Goal: Information Seeking & Learning: Learn about a topic

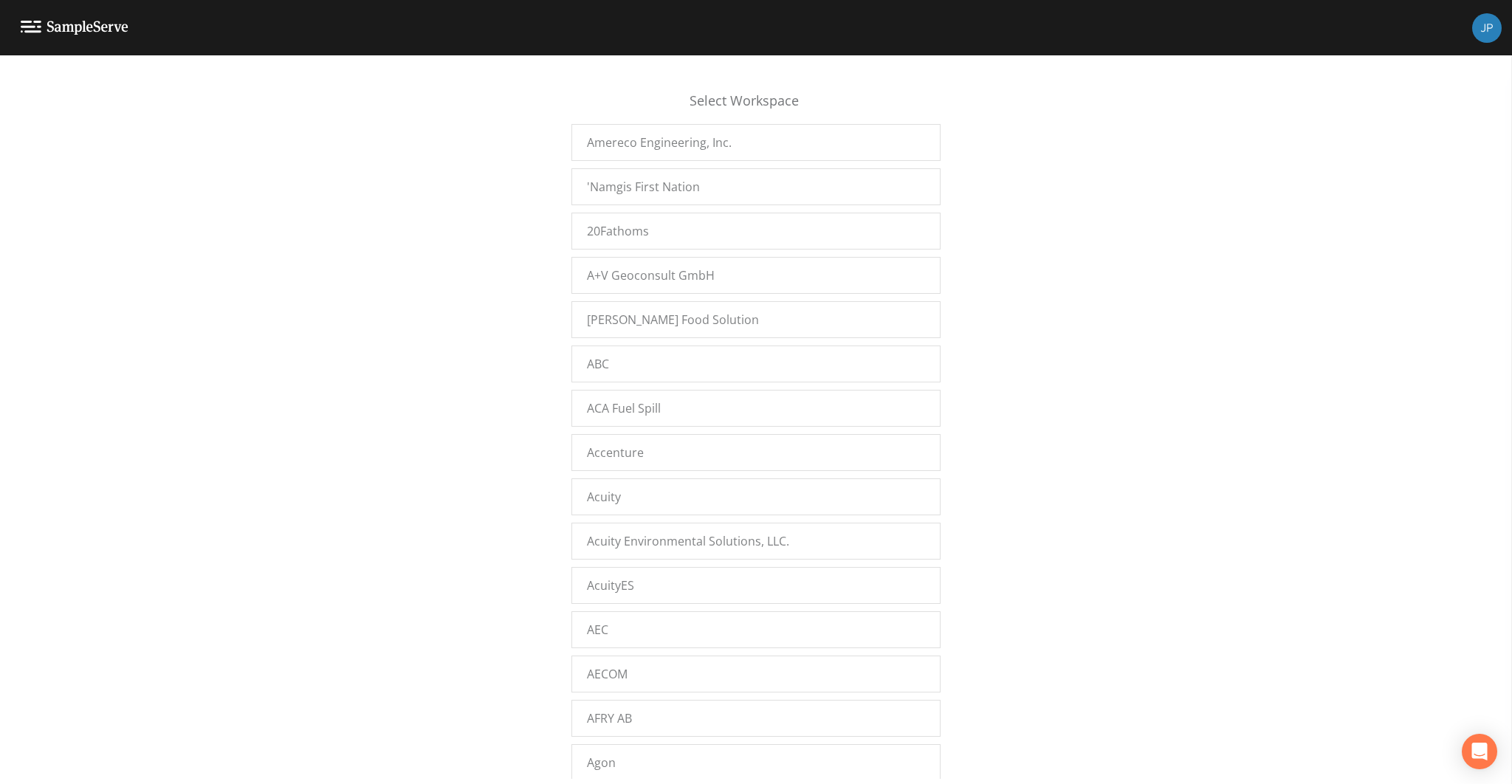
click at [347, 141] on div "Select Workspace Amereco Engineering, Inc. 'Namgis First Nation 20Fathoms A+V G…" at bounding box center [756, 424] width 1512 height 710
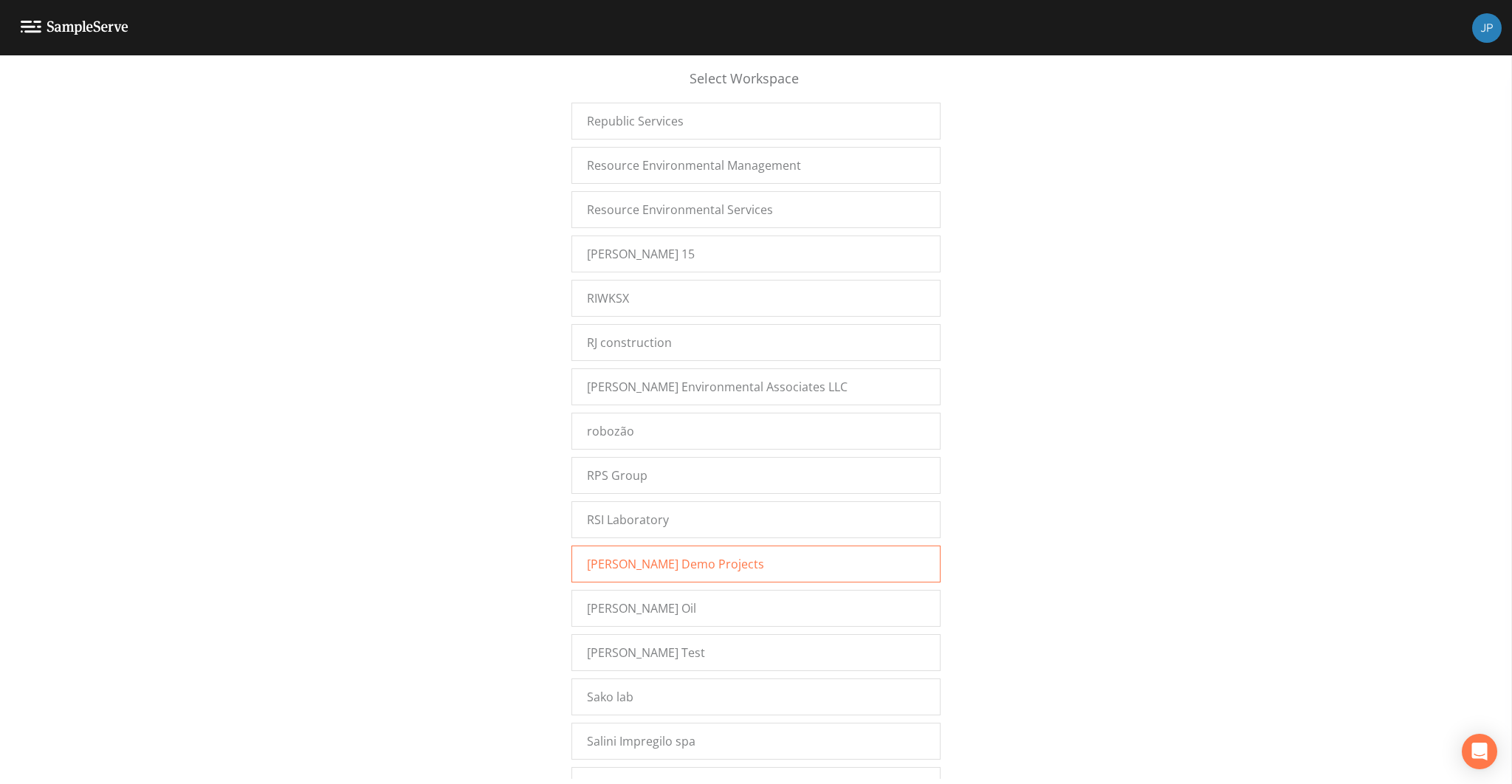
click at [649, 555] on span "Russell Demo Projects" at bounding box center [676, 564] width 178 height 18
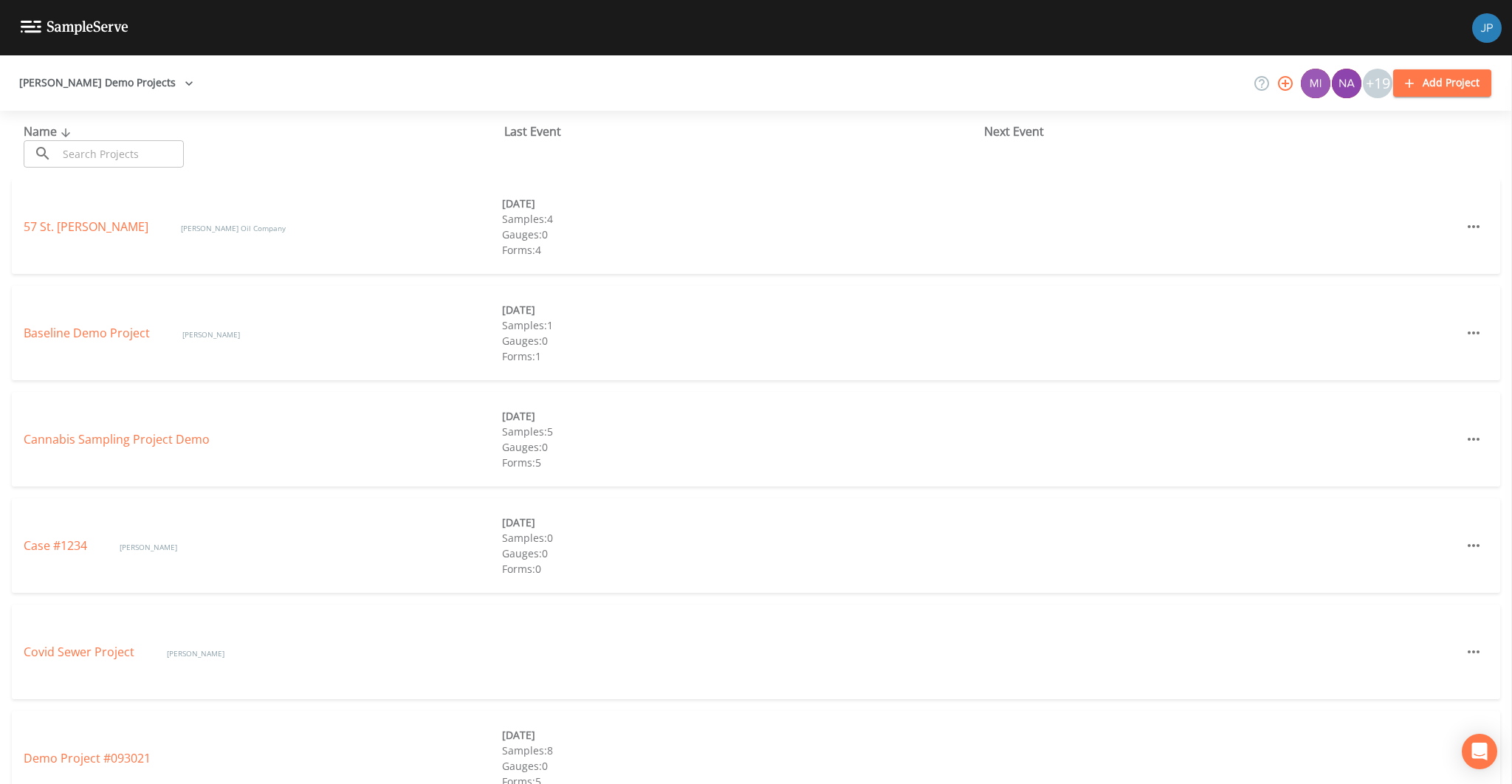
click at [553, 86] on div "[PERSON_NAME] Demo Projects +19 Add Project" at bounding box center [756, 83] width 1512 height 56
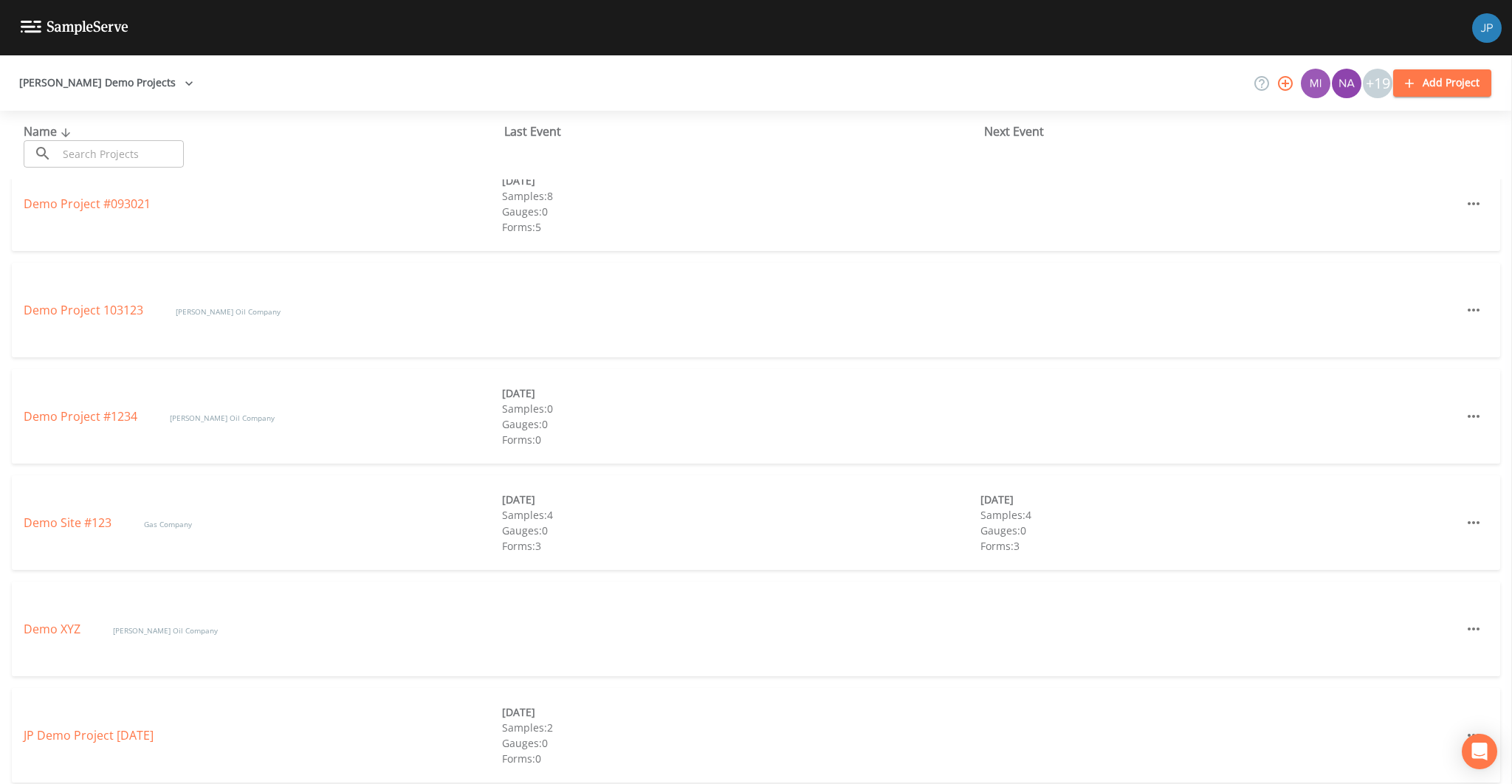
scroll to position [562, 0]
click at [57, 512] on link "Demo Site #123" at bounding box center [69, 515] width 91 height 16
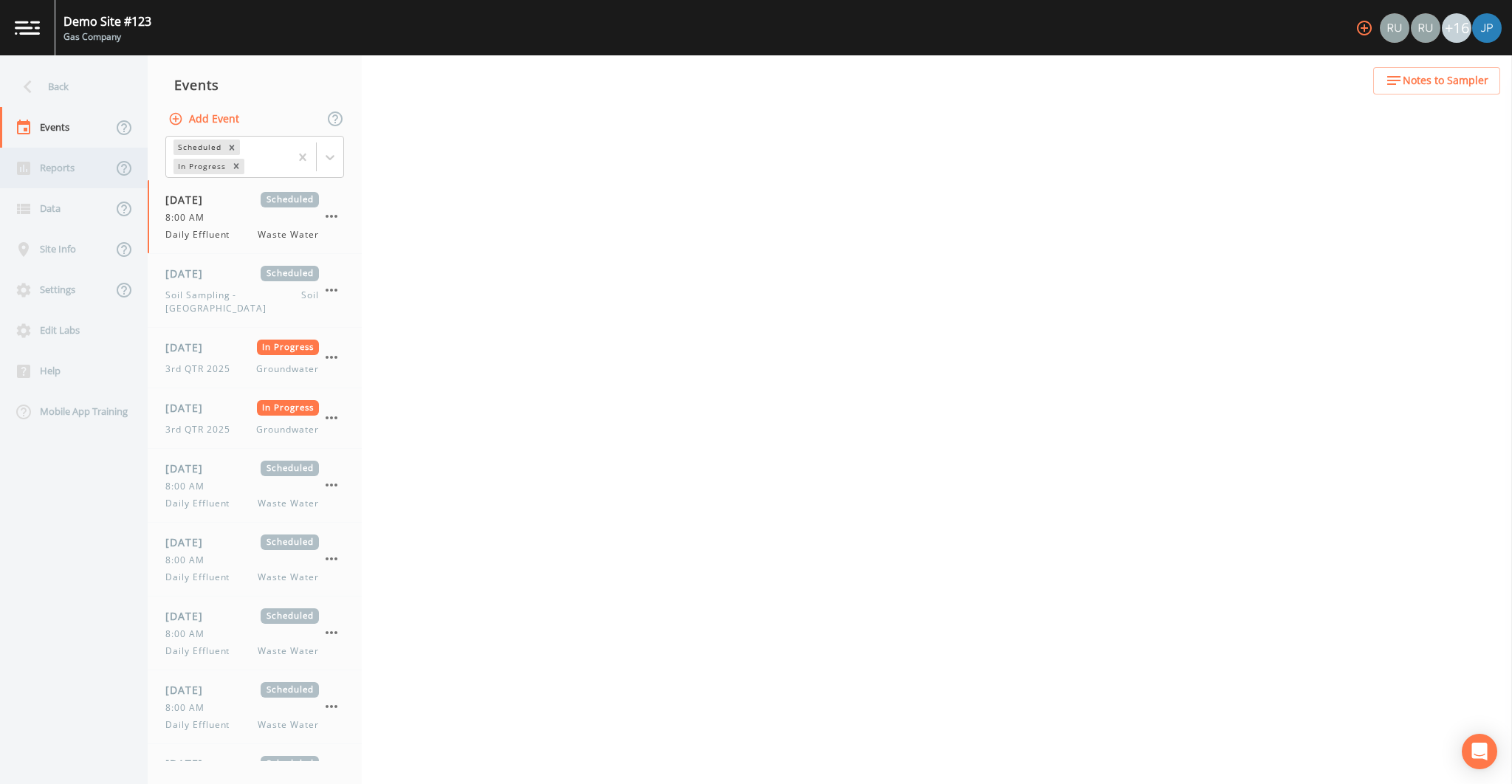
click at [79, 166] on div "Reports" at bounding box center [56, 167] width 112 height 41
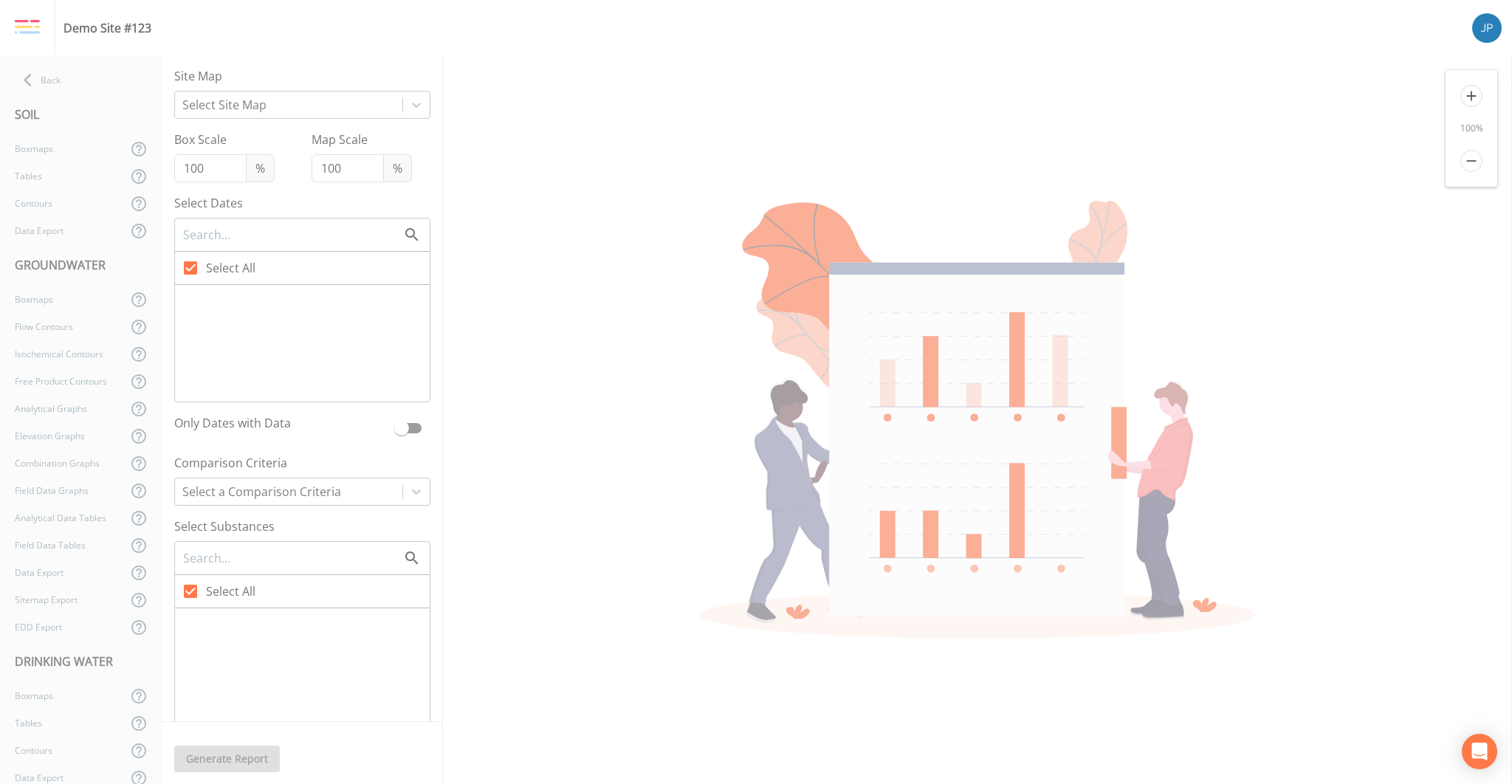
type input "77"
type input "250"
checkbox input "false"
checkbox input "true"
checkbox input "false"
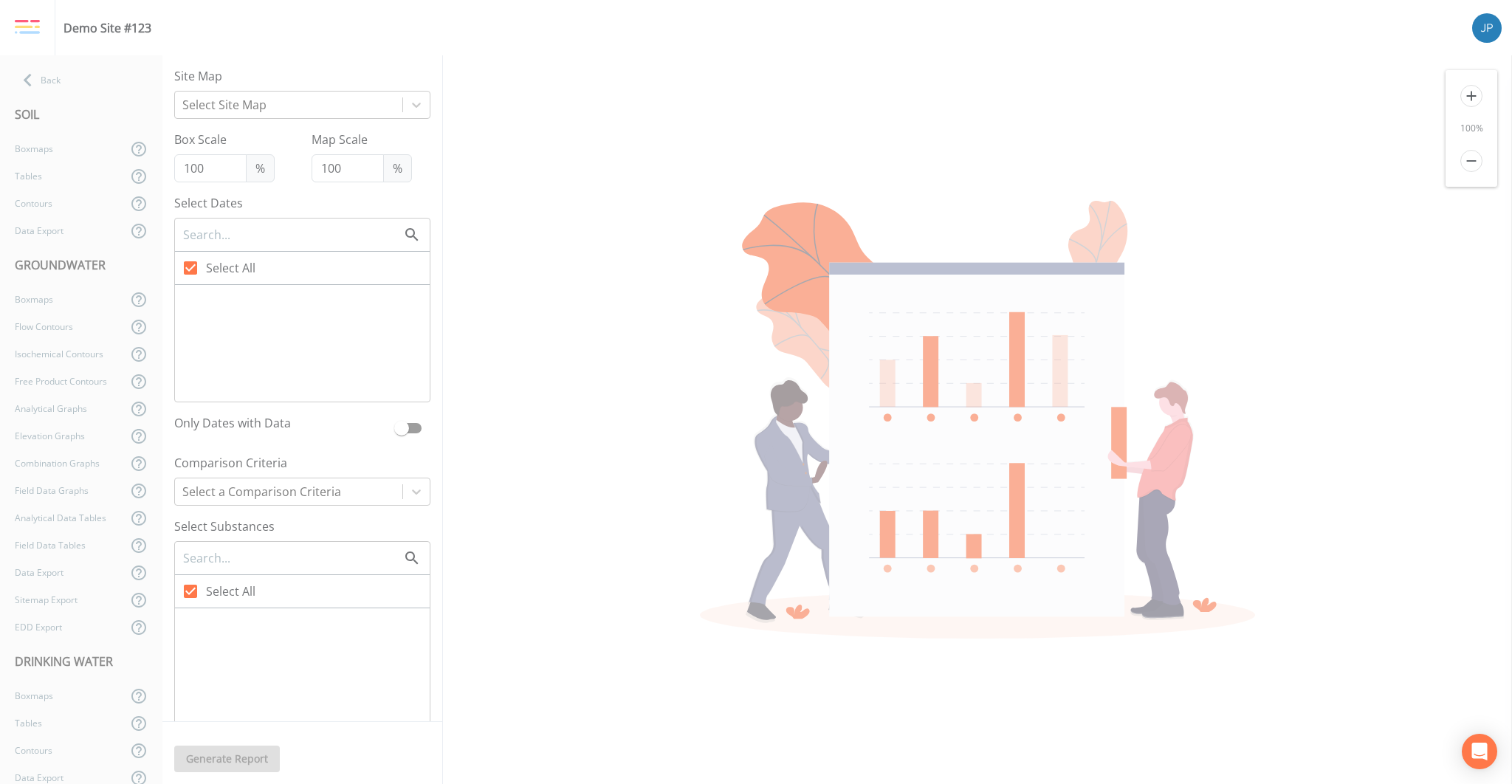
checkbox input "false"
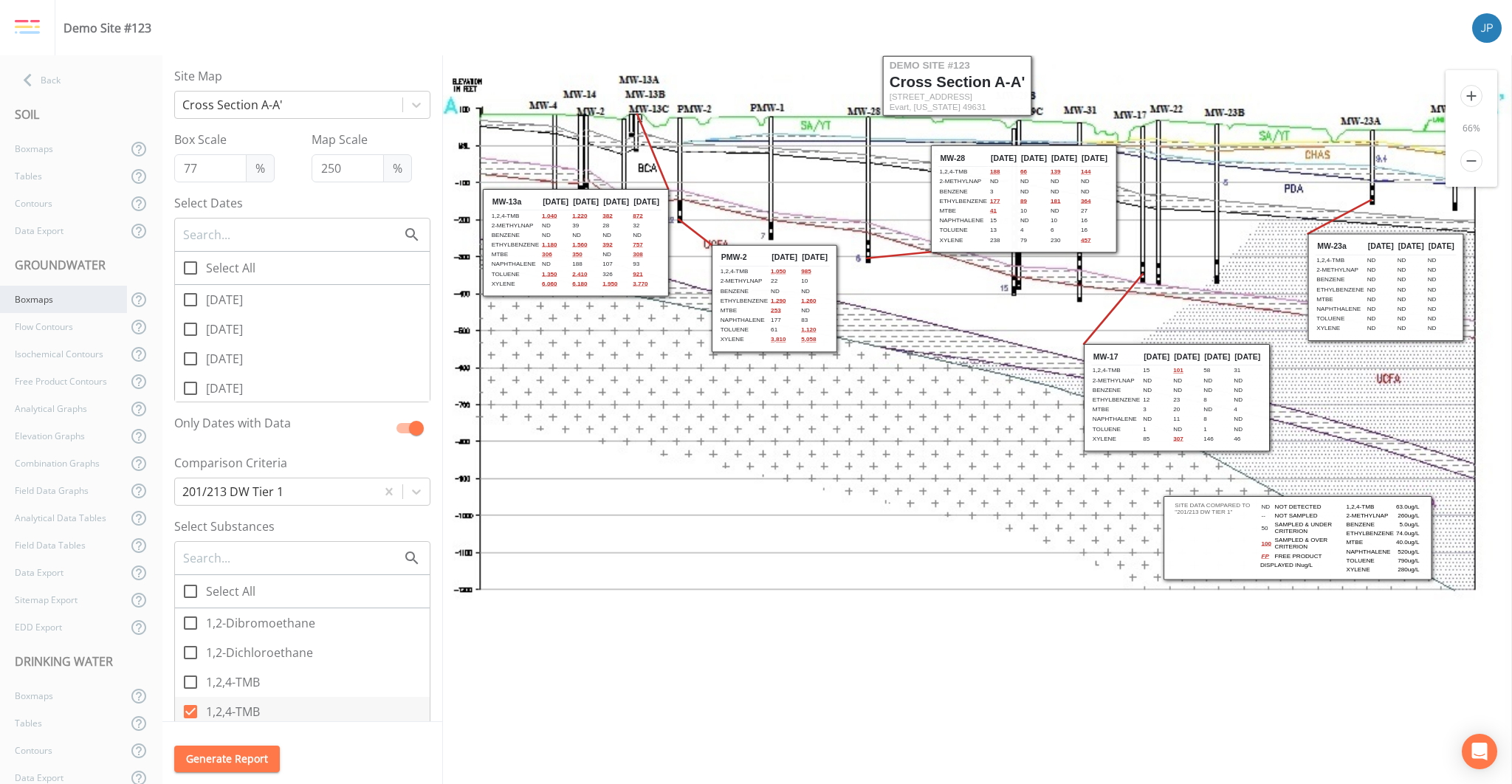
click at [69, 308] on div "Boxmaps" at bounding box center [63, 298] width 127 height 27
click at [69, 303] on div "Boxmaps" at bounding box center [63, 298] width 127 height 27
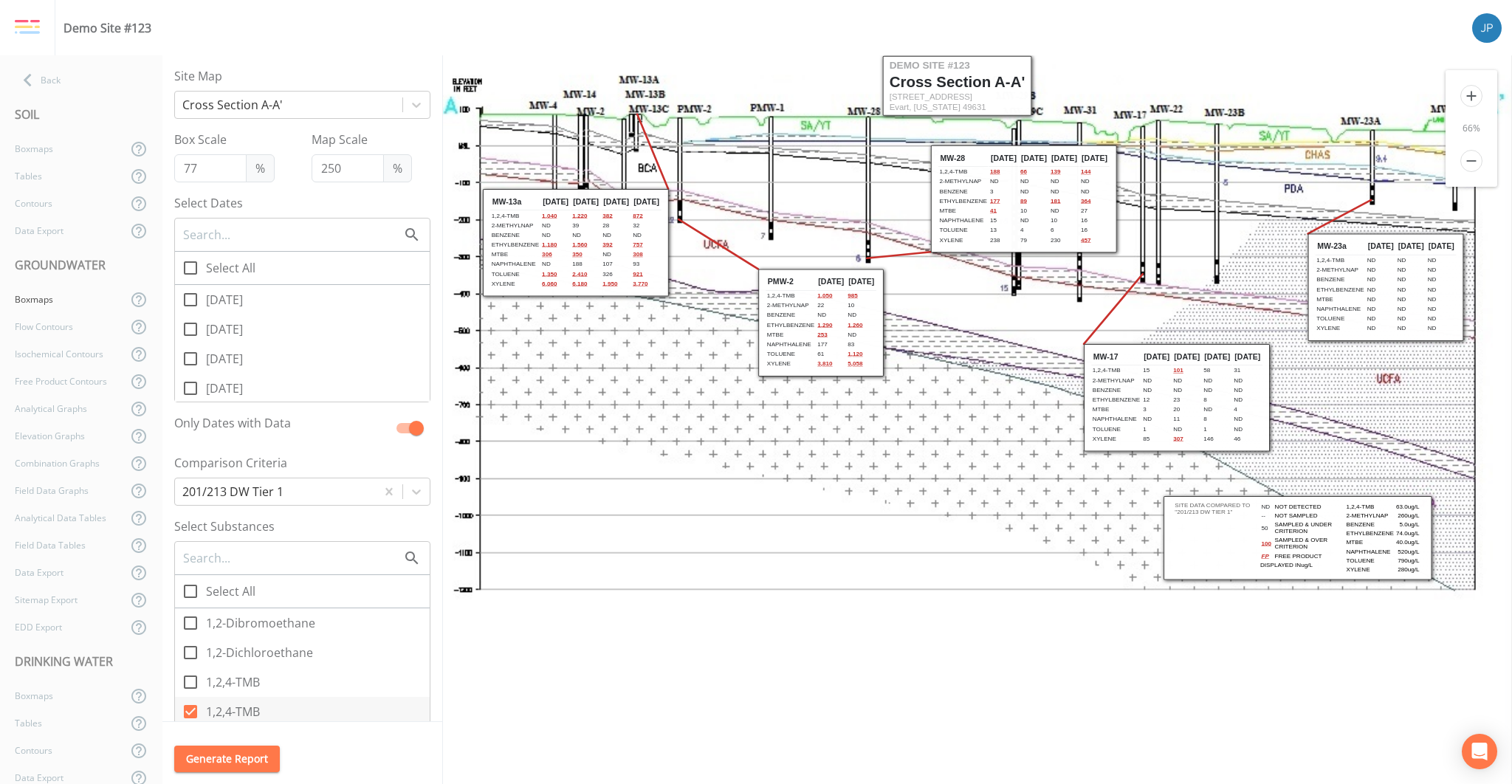
drag, startPoint x: 736, startPoint y: 295, endPoint x: 782, endPoint y: 319, distance: 51.9
click at [782, 319] on tbody "PMW-2 [DATE] [DATE] 1,2,4-TMB 1,050 985 2-MethylNap 22" at bounding box center [820, 320] width 110 height 94
drag, startPoint x: 796, startPoint y: 293, endPoint x: 801, endPoint y: 272, distance: 21.6
click at [801, 272] on td "1,2,4-TMB" at bounding box center [797, 273] width 49 height 9
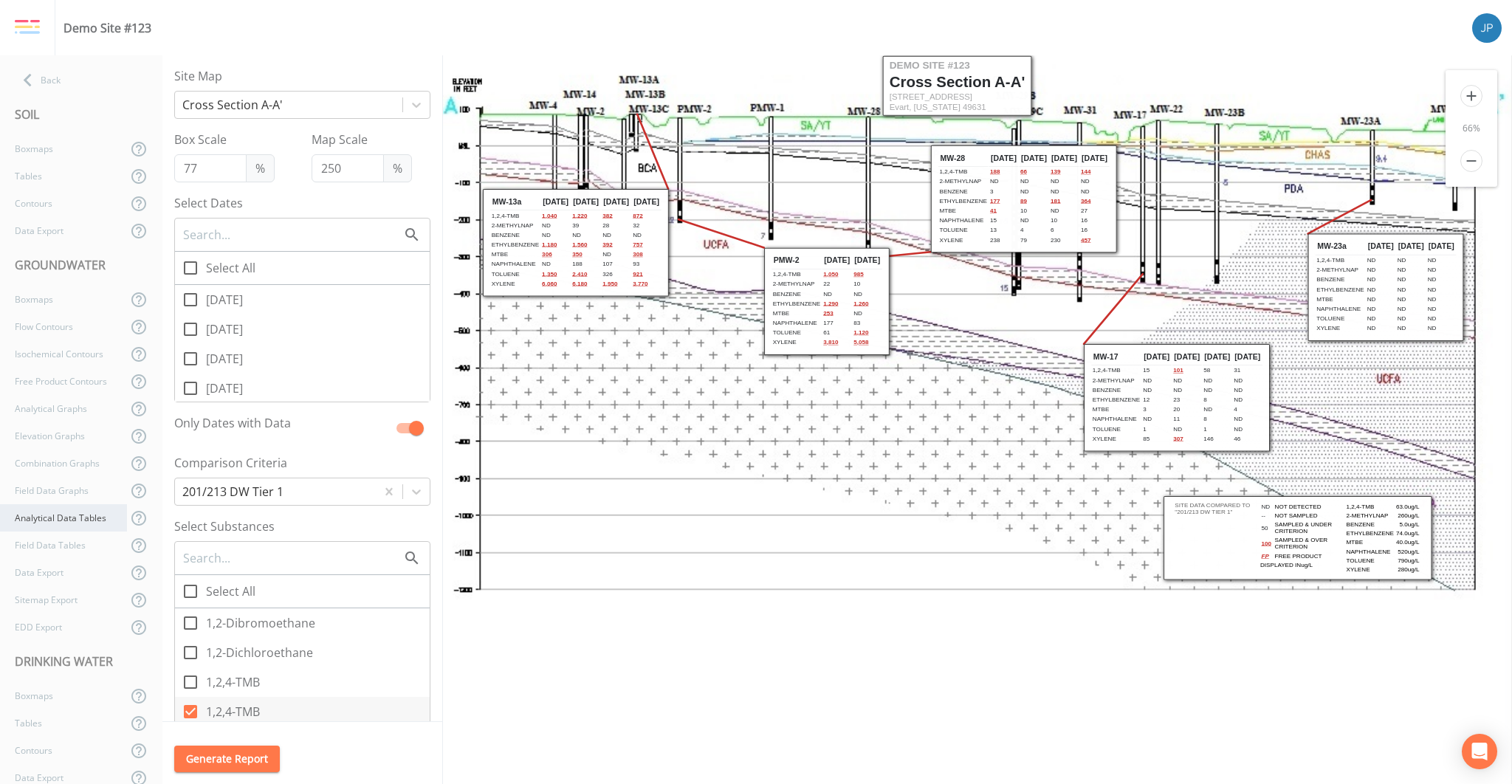
click at [60, 522] on div "Analytical Data Tables" at bounding box center [63, 518] width 127 height 27
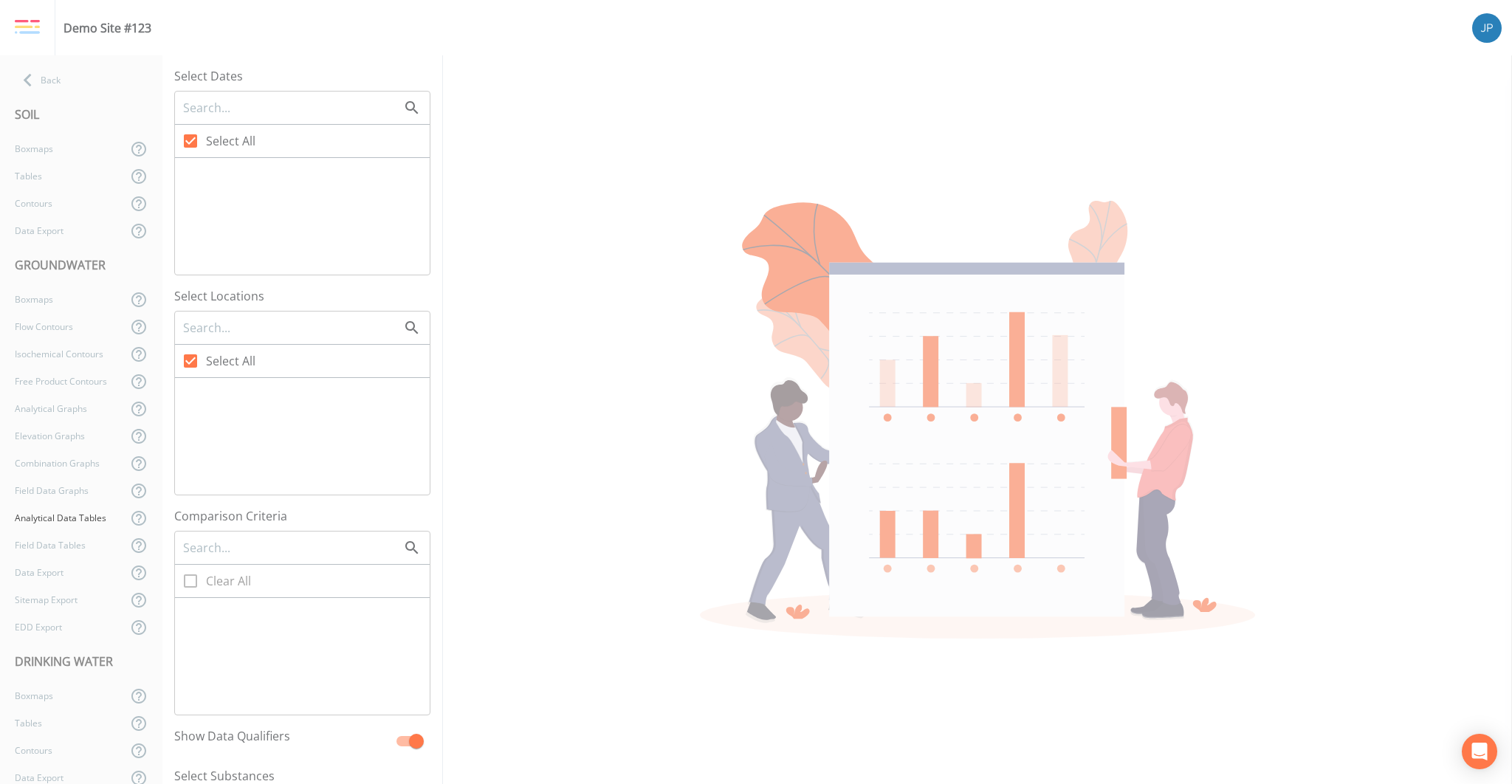
checkbox input "false"
checkbox input "true"
checkbox input "false"
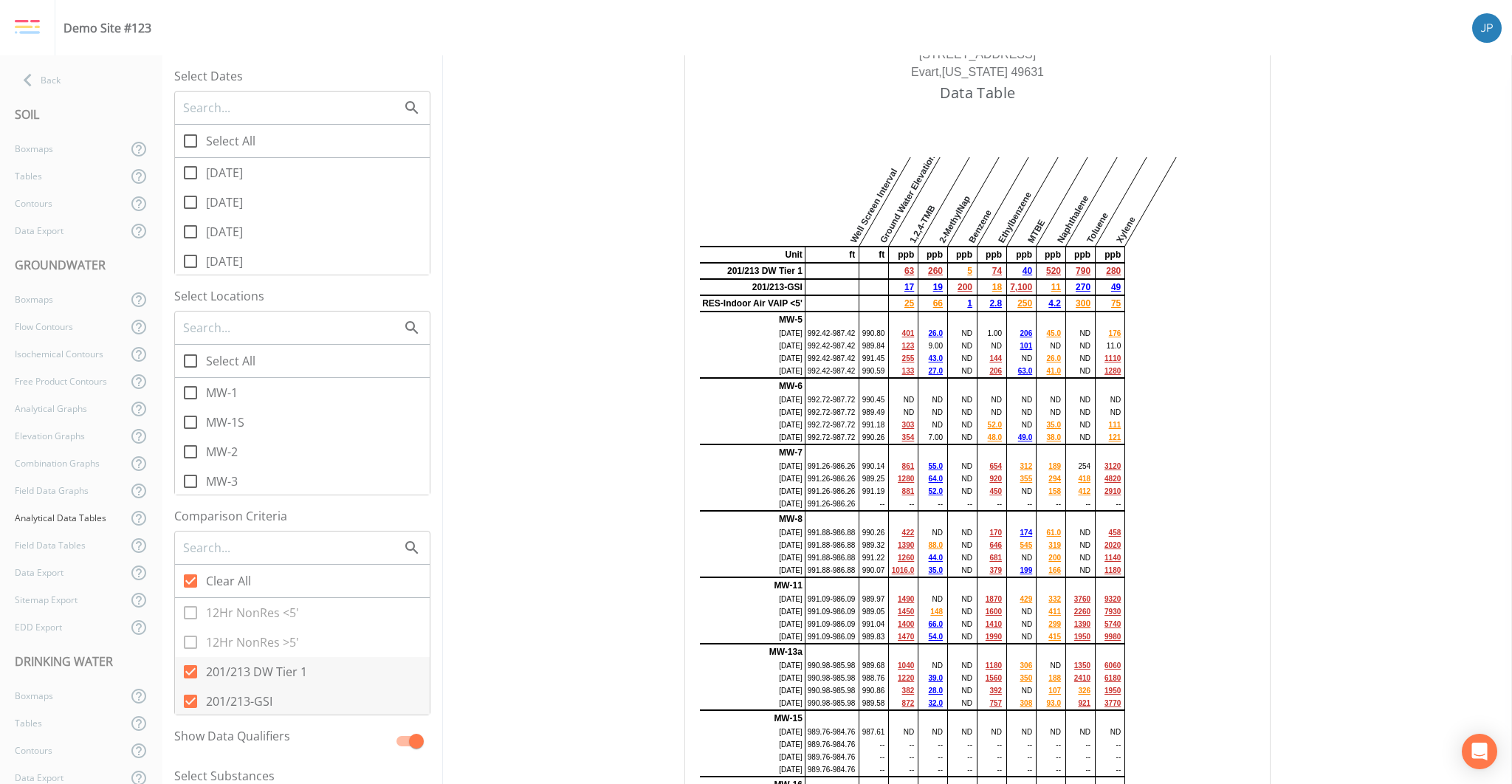
scroll to position [61, 0]
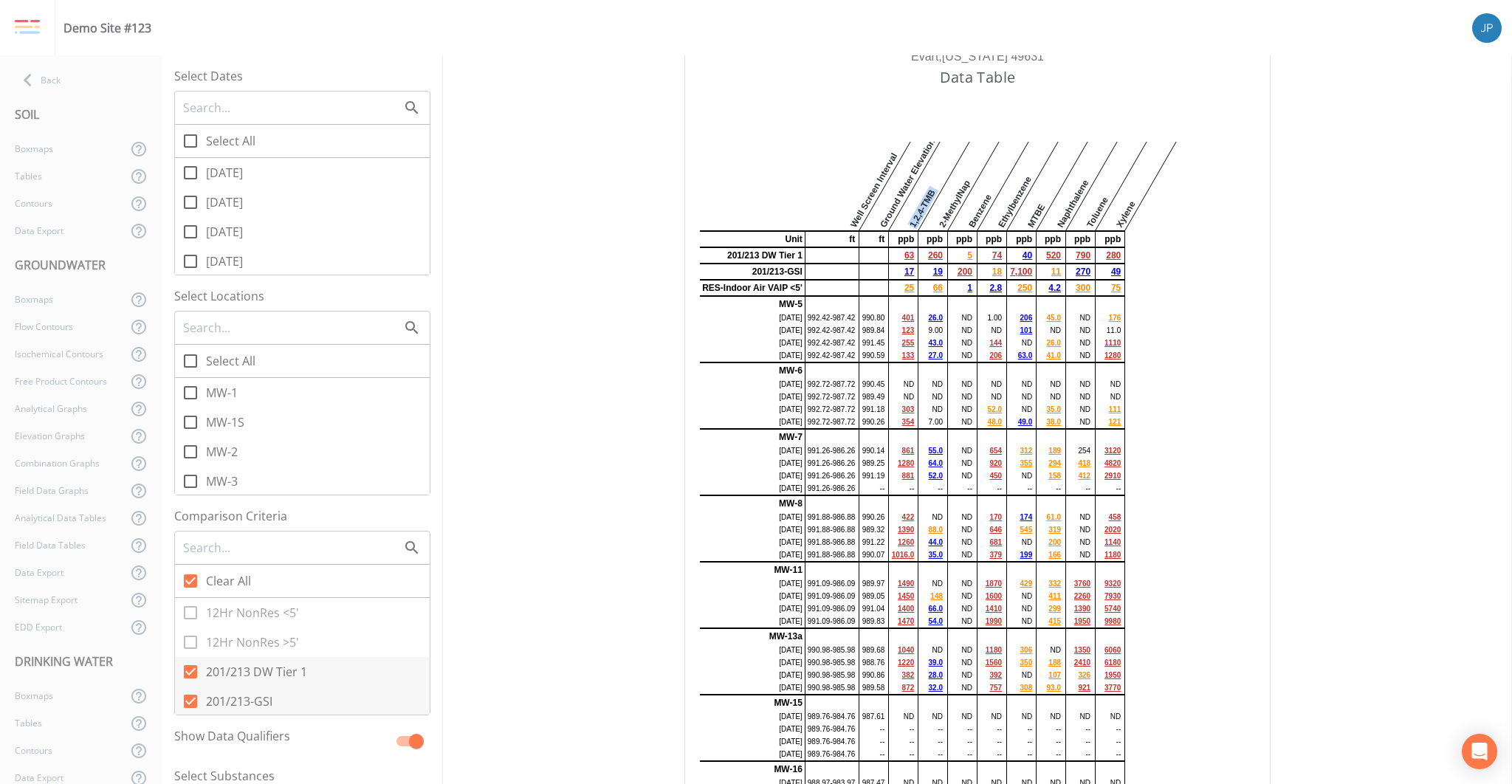
drag, startPoint x: 907, startPoint y: 225, endPoint x: 934, endPoint y: 185, distance: 48.3
click at [934, 185] on tr "Well Screen Interval Ground Water Elevation 1,2,4-TMB 2-MethylNap Benzene Ethyl…" at bounding box center [913, 179] width 425 height 103
click at [942, 200] on div "2-MethylNap" at bounding box center [958, 186] width 80 height 89
drag, startPoint x: 941, startPoint y: 224, endPoint x: 965, endPoint y: 186, distance: 44.9
click at [965, 186] on tr "Well Screen Interval Ground Water Elevation 1,2,4-TMB 2-MethylNap Benzene Ethyl…" at bounding box center [913, 179] width 425 height 103
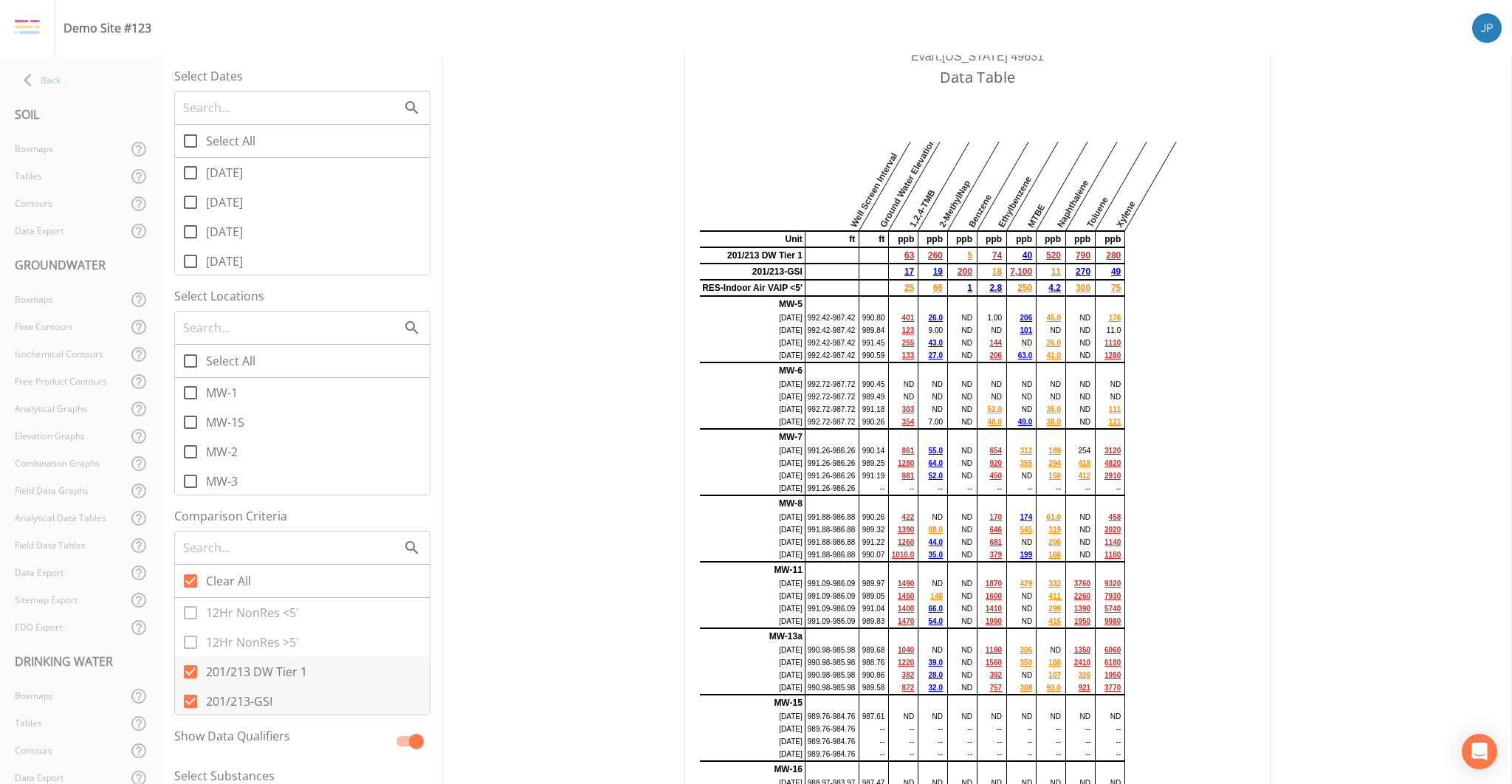
click at [988, 216] on div "Ethylbenzene" at bounding box center [1018, 186] width 80 height 89
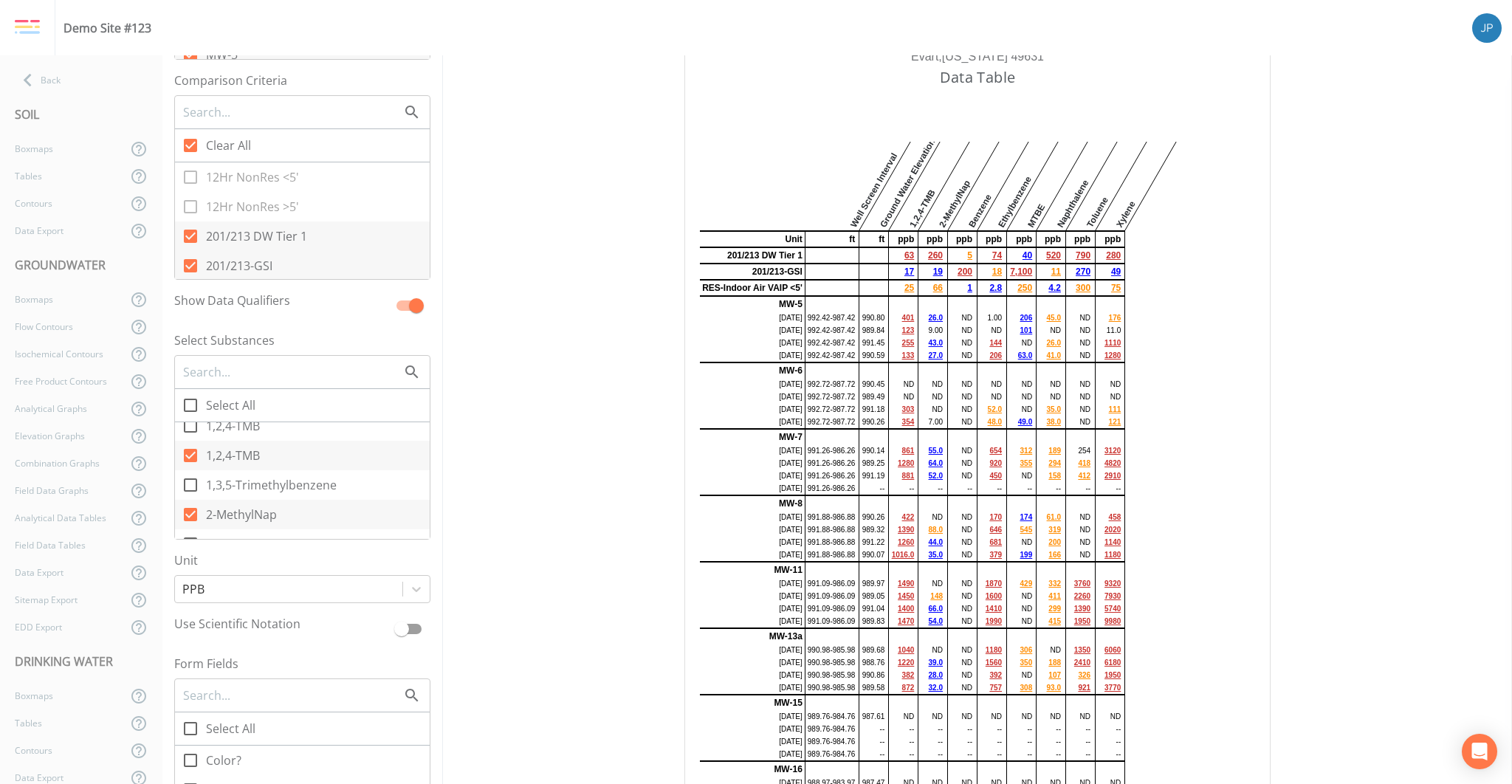
scroll to position [612, 0]
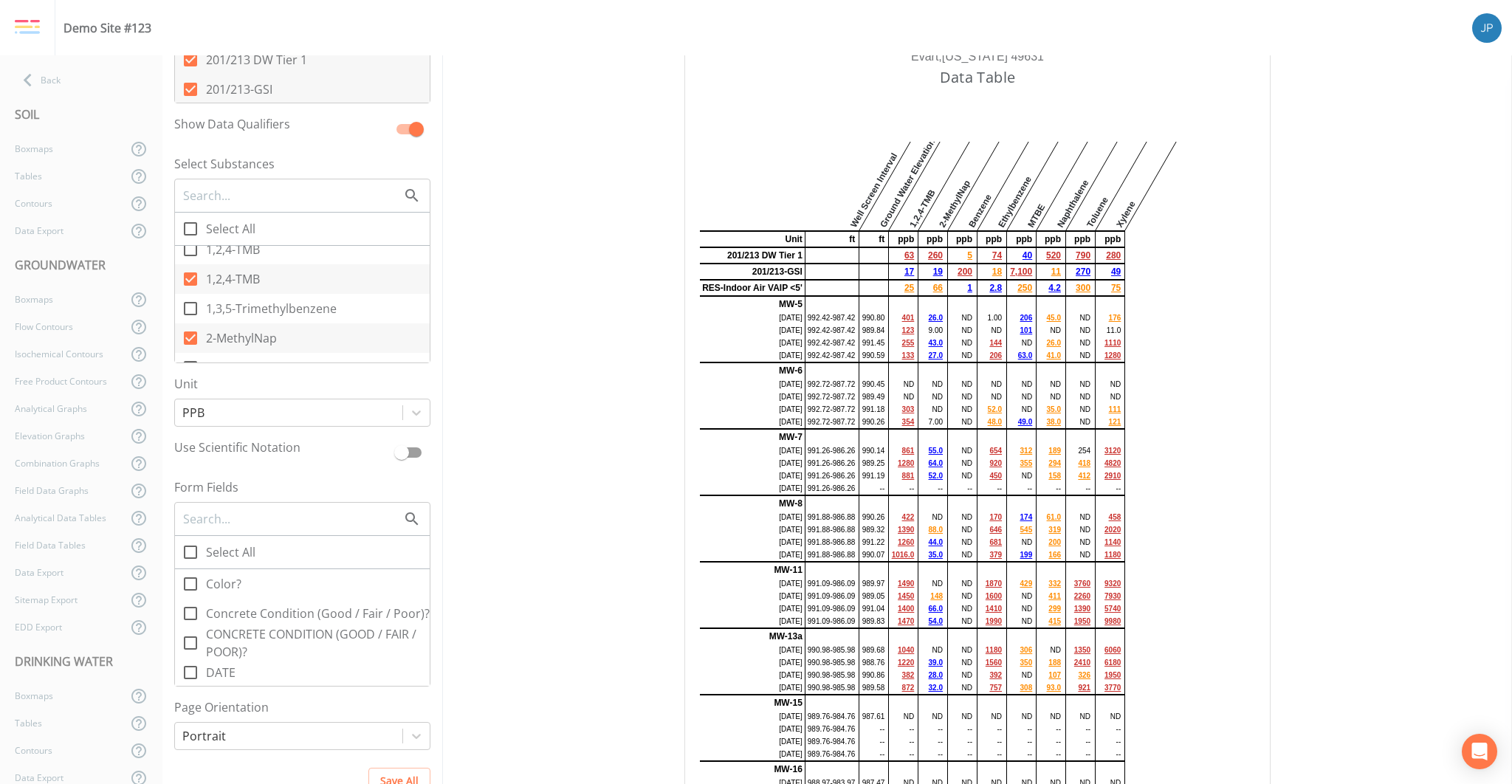
click at [178, 163] on label "Select Substances" at bounding box center [301, 163] width 256 height 18
drag, startPoint x: 176, startPoint y: 163, endPoint x: 275, endPoint y: 165, distance: 99.0
click at [272, 166] on label "Select Substances" at bounding box center [301, 163] width 256 height 18
click at [275, 165] on label "Select Substances" at bounding box center [301, 163] width 256 height 18
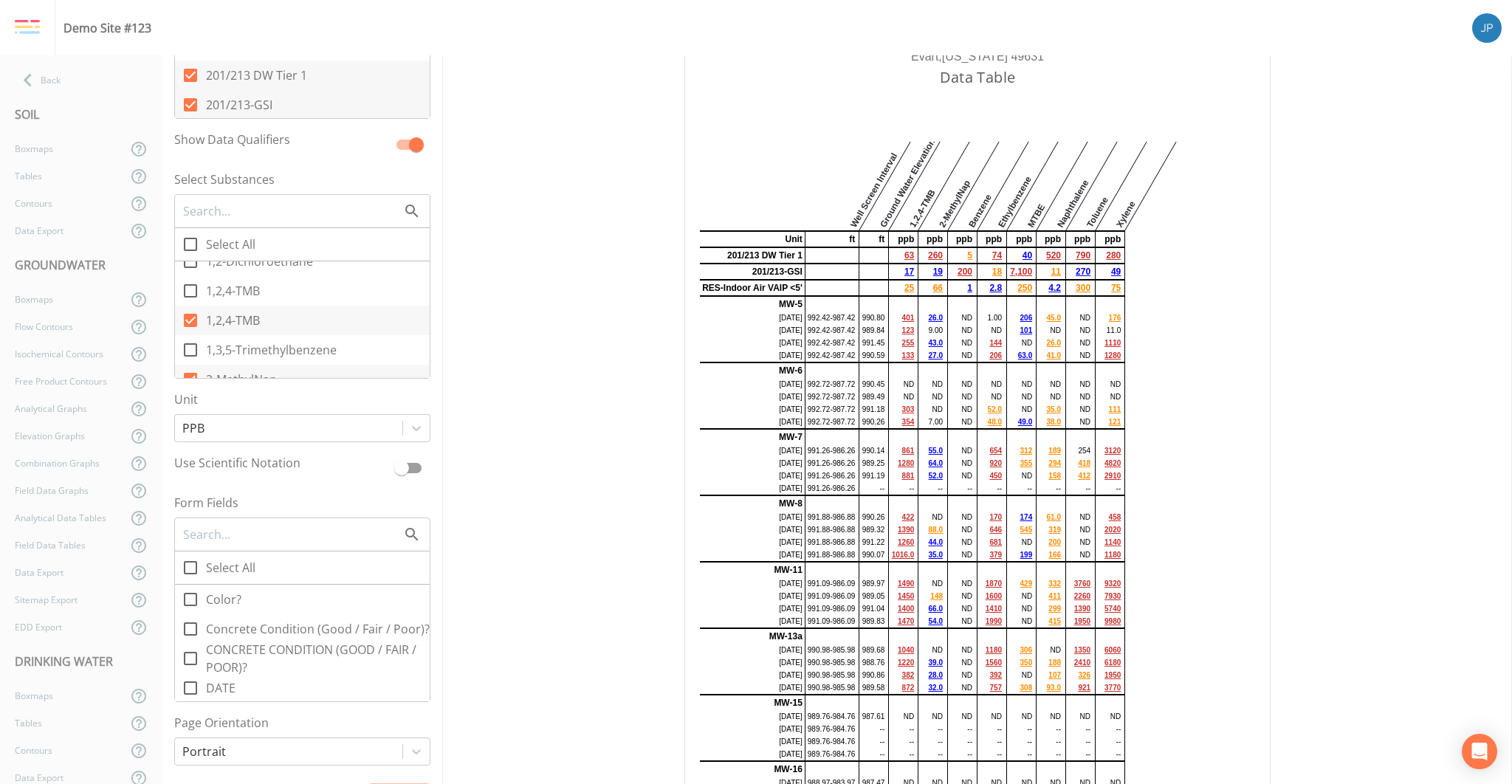
scroll to position [29, 0]
click at [193, 333] on icon at bounding box center [191, 335] width 13 height 13
click at [190, 333] on input "1,2,4-TMB" at bounding box center [182, 327] width 15 height 15
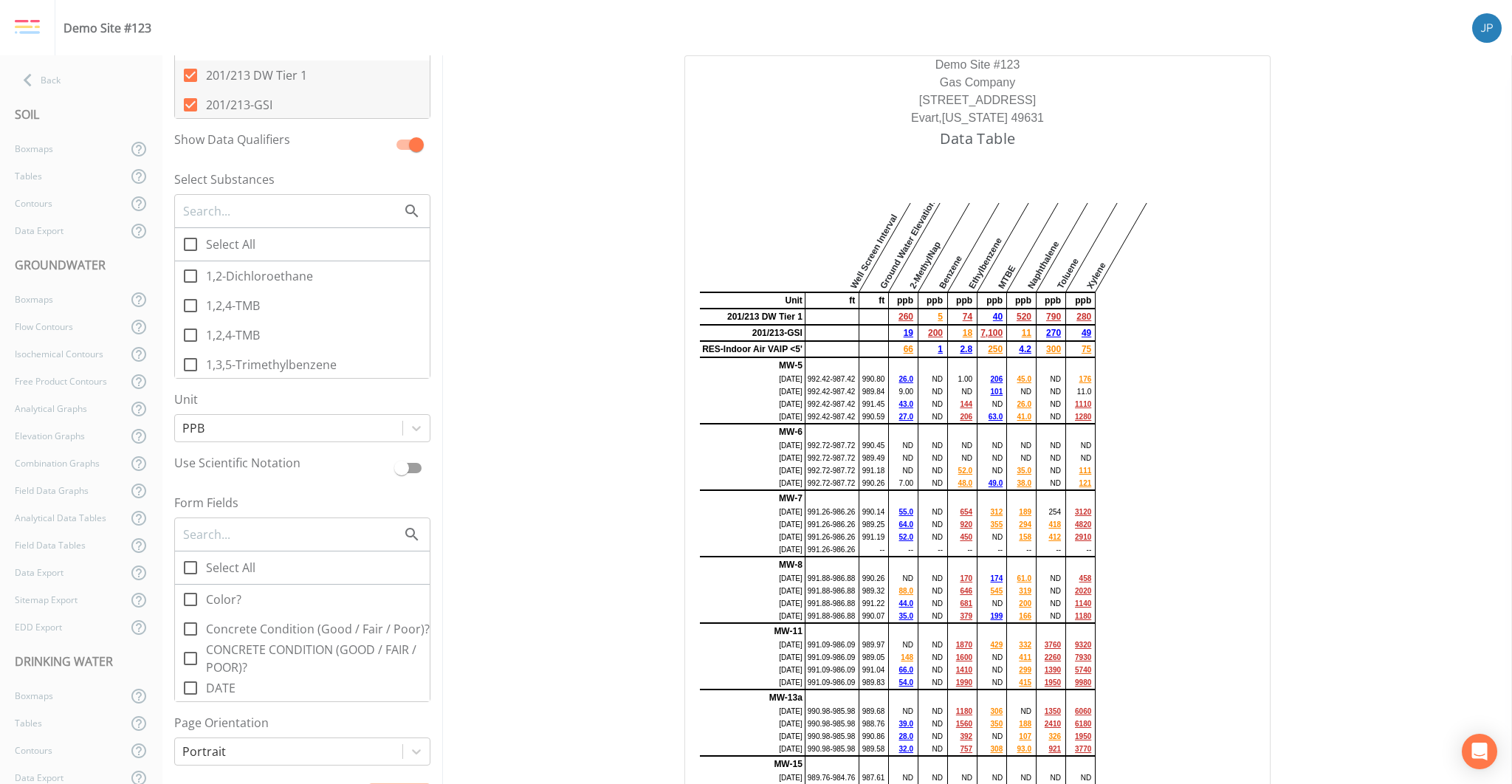
click at [194, 333] on icon at bounding box center [190, 334] width 18 height 18
click at [190, 333] on input "1,2,4-TMB" at bounding box center [182, 327] width 15 height 15
checkbox input "true"
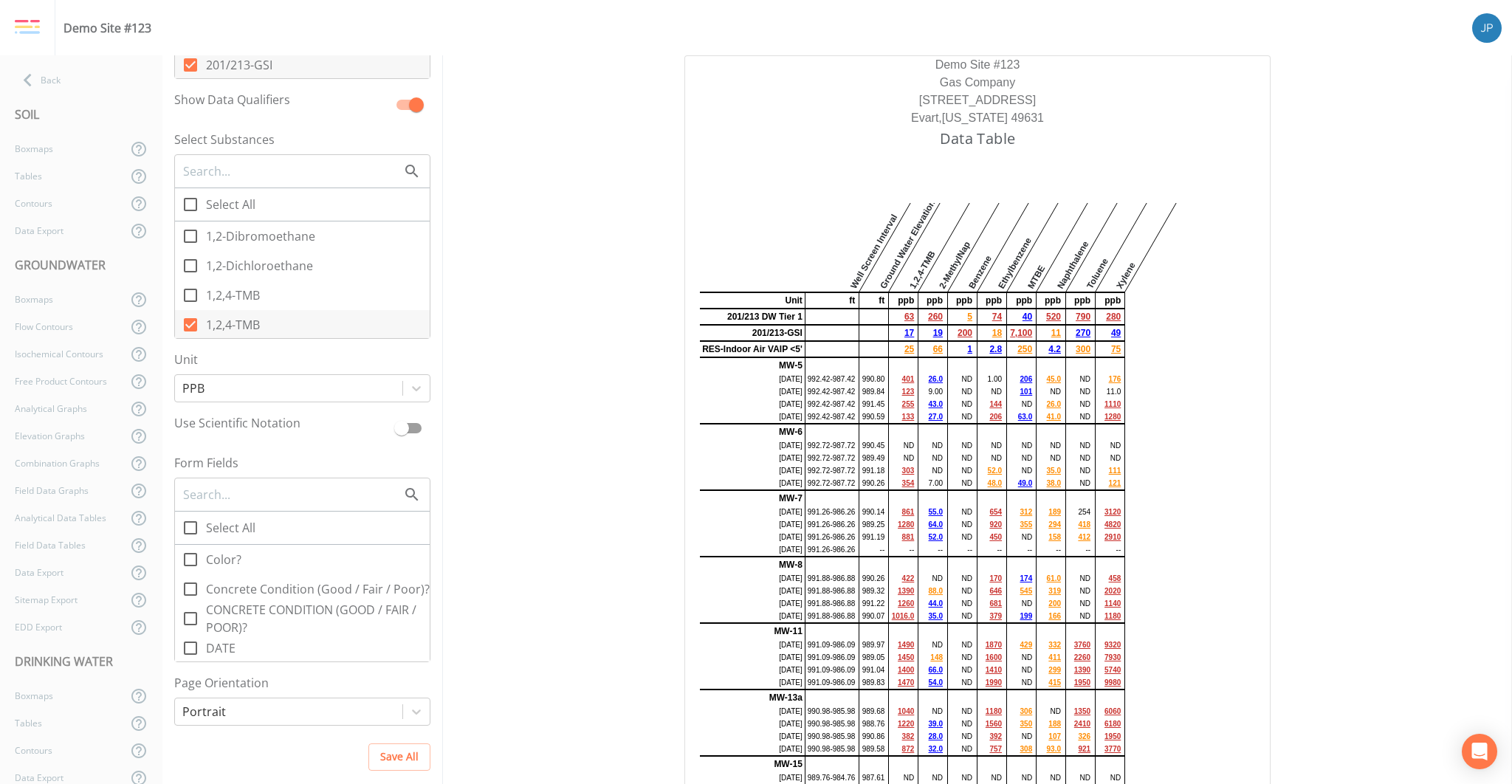
click at [266, 295] on label "1,2,4-TMB" at bounding box center [302, 295] width 255 height 29
click at [190, 295] on input "1,2,4-TMB" at bounding box center [182, 287] width 15 height 15
click at [294, 295] on label "1,2,4-TMB" at bounding box center [302, 295] width 255 height 29
click at [190, 295] on input "1,2,4-TMB" at bounding box center [182, 287] width 15 height 15
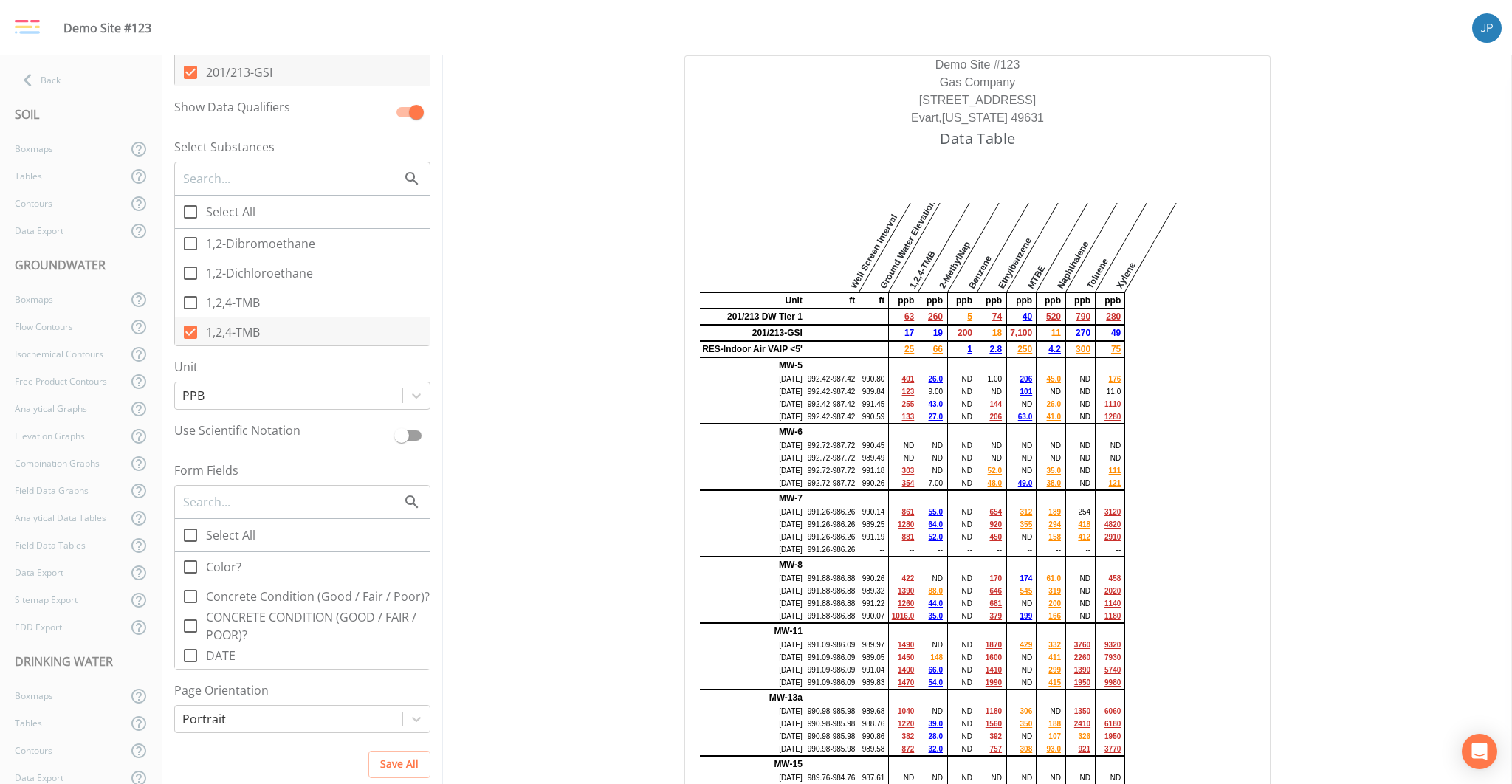
click at [302, 298] on label "1,2,4-TMB" at bounding box center [302, 302] width 255 height 29
click at [190, 298] on input "1,2,4-TMB" at bounding box center [182, 295] width 15 height 15
click at [285, 302] on label "1,2,4-TMB" at bounding box center [302, 302] width 255 height 29
click at [190, 302] on input "1,2,4-TMB" at bounding box center [182, 295] width 15 height 15
click at [285, 302] on label "1,2,4-TMB" at bounding box center [302, 302] width 255 height 29
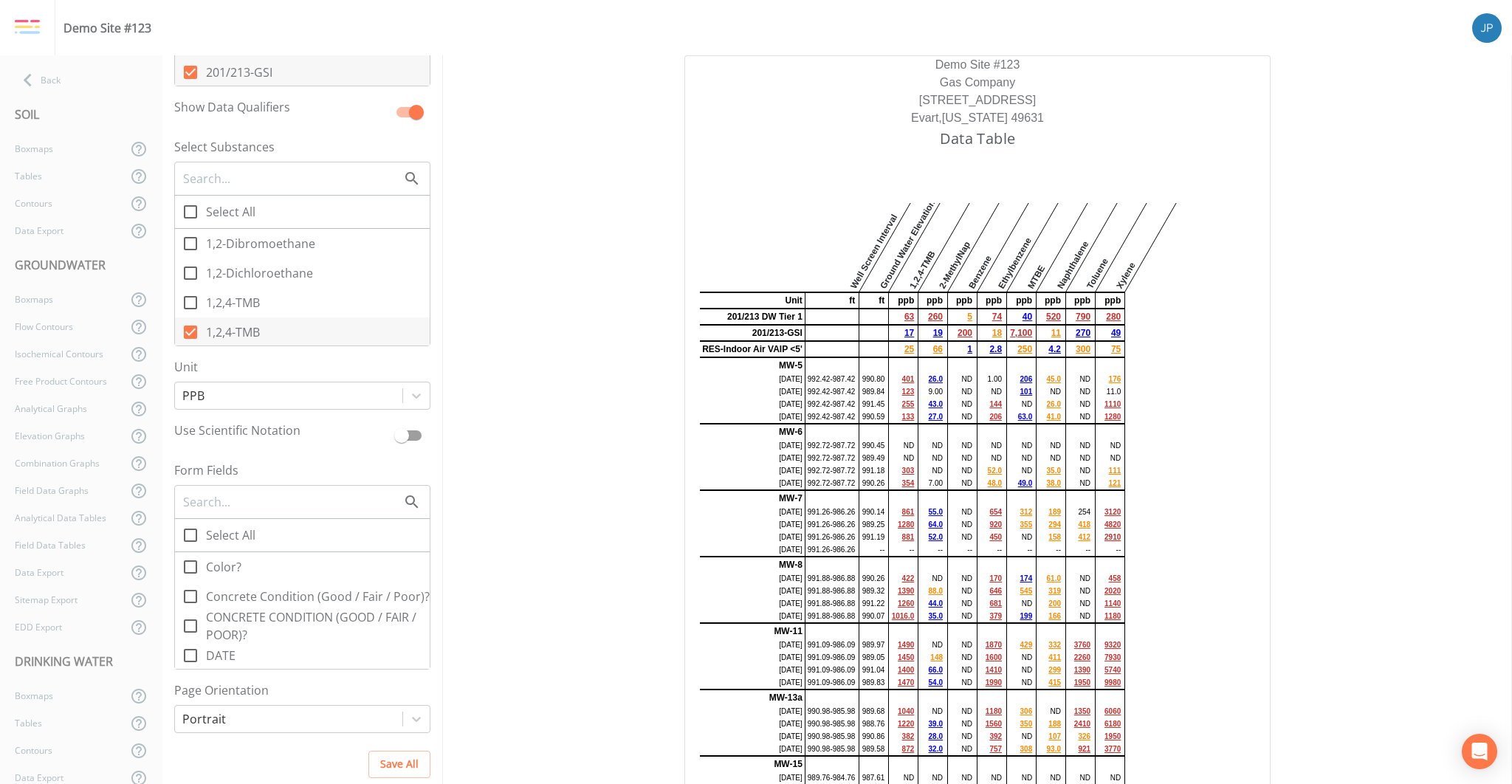
click at [190, 302] on input "1,2,4-TMB" at bounding box center [182, 295] width 15 height 15
click at [284, 306] on label "1,2,4-TMB" at bounding box center [302, 302] width 255 height 29
click at [190, 302] on input "1,2,4-TMB" at bounding box center [182, 295] width 15 height 15
checkbox input "false"
click at [276, 337] on label "1,2,4-TMB" at bounding box center [302, 332] width 255 height 29
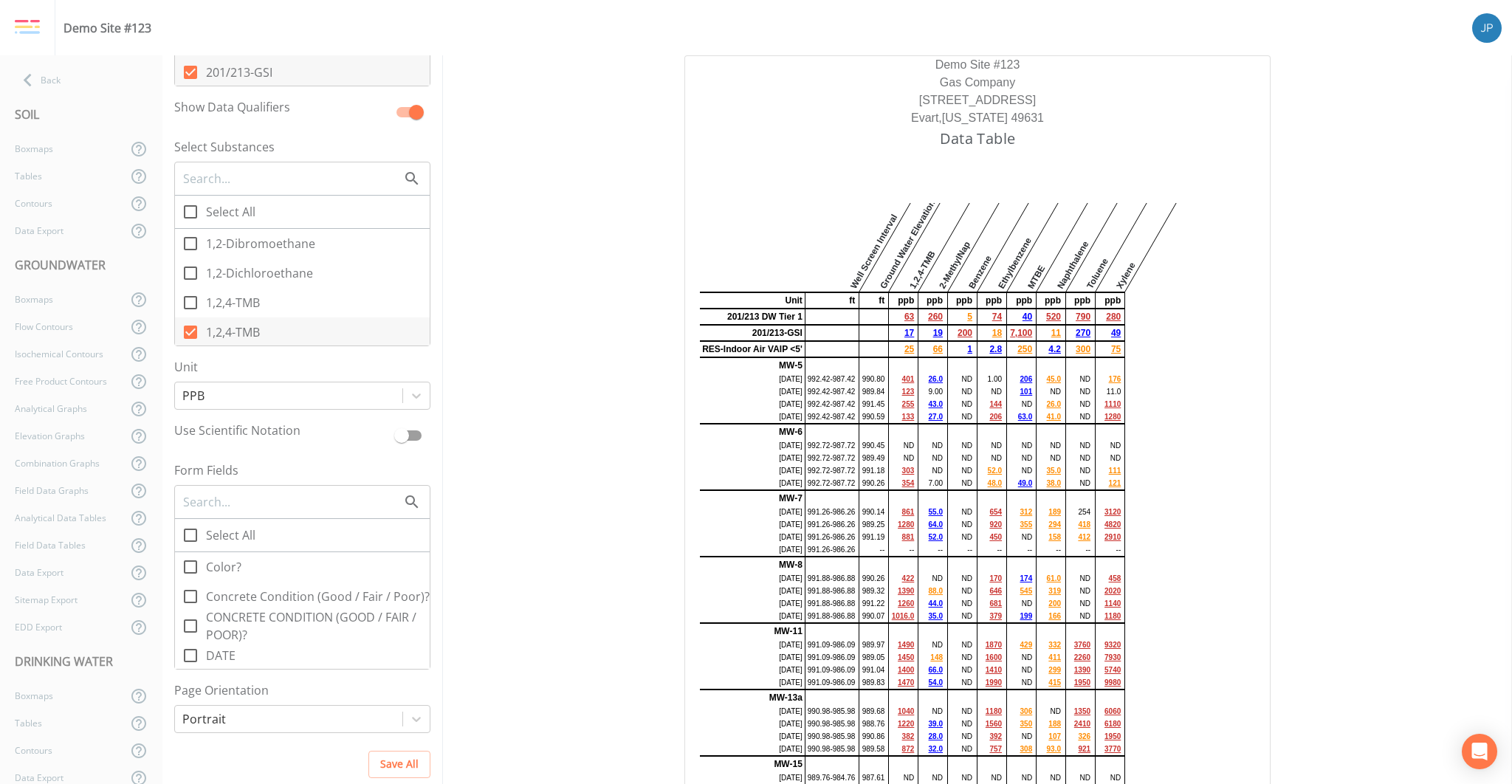
click at [190, 332] on input "1,2,4-TMB" at bounding box center [182, 324] width 15 height 15
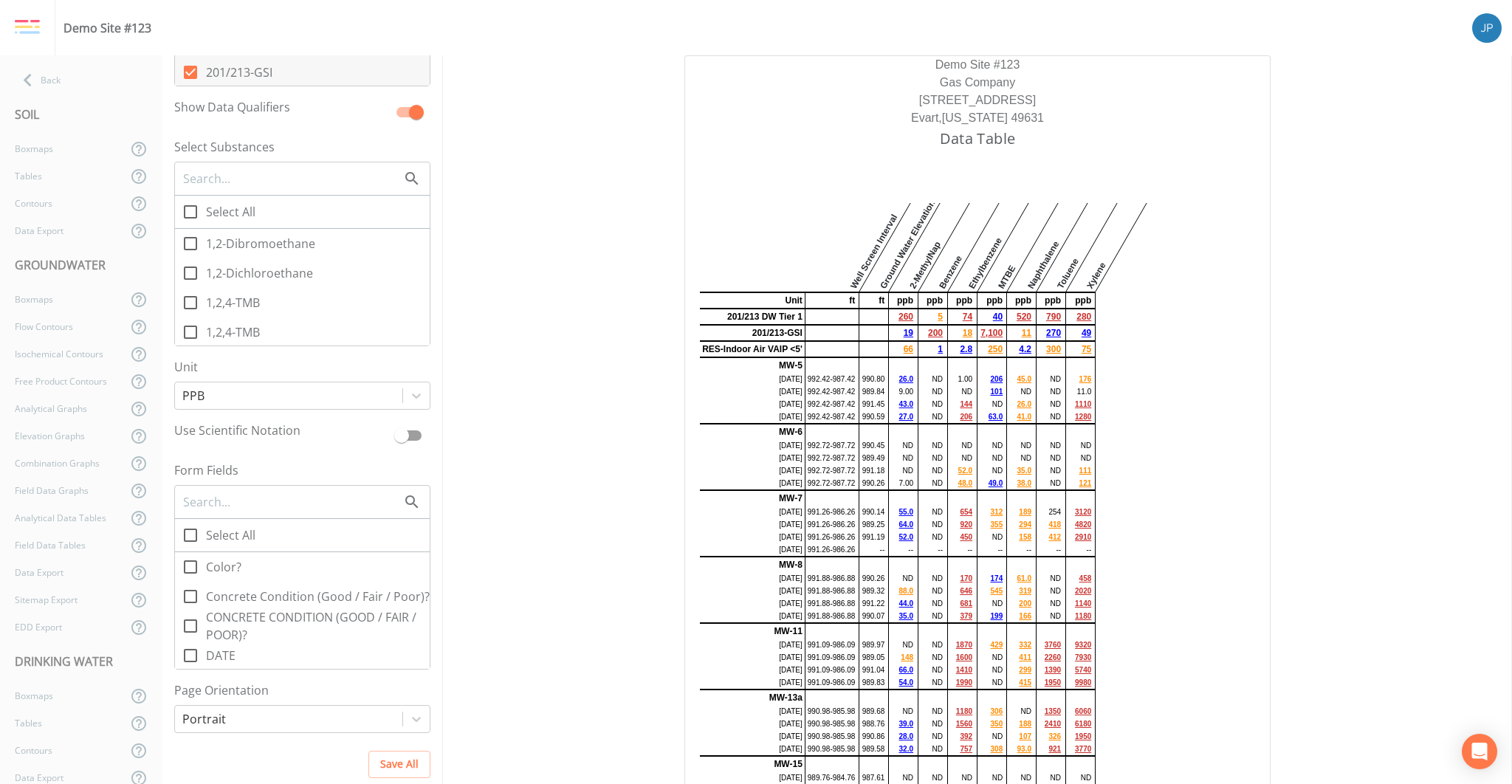
click at [277, 335] on label "1,2,4-TMB" at bounding box center [302, 332] width 255 height 29
click at [190, 332] on input "1,2,4-TMB" at bounding box center [182, 324] width 15 height 15
checkbox input "true"
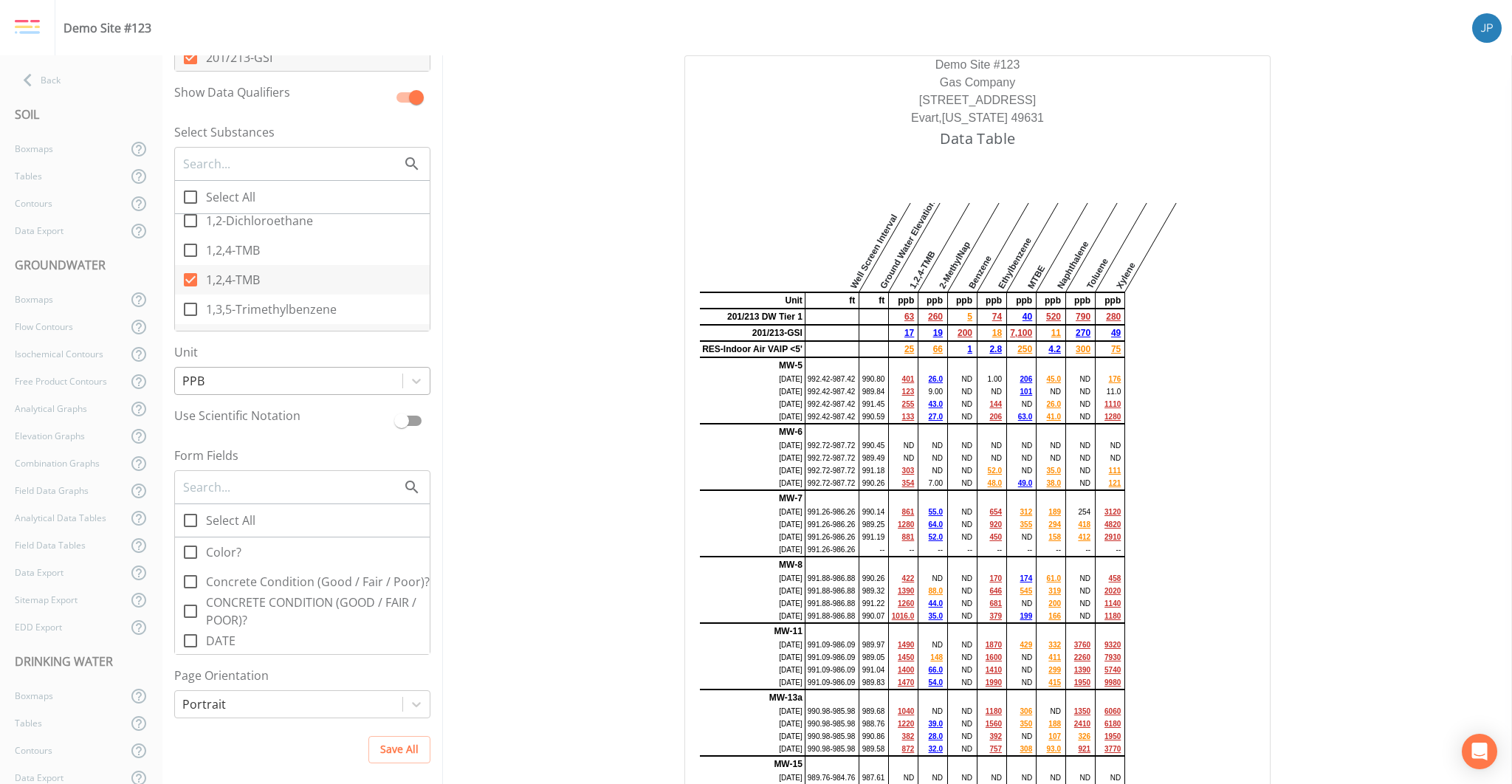
scroll to position [684, 0]
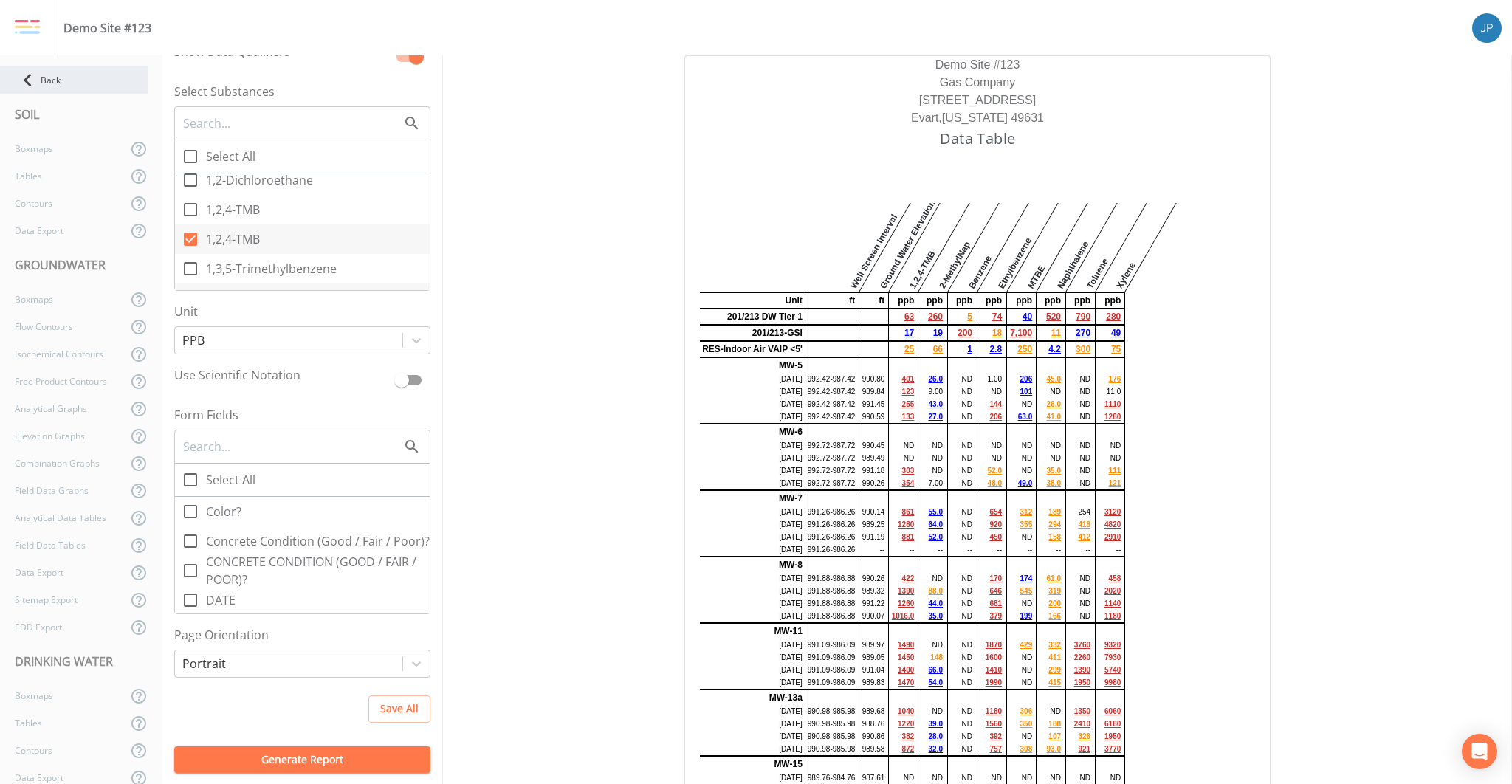
click at [90, 82] on div "Back" at bounding box center [74, 79] width 147 height 27
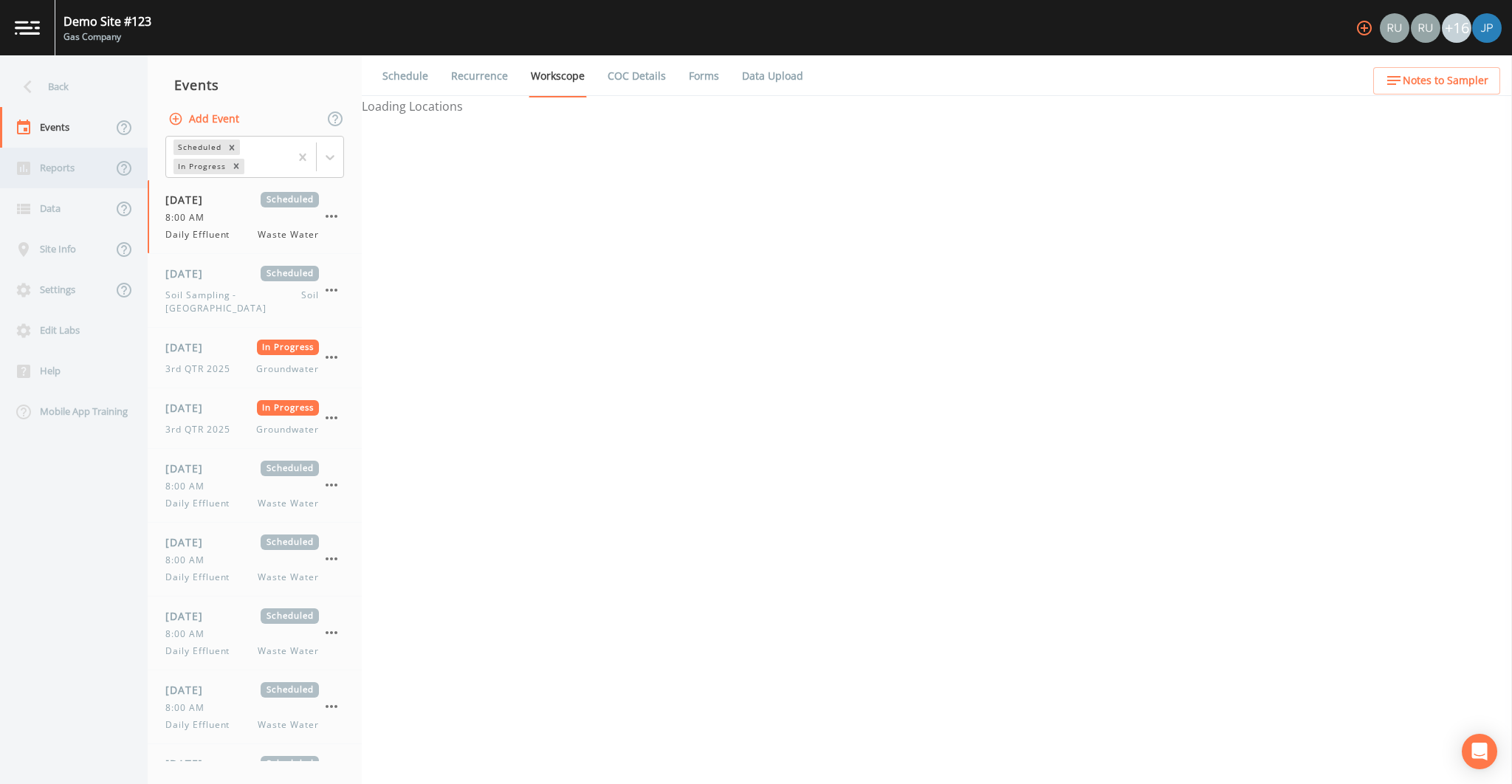
select select "092b3f94-5697-4c94-9891-da161916fdbb"
select select "b6a3c313-748b-4795-a028-792ad310bd60"
select select "4e3bf83b-94ef-4f8e-9ae1-99497c3e212a"
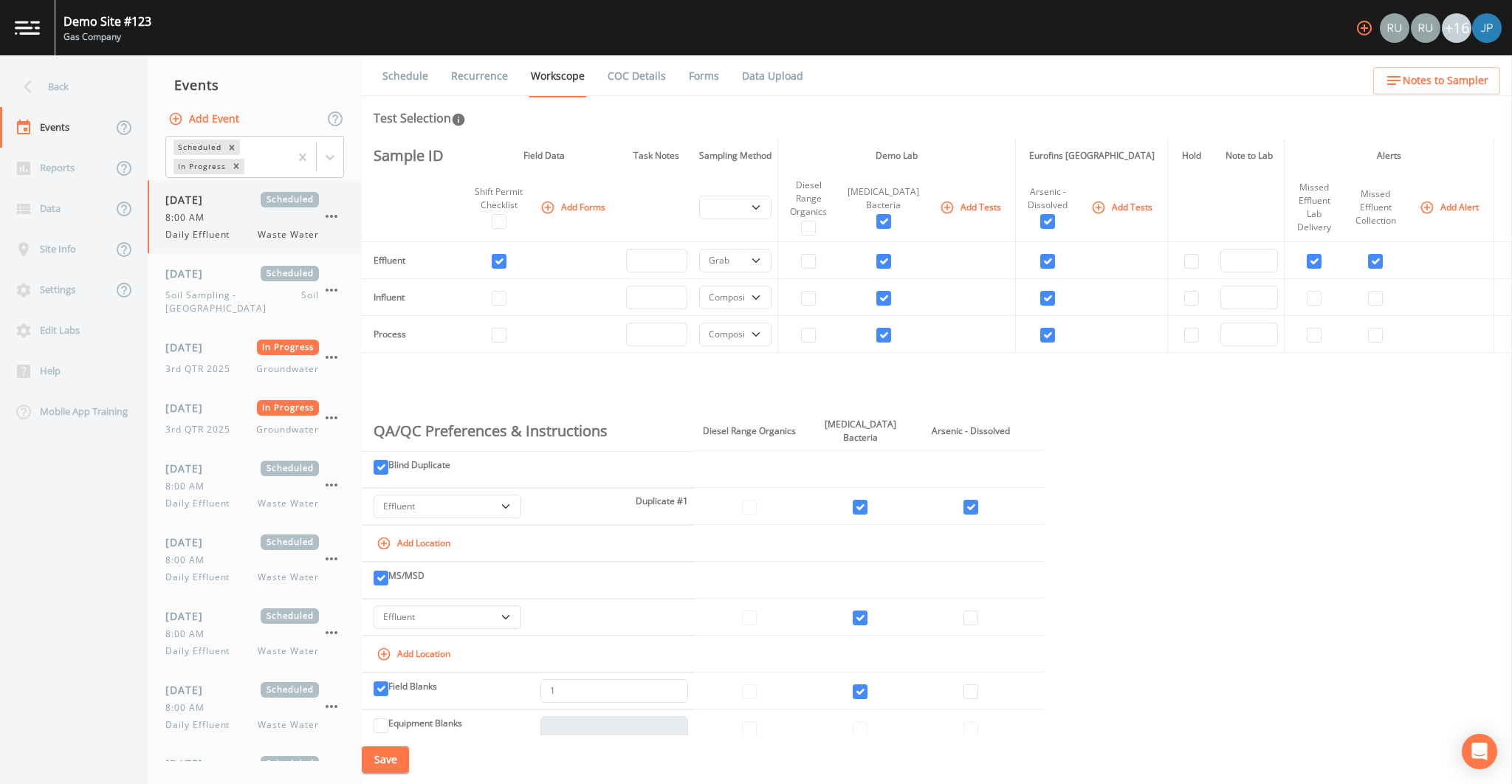
click at [221, 225] on div "[DATE] Scheduled 8:00 AM Daily Effluent Waste Water" at bounding box center [242, 216] width 154 height 49
select select "092b3f94-5697-4c94-9891-da161916fdbb"
select select "b6a3c313-748b-4795-a028-792ad310bd60"
select select "4e3bf83b-94ef-4f8e-9ae1-99497c3e212a"
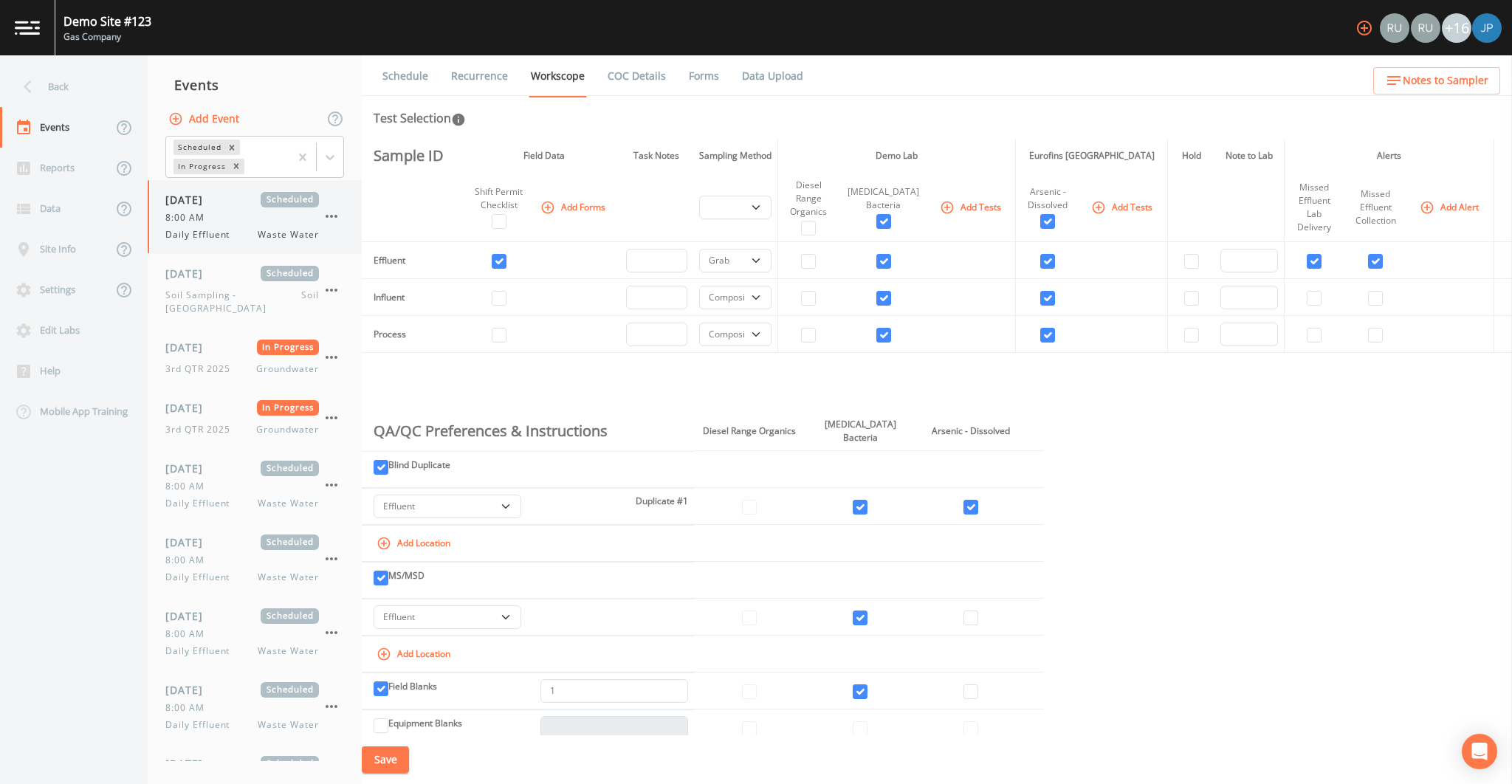
select select "4e3bf83b-94ef-4f8e-9ae1-99497c3e212a"
click at [573, 207] on button "Add Forms" at bounding box center [575, 207] width 74 height 25
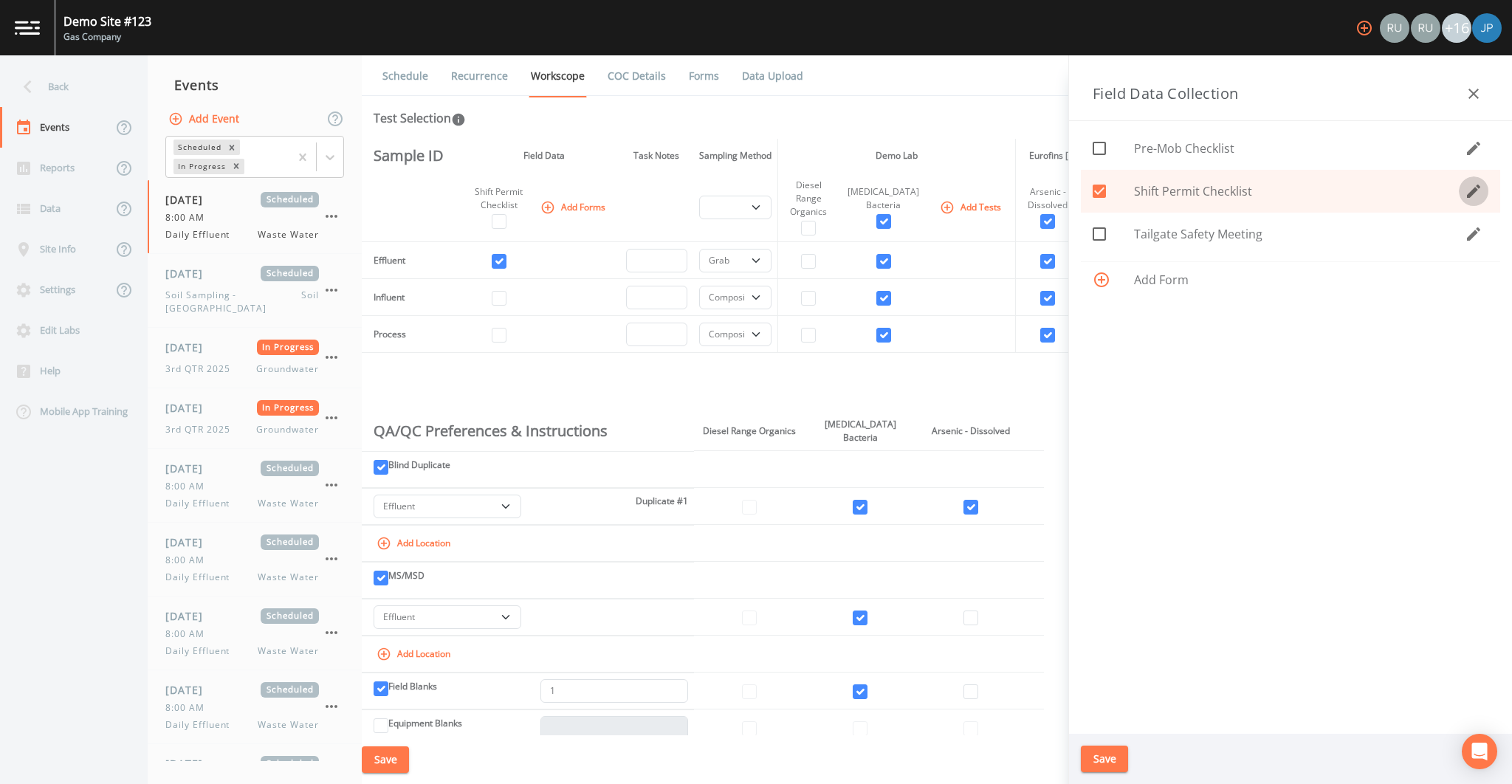
click at [1471, 188] on icon "button" at bounding box center [1473, 191] width 18 height 18
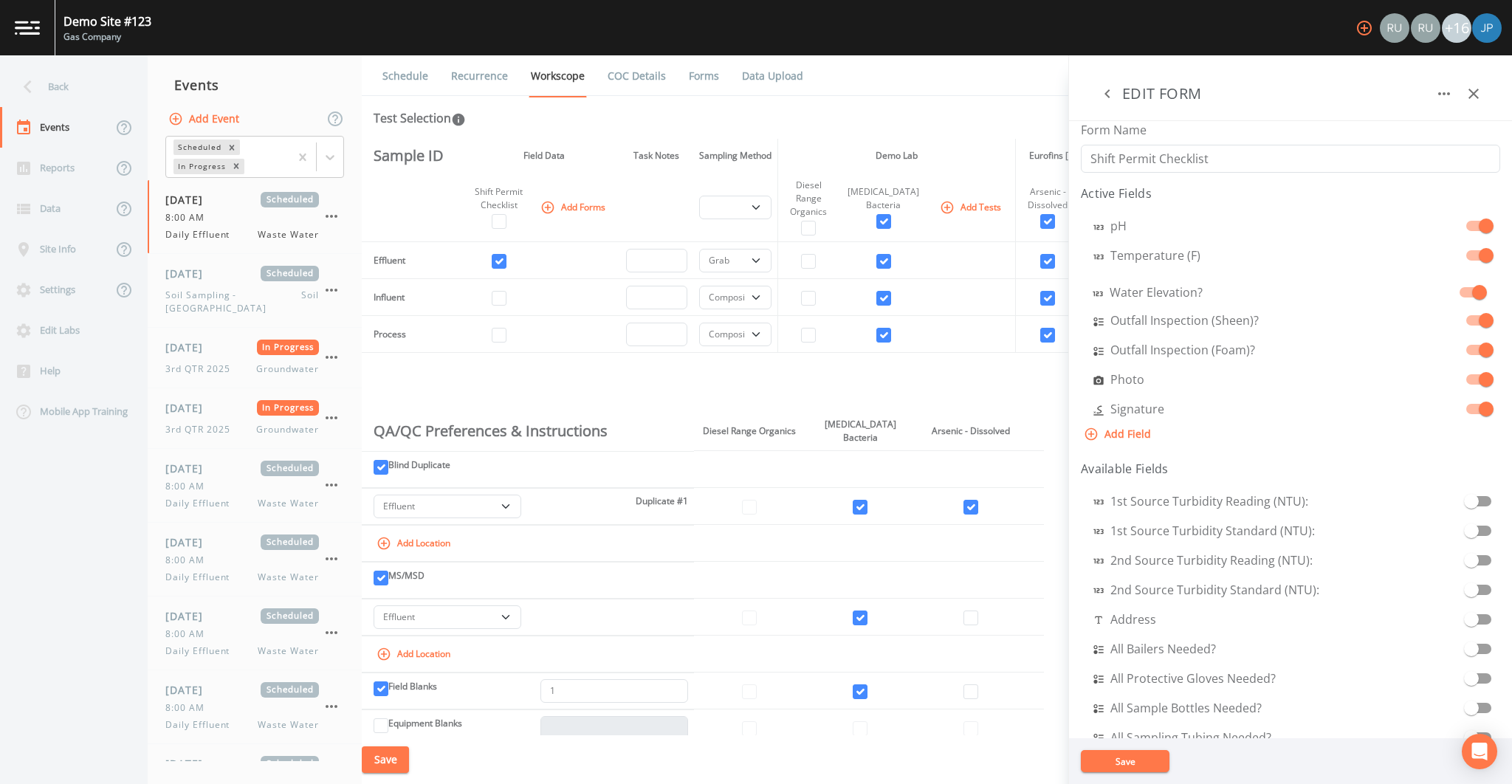
click at [1085, 290] on div "pH Temperature (F) Water Elevation? Outfall Inspection (Sheen)? Outfall Inspect…" at bounding box center [1291, 314] width 420 height 213
drag, startPoint x: 1083, startPoint y: 316, endPoint x: 1083, endPoint y: 324, distance: 8.0
click at [1083, 324] on div "pH Temperature (F) Water Elevation? Outfall Inspection (Sheen)? Outfall Inspect…" at bounding box center [1291, 314] width 420 height 213
click at [1087, 378] on div "pH Temperature (F) Water Elevation? Outfall Inspection (Sheen)? Outfall Inspect…" at bounding box center [1291, 314] width 420 height 213
click at [1472, 94] on icon "button" at bounding box center [1473, 94] width 10 height 10
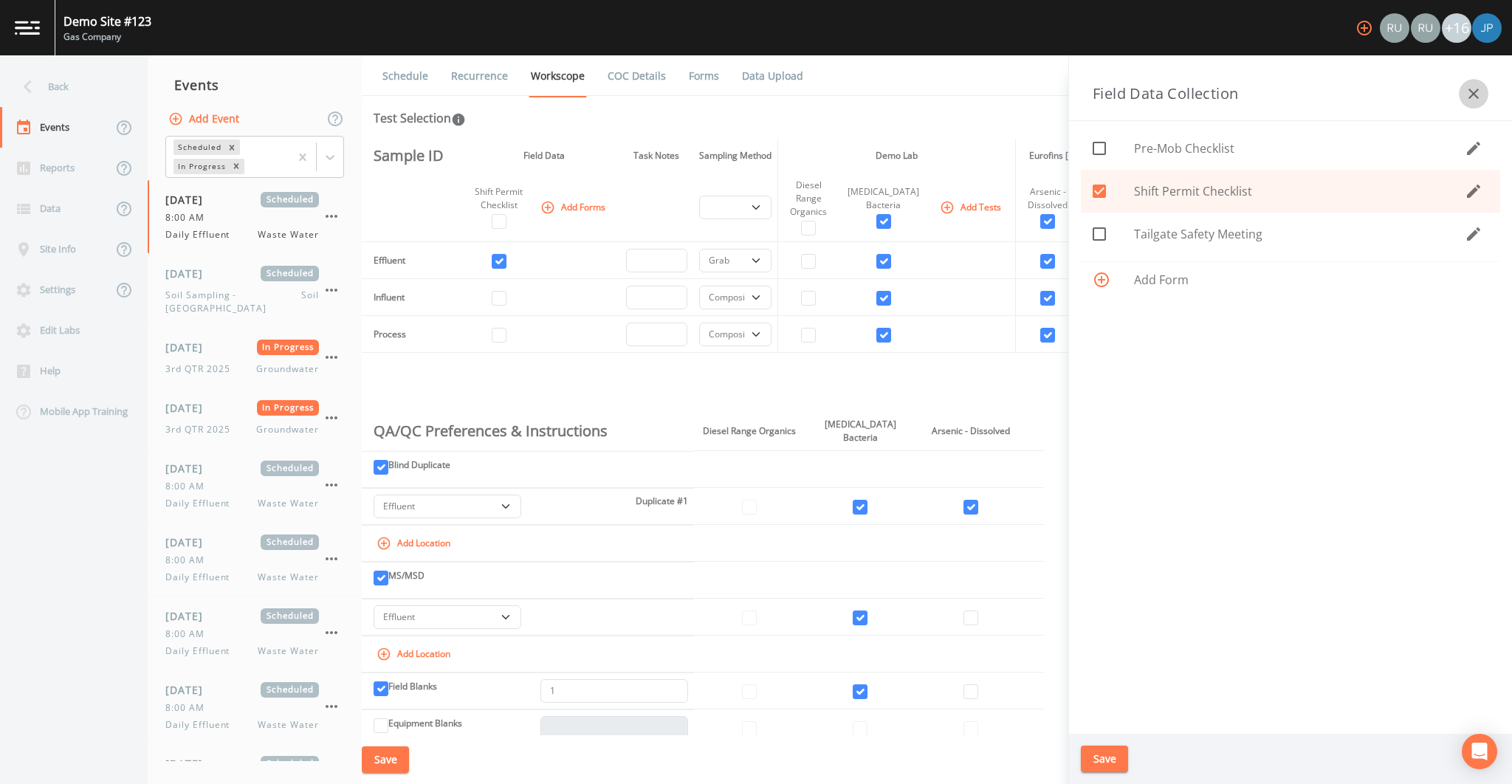
click at [1470, 92] on icon "button" at bounding box center [1473, 94] width 18 height 18
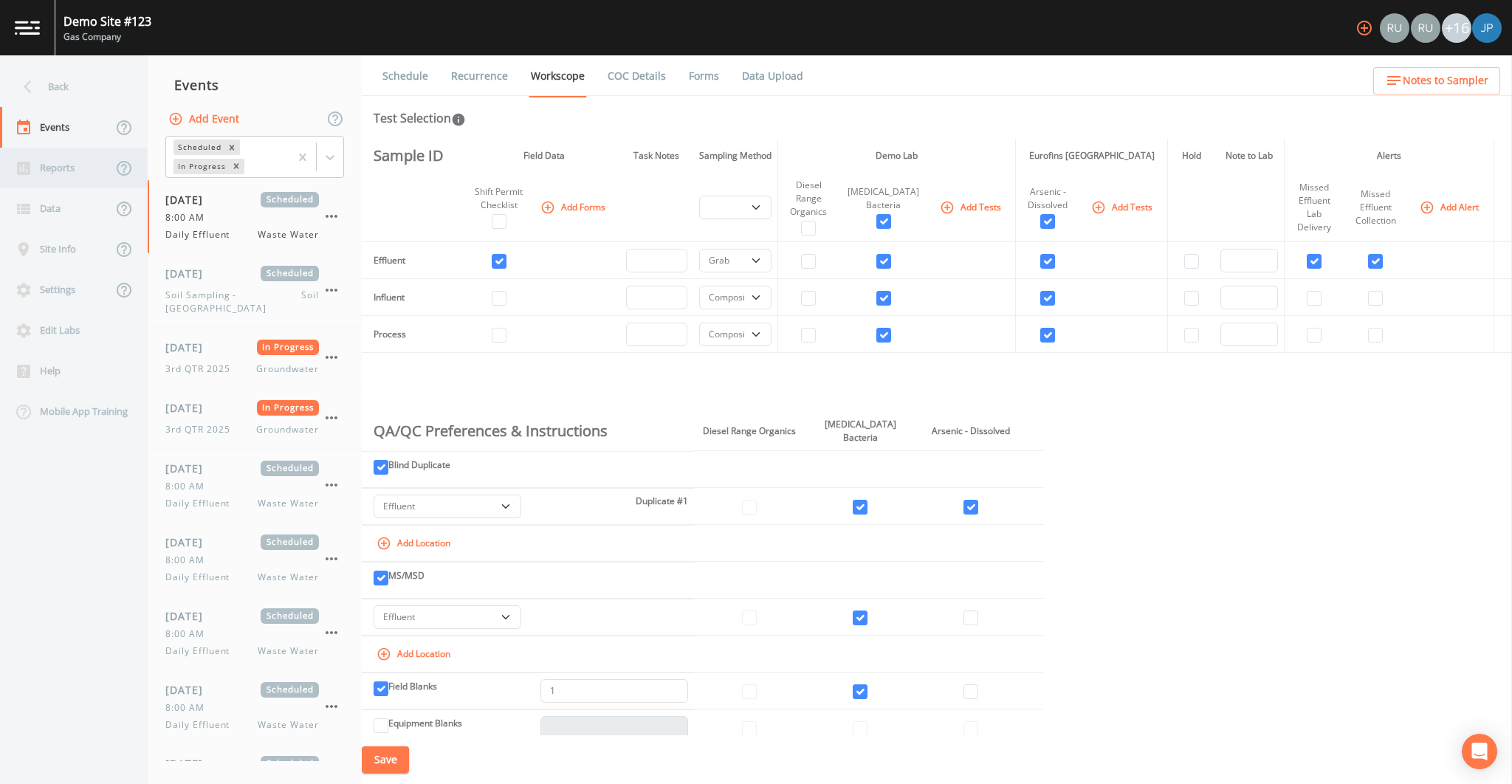
click at [76, 167] on div "Reports" at bounding box center [56, 167] width 112 height 41
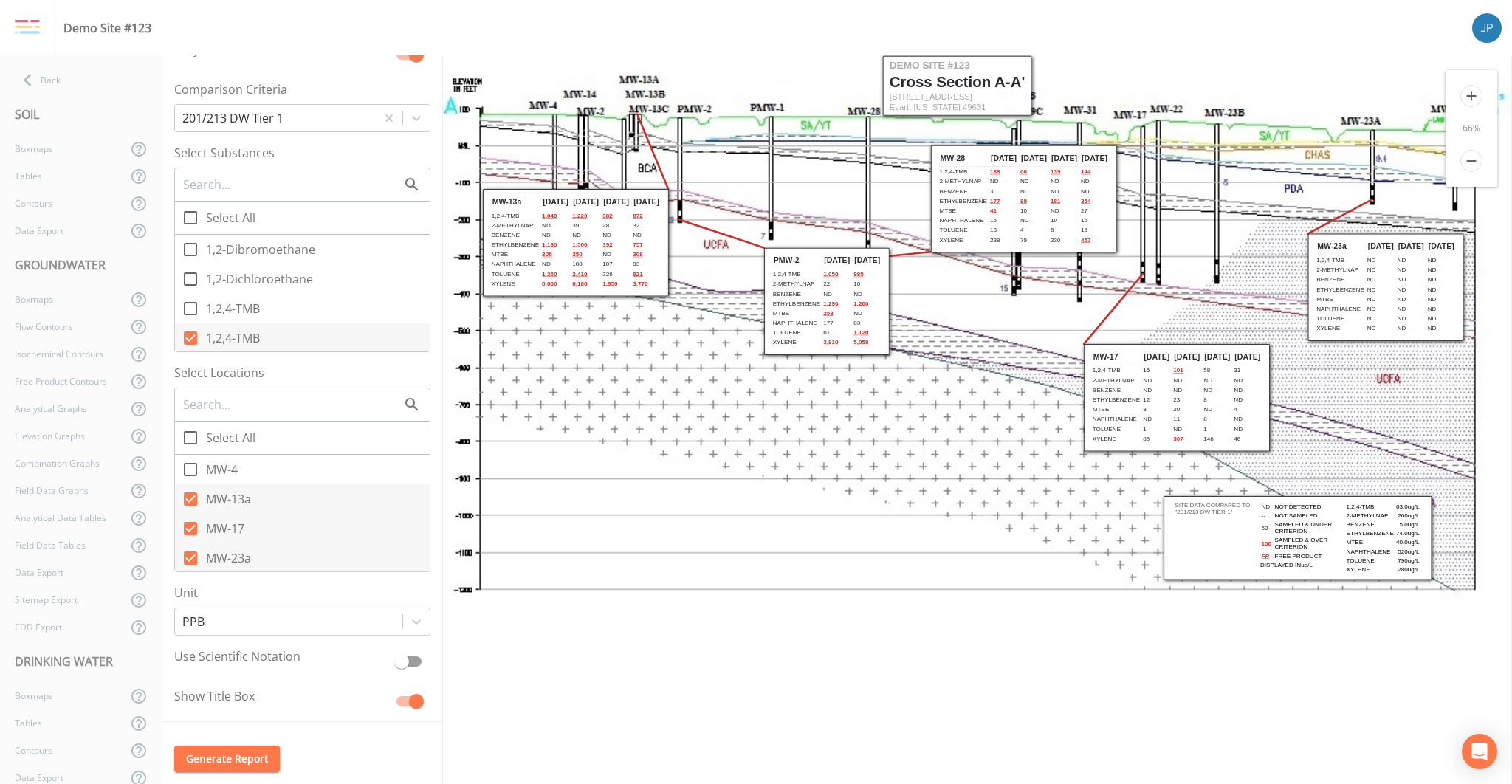
scroll to position [381, 0]
click at [418, 350] on div "Site Map Cross Section A-A' Box Scale 77 % Map Scale 250 % Select Dates Select …" at bounding box center [302, 389] width 280 height 667
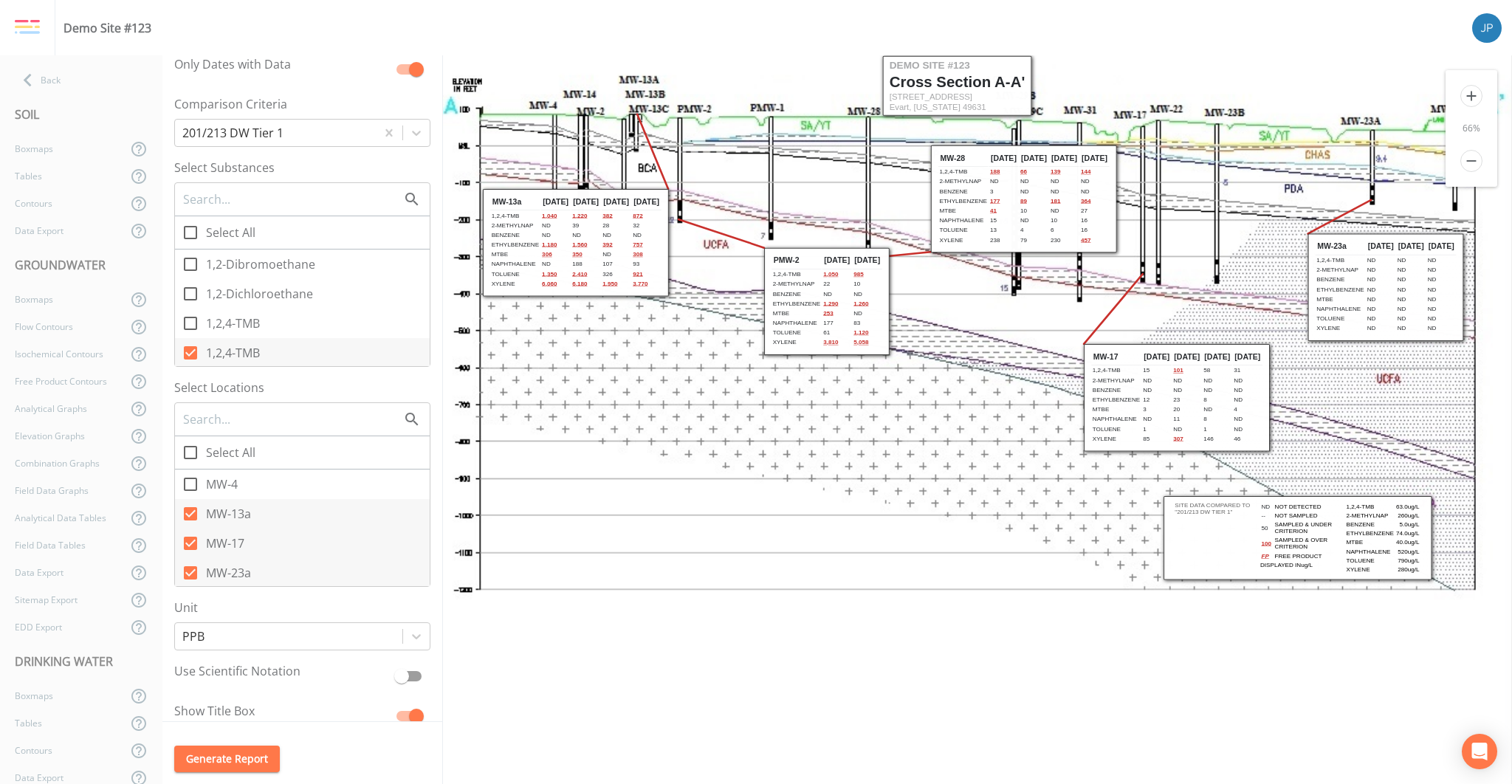
scroll to position [366, 0]
click at [66, 302] on div "Boxmaps" at bounding box center [63, 298] width 127 height 27
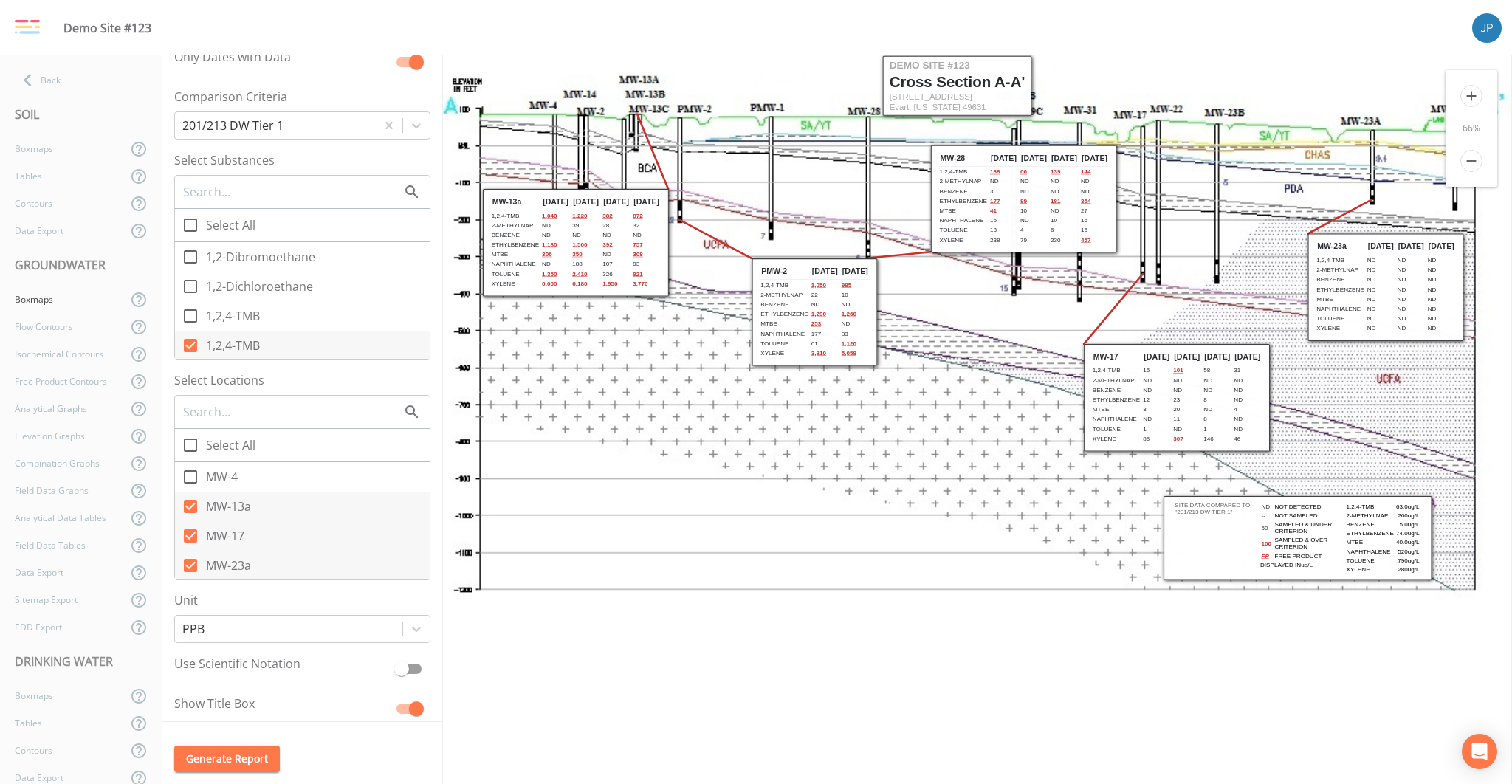
drag, startPoint x: 808, startPoint y: 330, endPoint x: 796, endPoint y: 340, distance: 15.6
click at [796, 340] on td "Toluene" at bounding box center [784, 343] width 49 height 9
click at [74, 520] on div "Analytical Data Tables" at bounding box center [63, 518] width 127 height 27
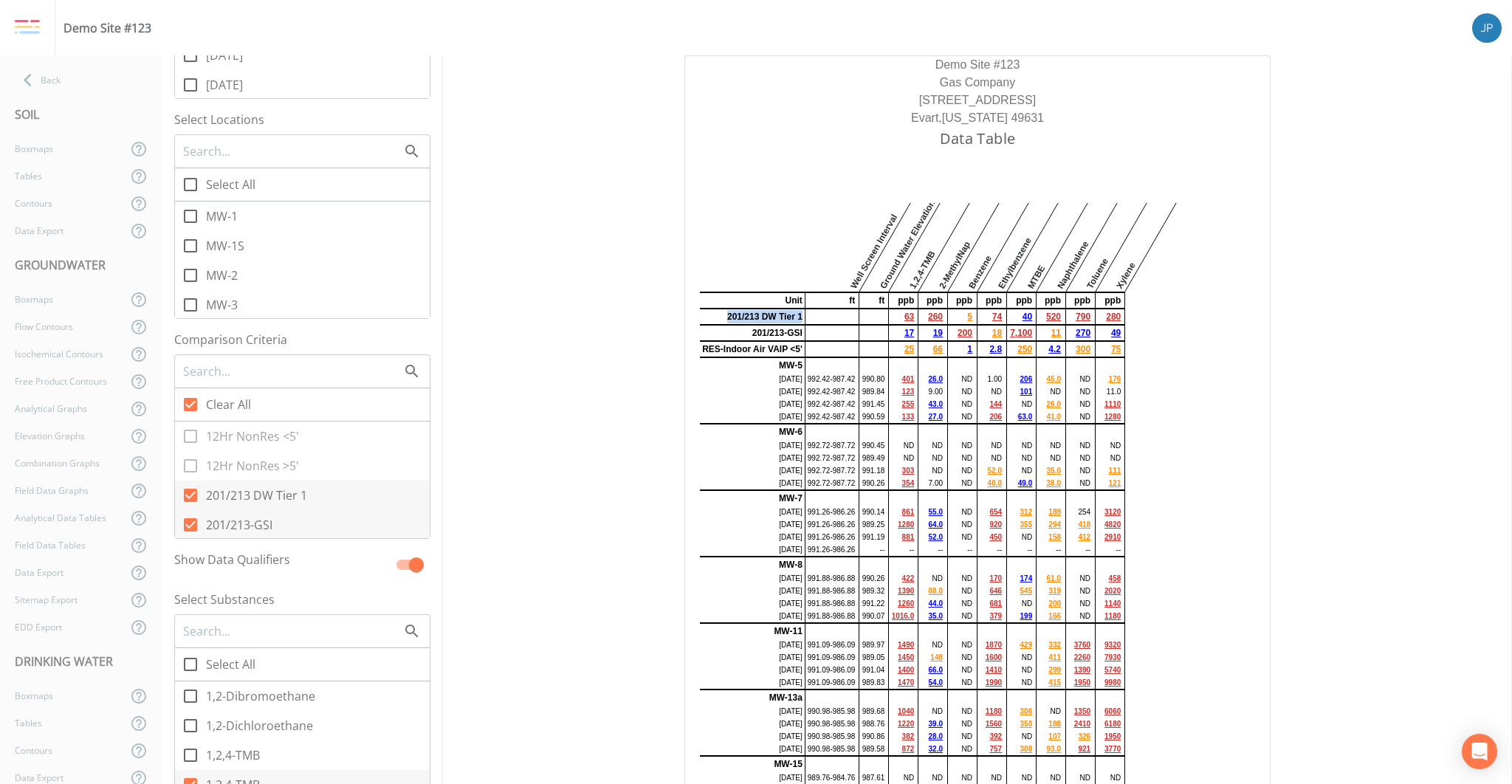
drag, startPoint x: 729, startPoint y: 314, endPoint x: 808, endPoint y: 315, distance: 79.0
click at [808, 315] on tr "201/213 DW Tier 1 63 260 5 74 40 520 790 280" at bounding box center [913, 316] width 425 height 16
click at [812, 315] on th at bounding box center [831, 316] width 51 height 16
drag, startPoint x: 909, startPoint y: 286, endPoint x: 941, endPoint y: 247, distance: 50.4
click at [941, 247] on tr "Well Screen Interval Ground Water Elevation 1,2,4-TMB 2-MethylNap Benzene Ethyl…" at bounding box center [913, 240] width 425 height 103
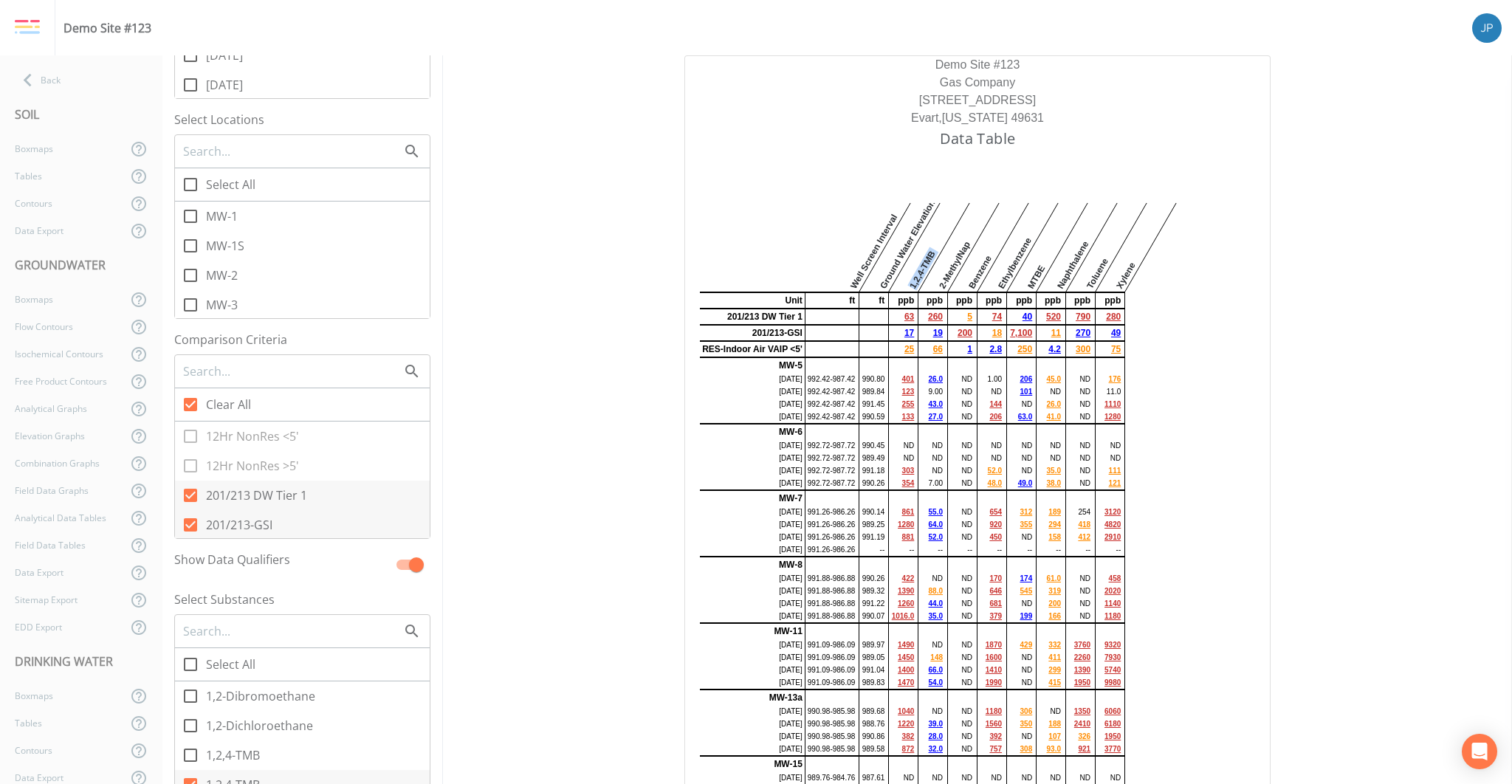
click at [930, 251] on th "2-MethylNap" at bounding box center [933, 240] width 29 height 103
click at [66, 306] on div "Boxmaps" at bounding box center [63, 298] width 127 height 27
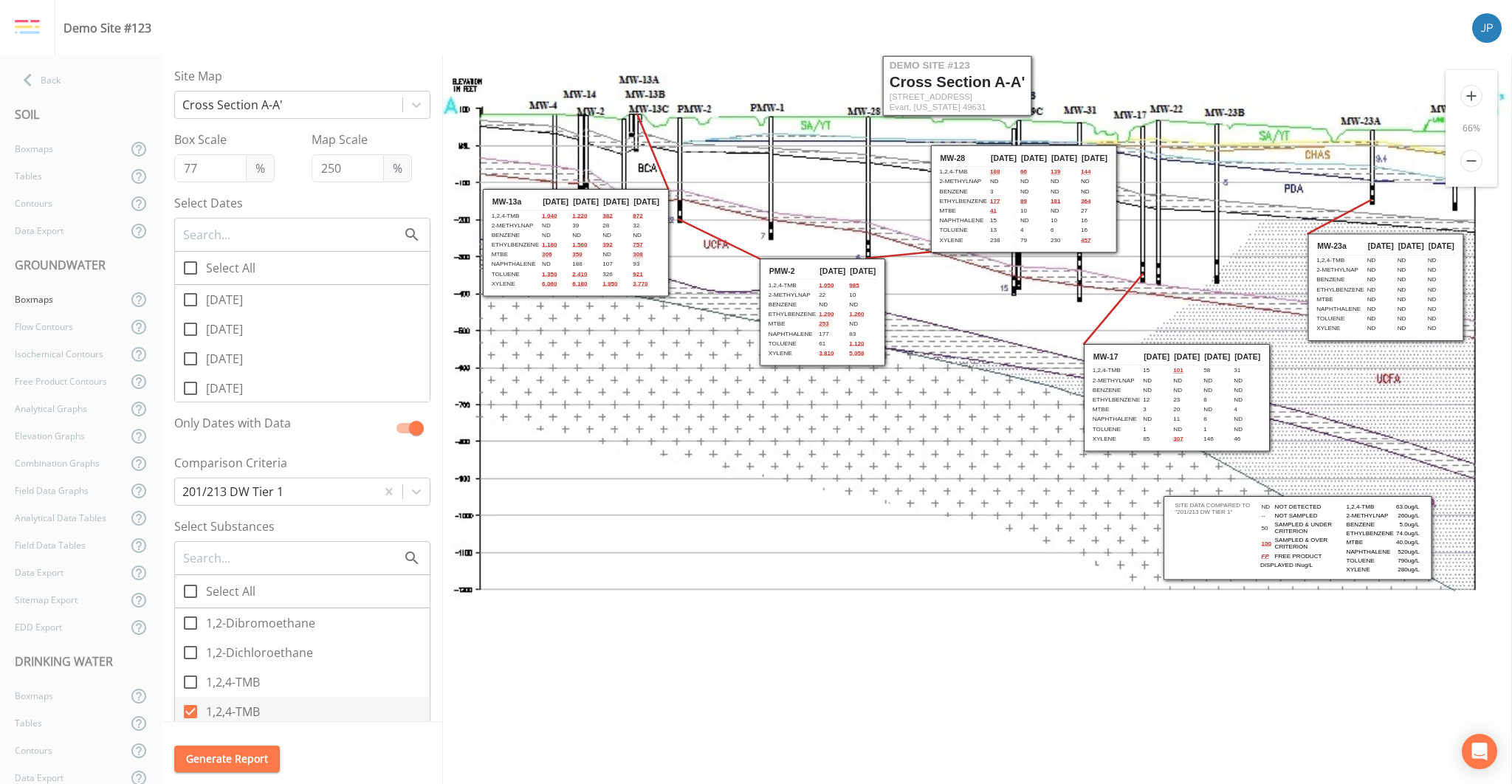
click at [783, 315] on td "Ethylbenzene" at bounding box center [792, 314] width 49 height 9
click at [1477, 95] on icon "add" at bounding box center [1471, 95] width 22 height 22
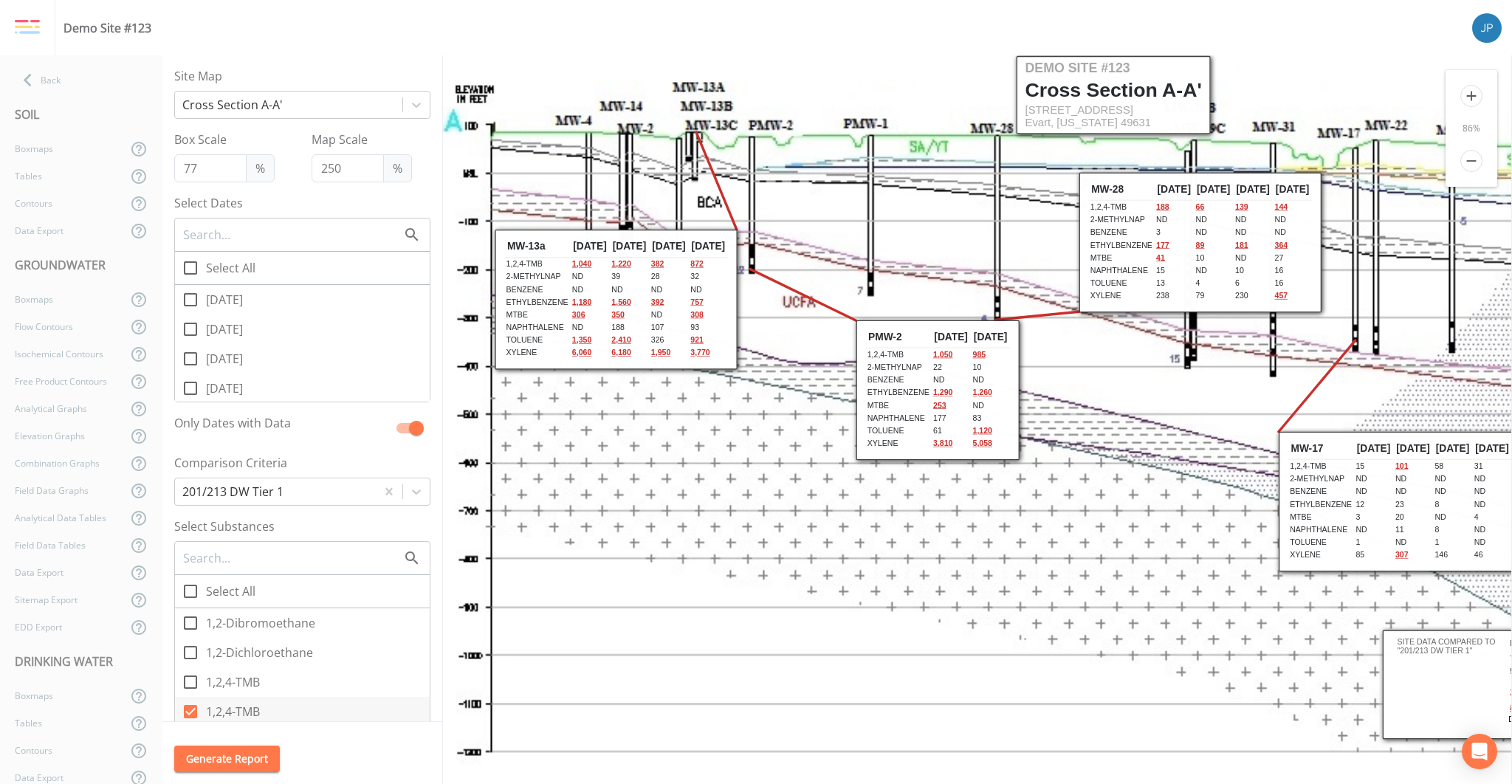
click at [1477, 95] on icon "add" at bounding box center [1471, 95] width 22 height 22
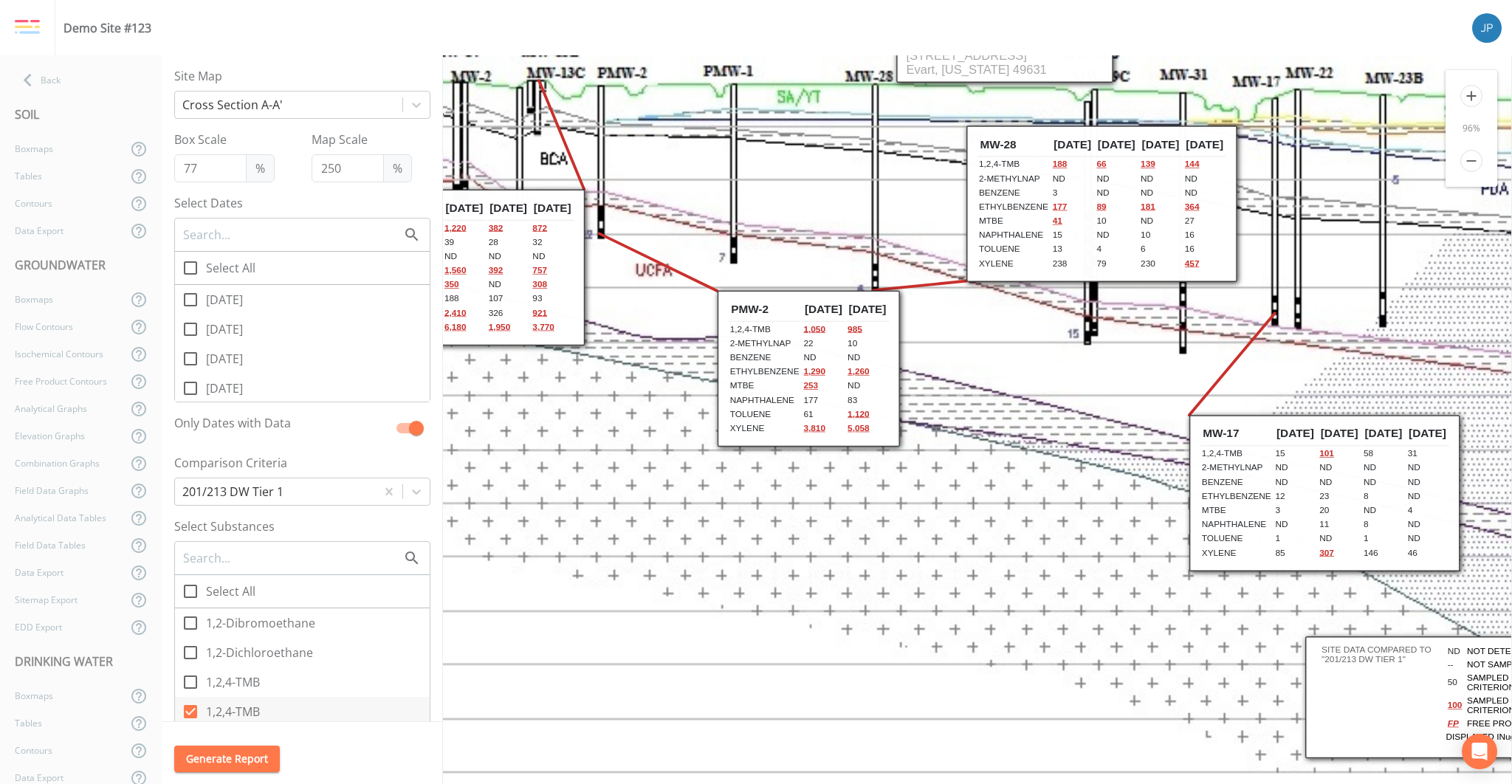
scroll to position [68, 187]
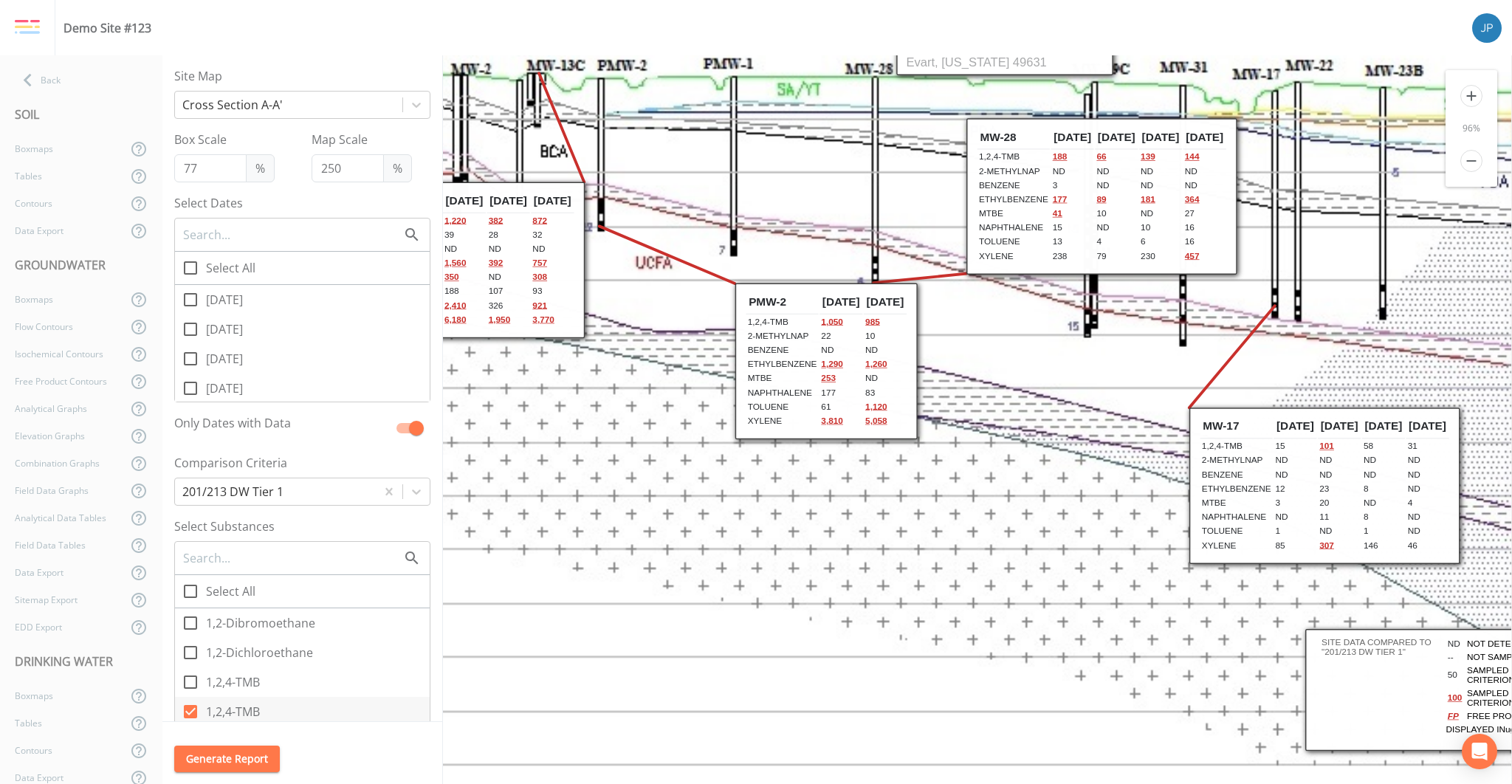
drag, startPoint x: 745, startPoint y: 301, endPoint x: 765, endPoint y: 301, distance: 20.0
click at [765, 301] on th "PMW-2" at bounding box center [782, 302] width 73 height 25
click at [791, 301] on th "PMW-2" at bounding box center [786, 303] width 73 height 25
drag, startPoint x: 799, startPoint y: 302, endPoint x: 798, endPoint y: 313, distance: 11.0
click at [798, 313] on th "PMW-2" at bounding box center [785, 315] width 73 height 25
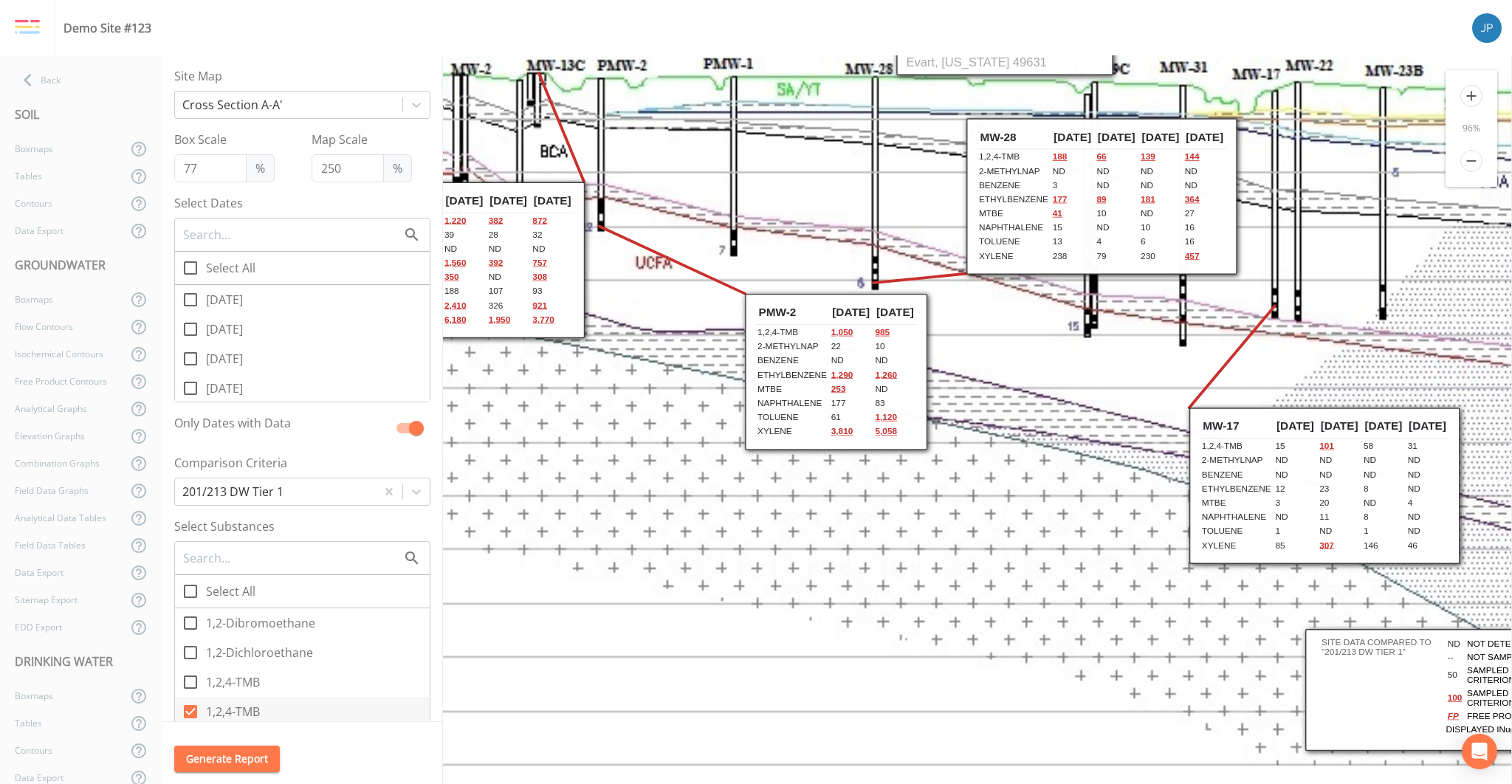
drag, startPoint x: 845, startPoint y: 347, endPoint x: 852, endPoint y: 346, distance: 7.1
click at [852, 346] on td "22" at bounding box center [850, 347] width 43 height 13
click at [855, 346] on td "22" at bounding box center [851, 346] width 43 height 13
drag, startPoint x: 873, startPoint y: 359, endPoint x: 865, endPoint y: 358, distance: 8.1
click at [865, 358] on td "ND" at bounding box center [843, 360] width 43 height 13
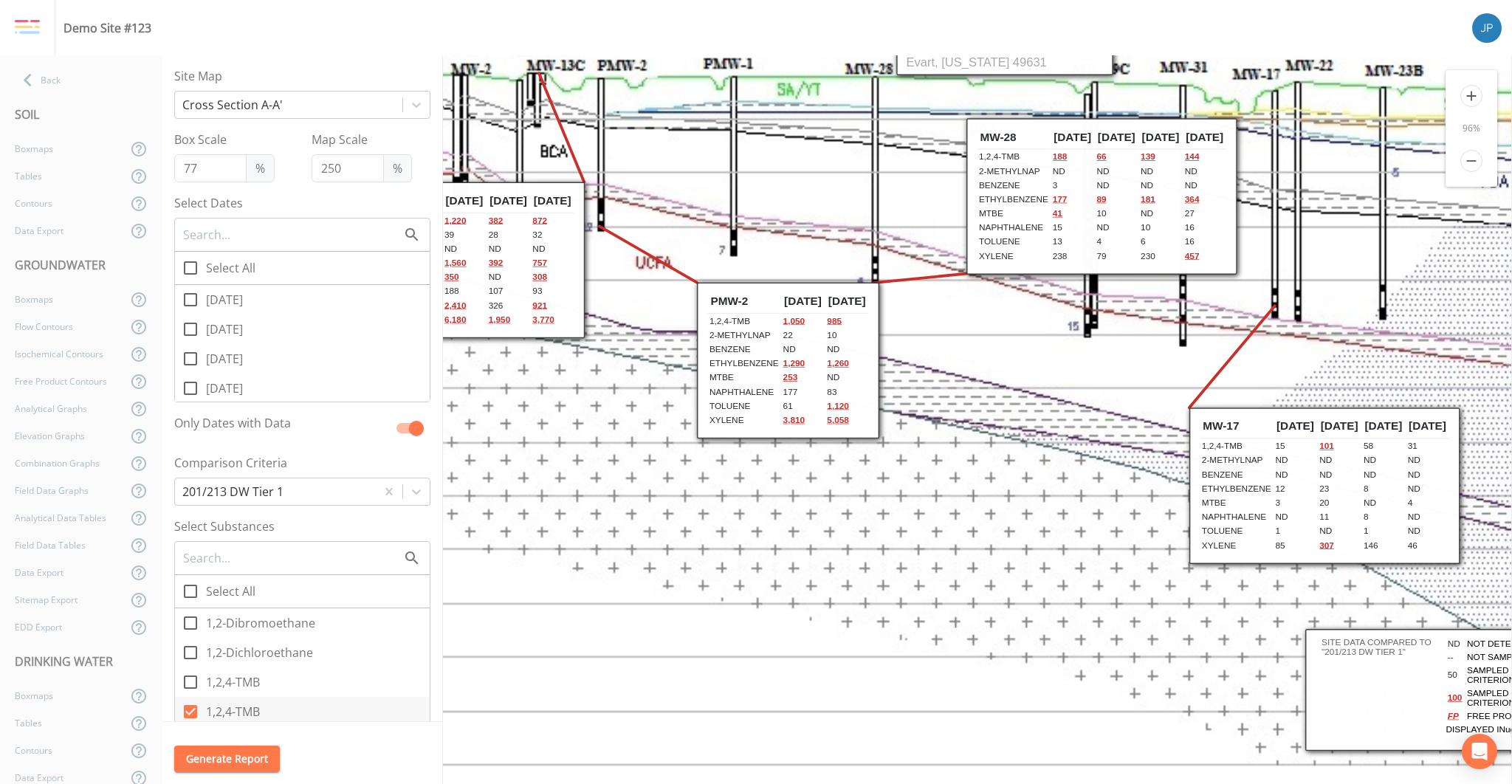
drag, startPoint x: 858, startPoint y: 355, endPoint x: 823, endPoint y: 347, distance: 35.9
click at [823, 347] on td "ND" at bounding box center [803, 349] width 43 height 13
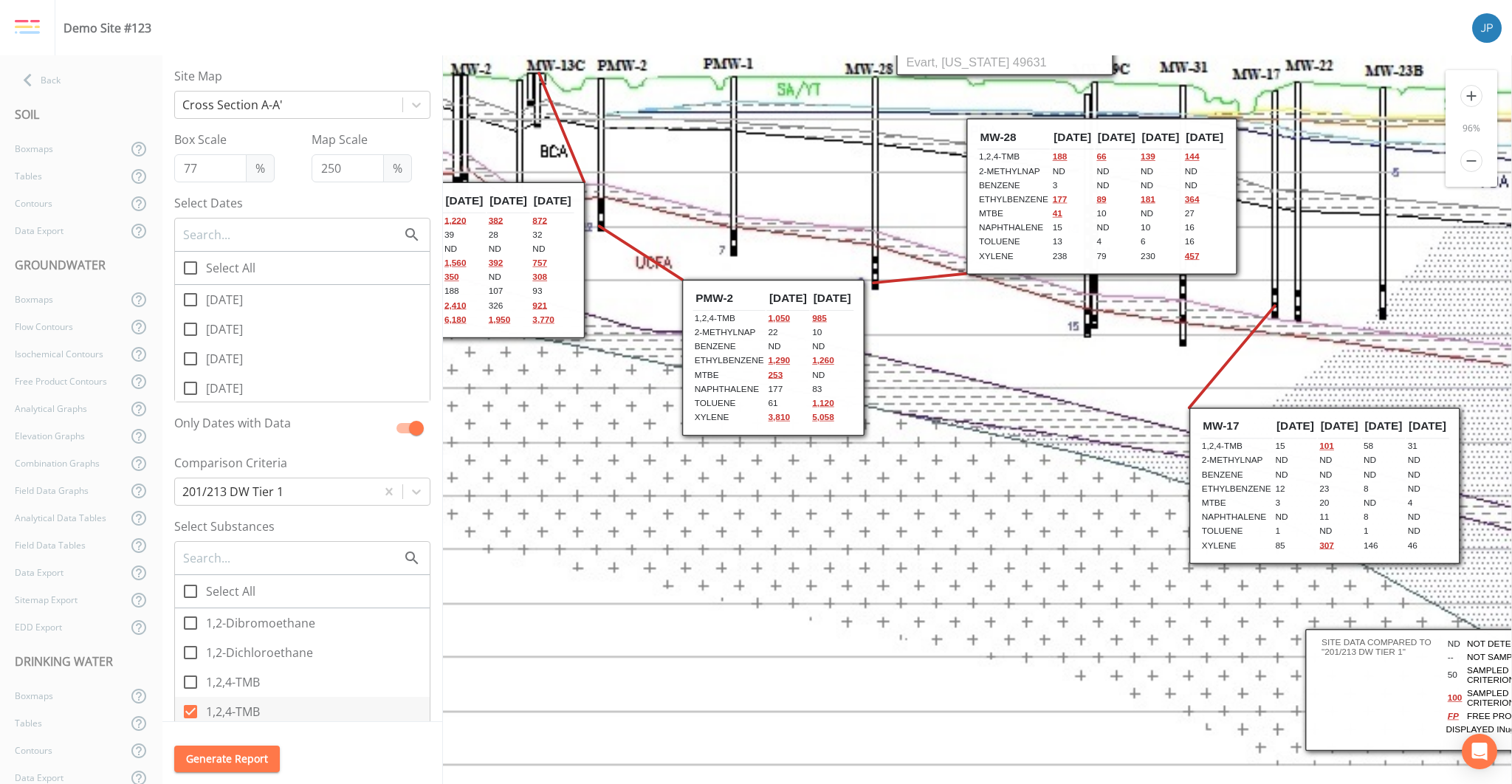
drag, startPoint x: 823, startPoint y: 347, endPoint x: 809, endPoint y: 344, distance: 14.3
click at [809, 344] on td "ND" at bounding box center [788, 347] width 43 height 13
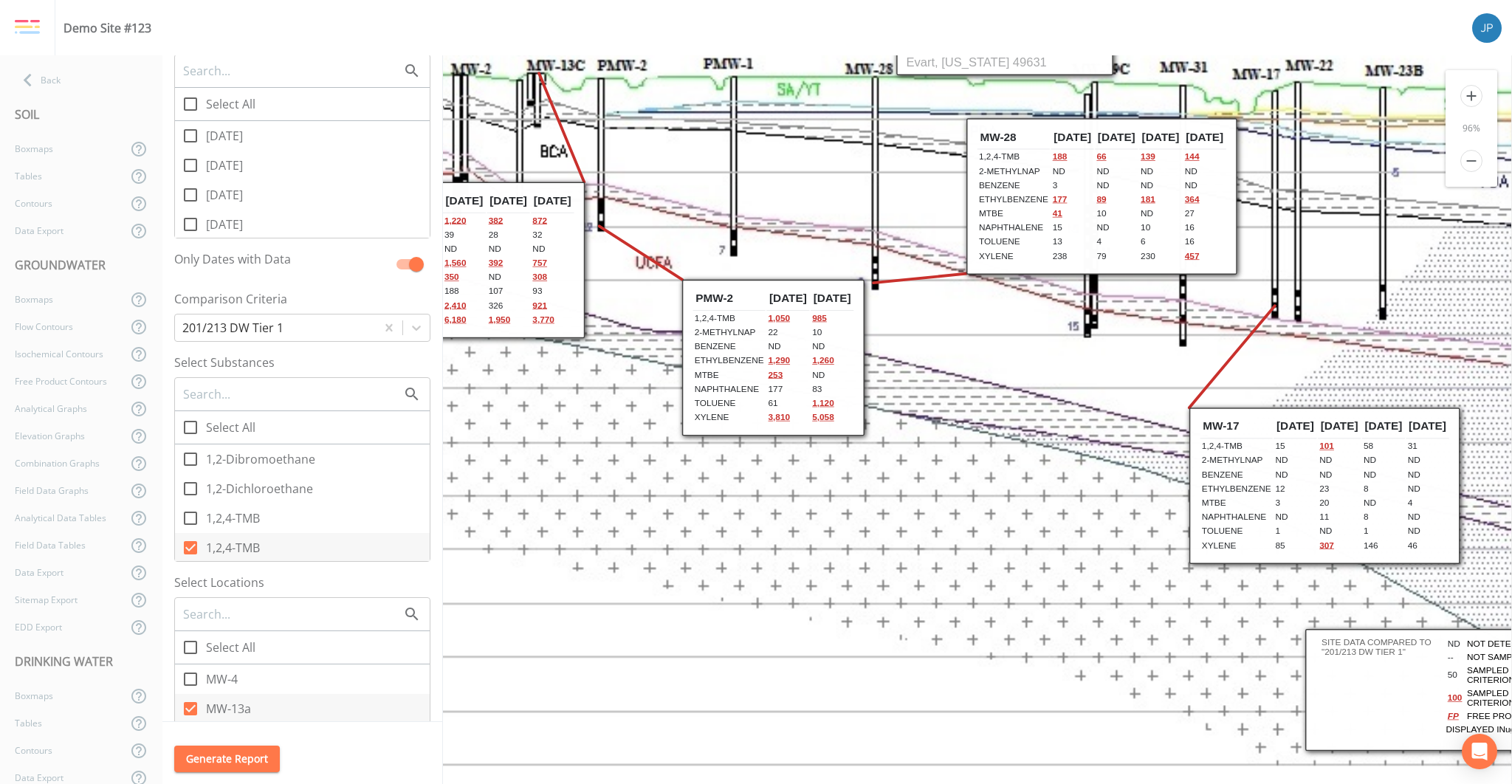
scroll to position [171, 0]
click at [297, 354] on label "Select Substances" at bounding box center [301, 354] width 256 height 18
drag, startPoint x: 290, startPoint y: 351, endPoint x: 331, endPoint y: 366, distance: 43.7
click at [331, 366] on div "Select Substances" at bounding box center [301, 357] width 256 height 24
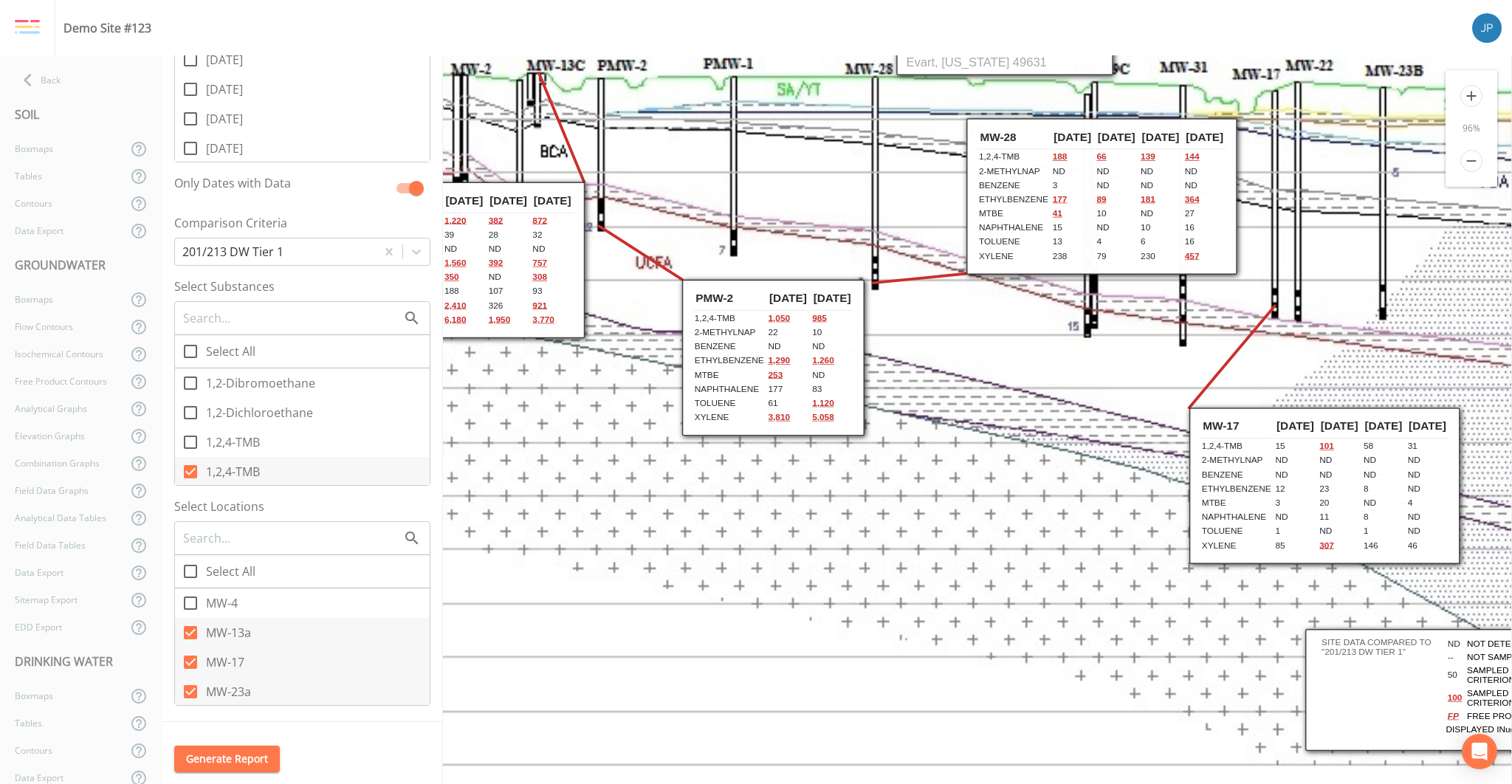
scroll to position [248, 0]
click at [424, 422] on div "Site Map Cross Section A-A' Box Scale 77 % Map Scale 250 % Select Dates Select …" at bounding box center [302, 389] width 280 height 667
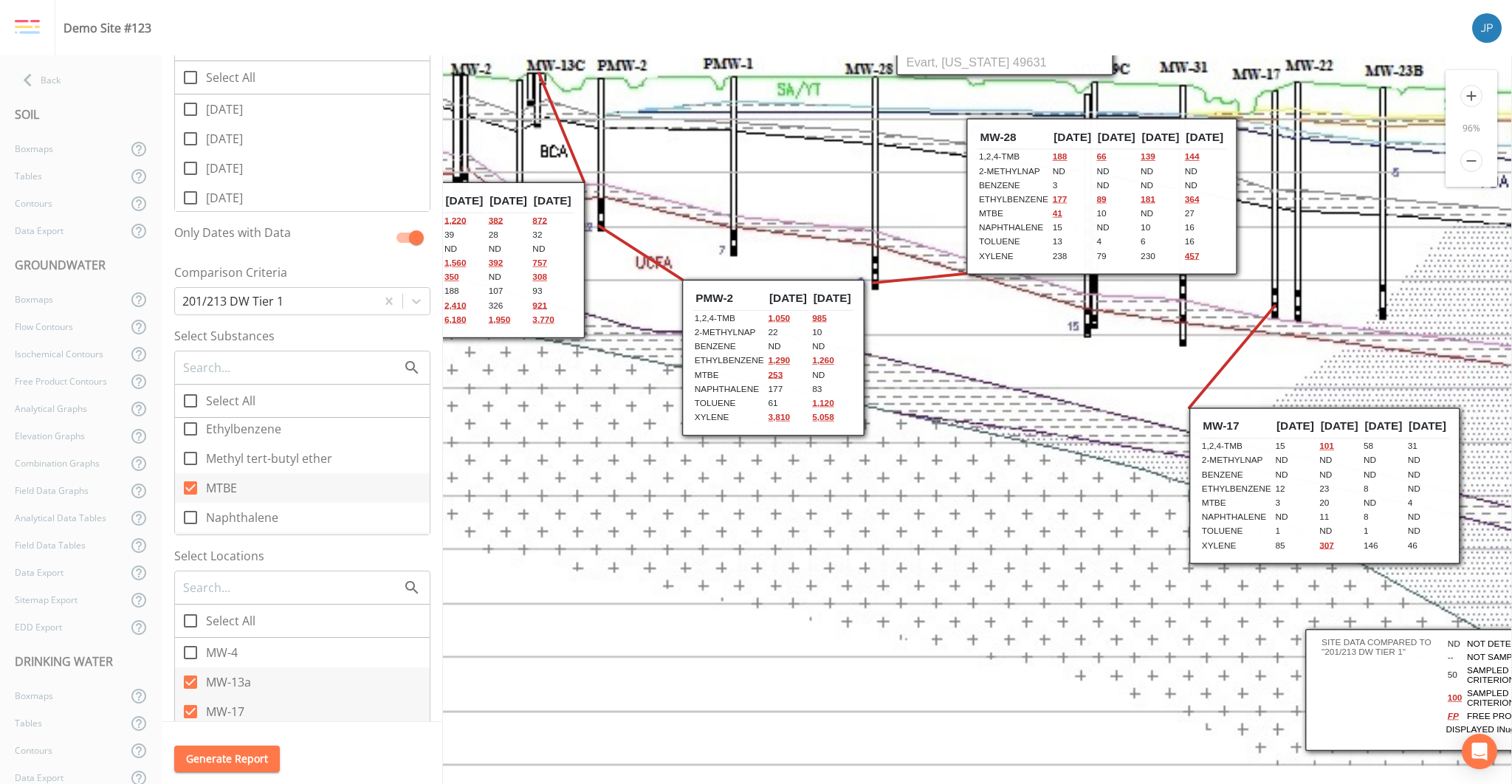
scroll to position [304, 0]
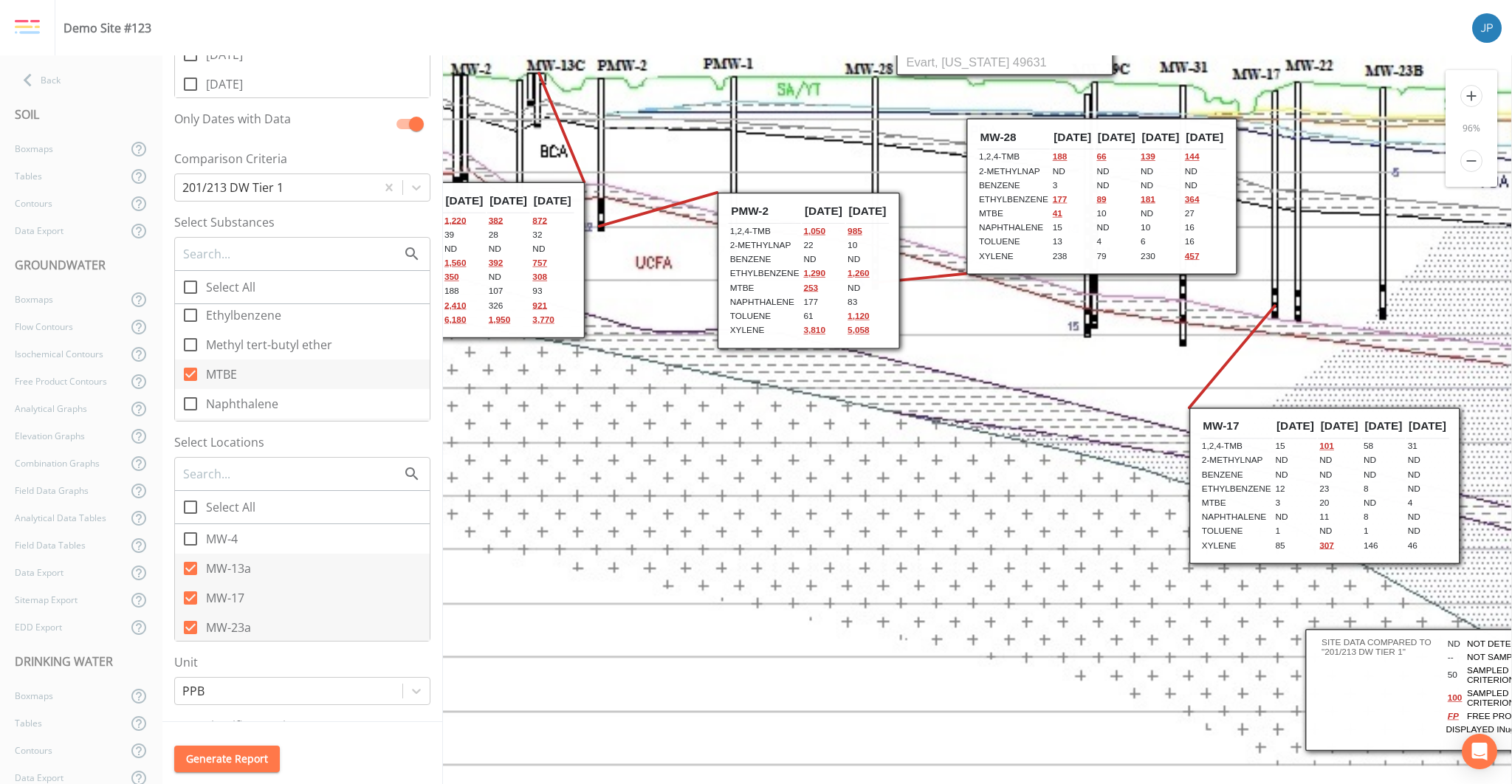
drag, startPoint x: 738, startPoint y: 351, endPoint x: 772, endPoint y: 250, distance: 106.6
click at [773, 267] on td "Ethylbenzene" at bounding box center [764, 274] width 73 height 13
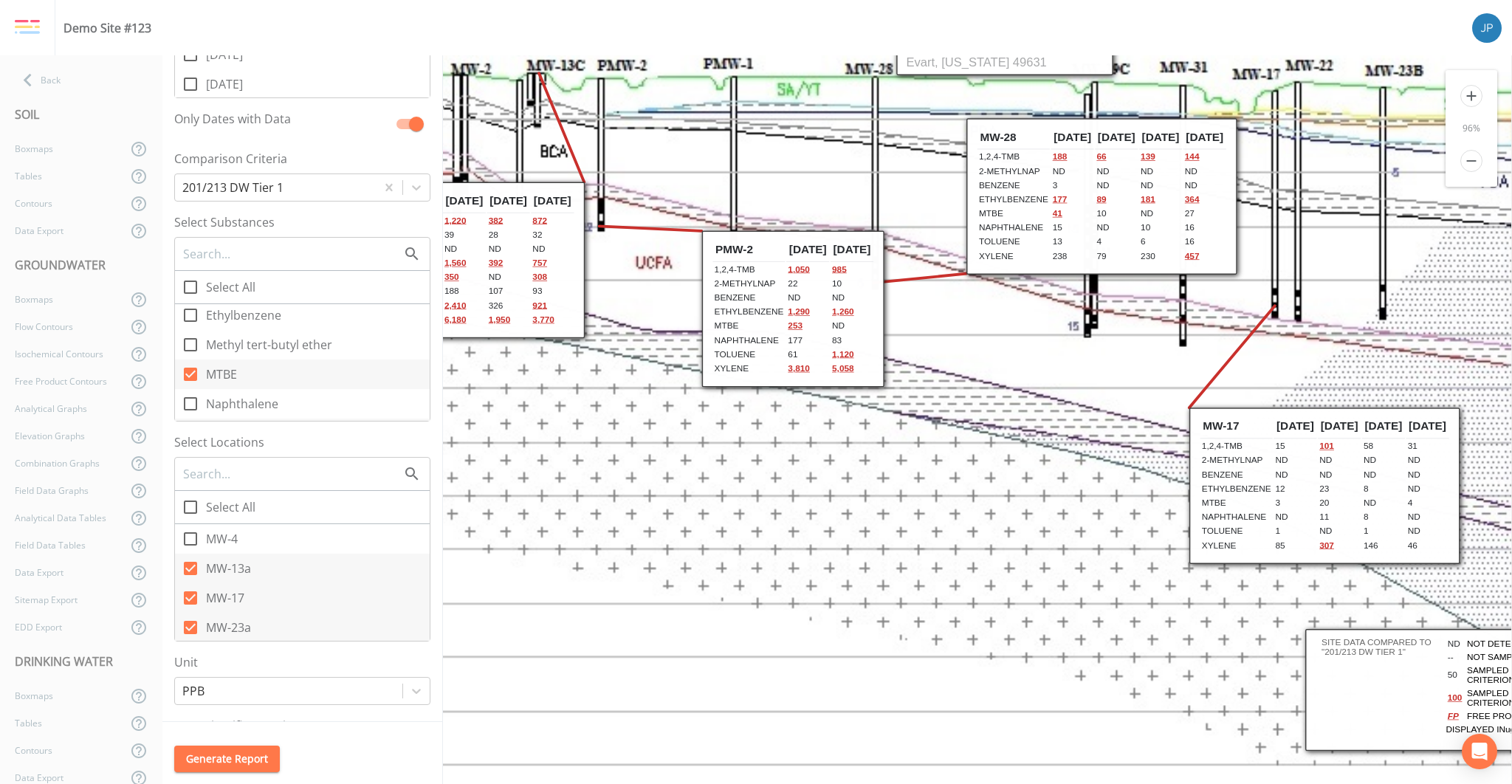
drag, startPoint x: 784, startPoint y: 213, endPoint x: 772, endPoint y: 261, distance: 49.5
click at [763, 279] on td "2-MethylNap" at bounding box center [748, 284] width 73 height 13
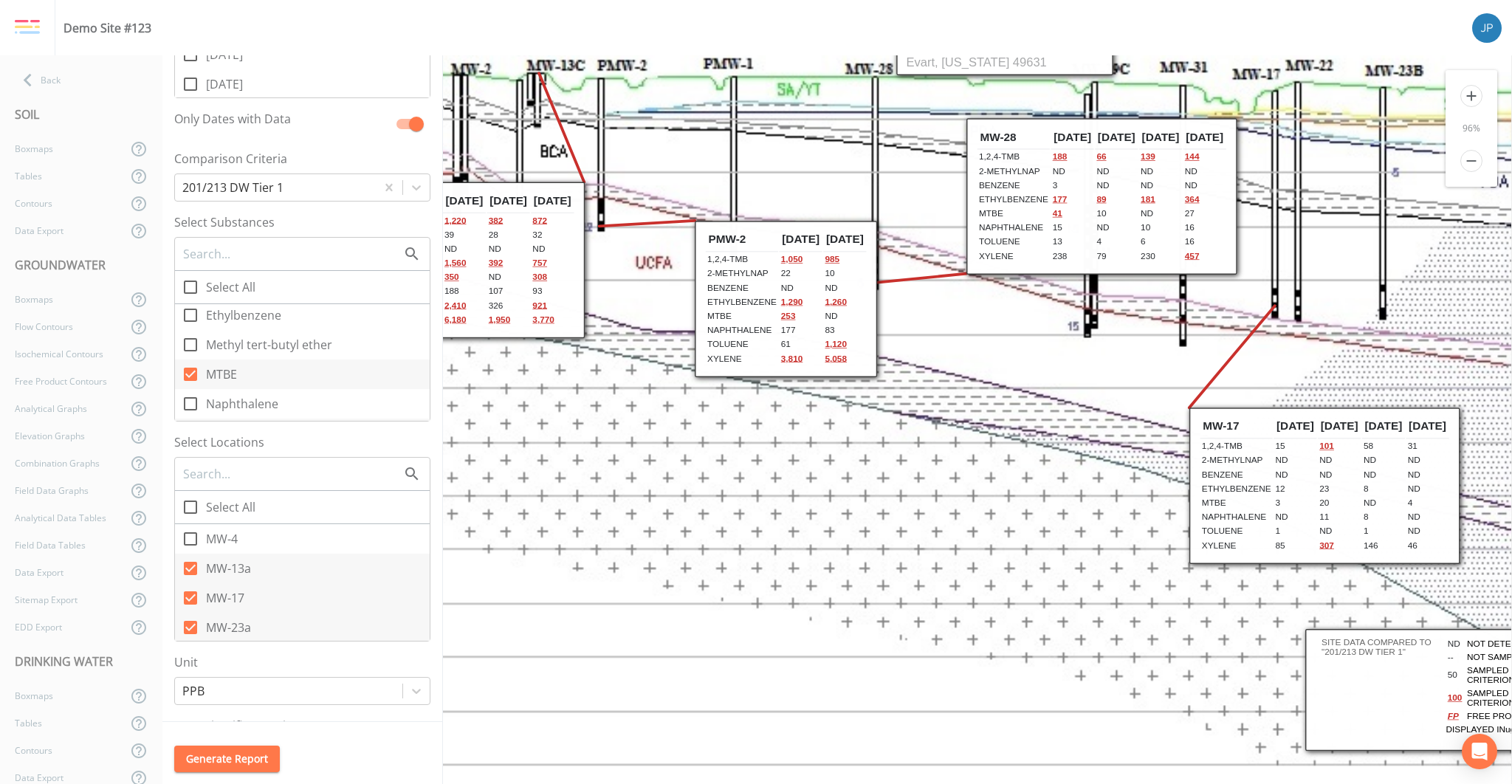
drag, startPoint x: 772, startPoint y: 261, endPoint x: 757, endPoint y: 283, distance: 26.6
click at [765, 251] on th "PMW-2" at bounding box center [742, 240] width 73 height 25
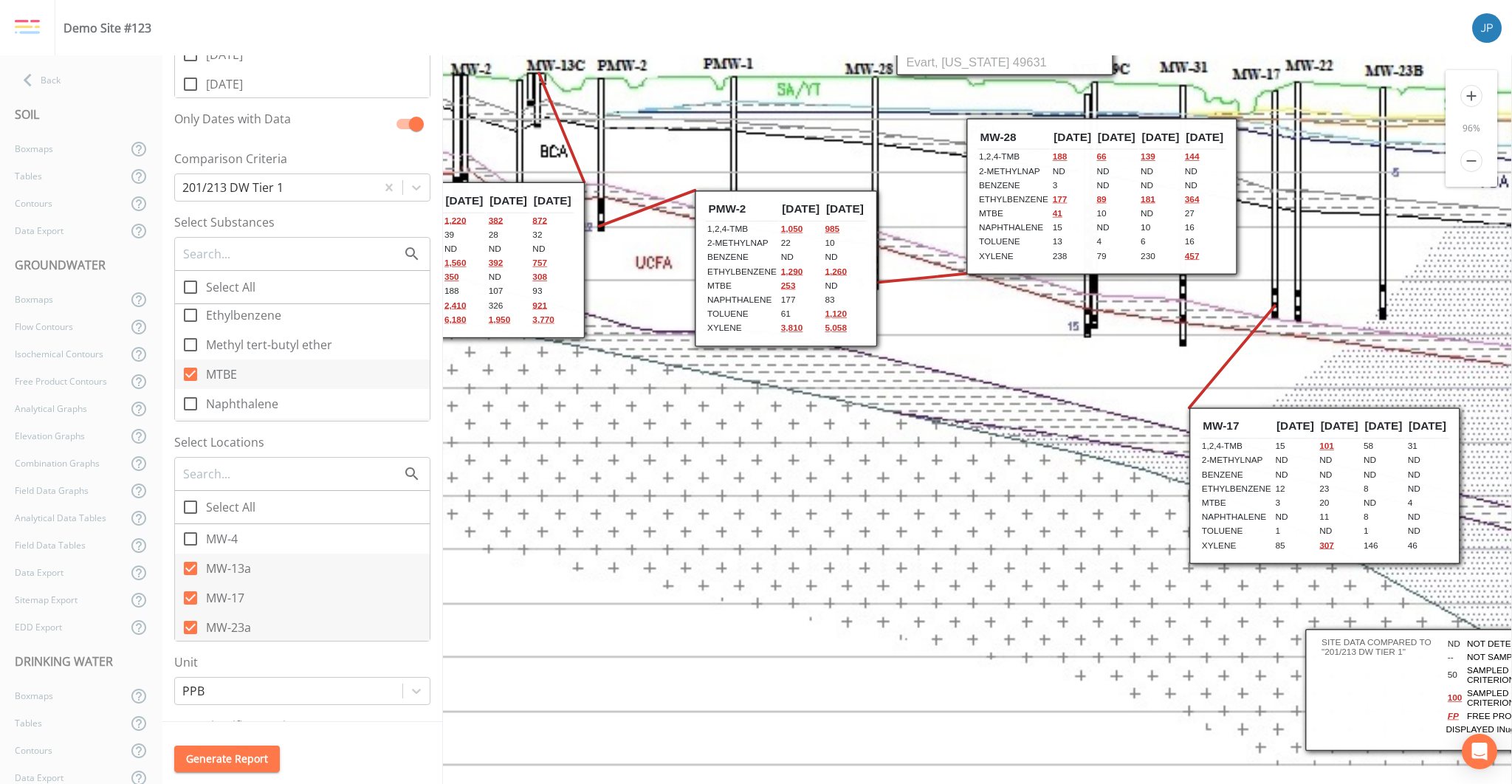
drag, startPoint x: 758, startPoint y: 281, endPoint x: 759, endPoint y: 247, distance: 34.0
click at [759, 247] on td "2-MethylNap" at bounding box center [742, 244] width 73 height 13
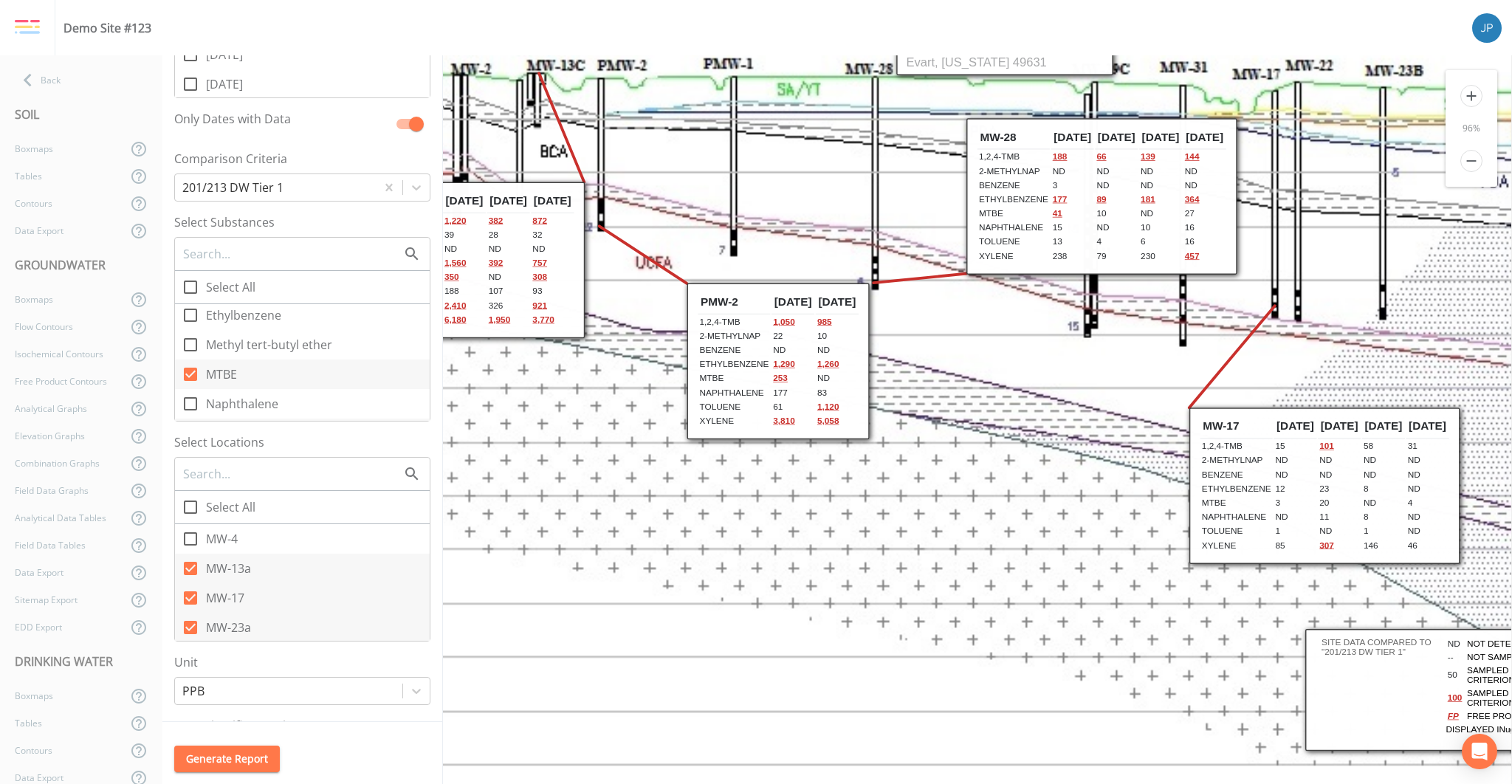
drag, startPoint x: 759, startPoint y: 264, endPoint x: 748, endPoint y: 360, distance: 96.6
click at [748, 360] on td "Ethylbenzene" at bounding box center [733, 365] width 73 height 13
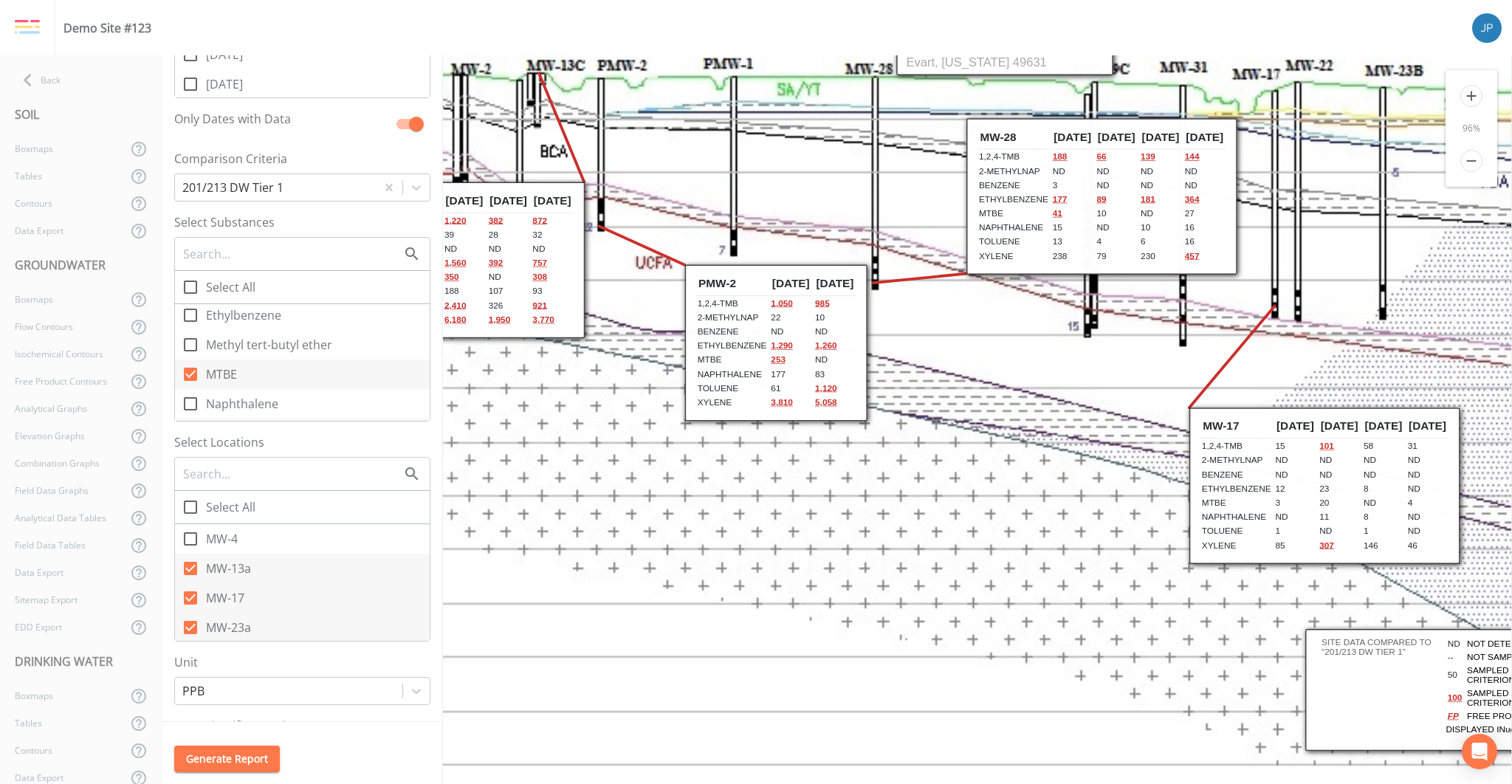
drag, startPoint x: 746, startPoint y: 394, endPoint x: 745, endPoint y: 373, distance: 21.0
click at [745, 373] on td "Naphthalene" at bounding box center [731, 374] width 73 height 13
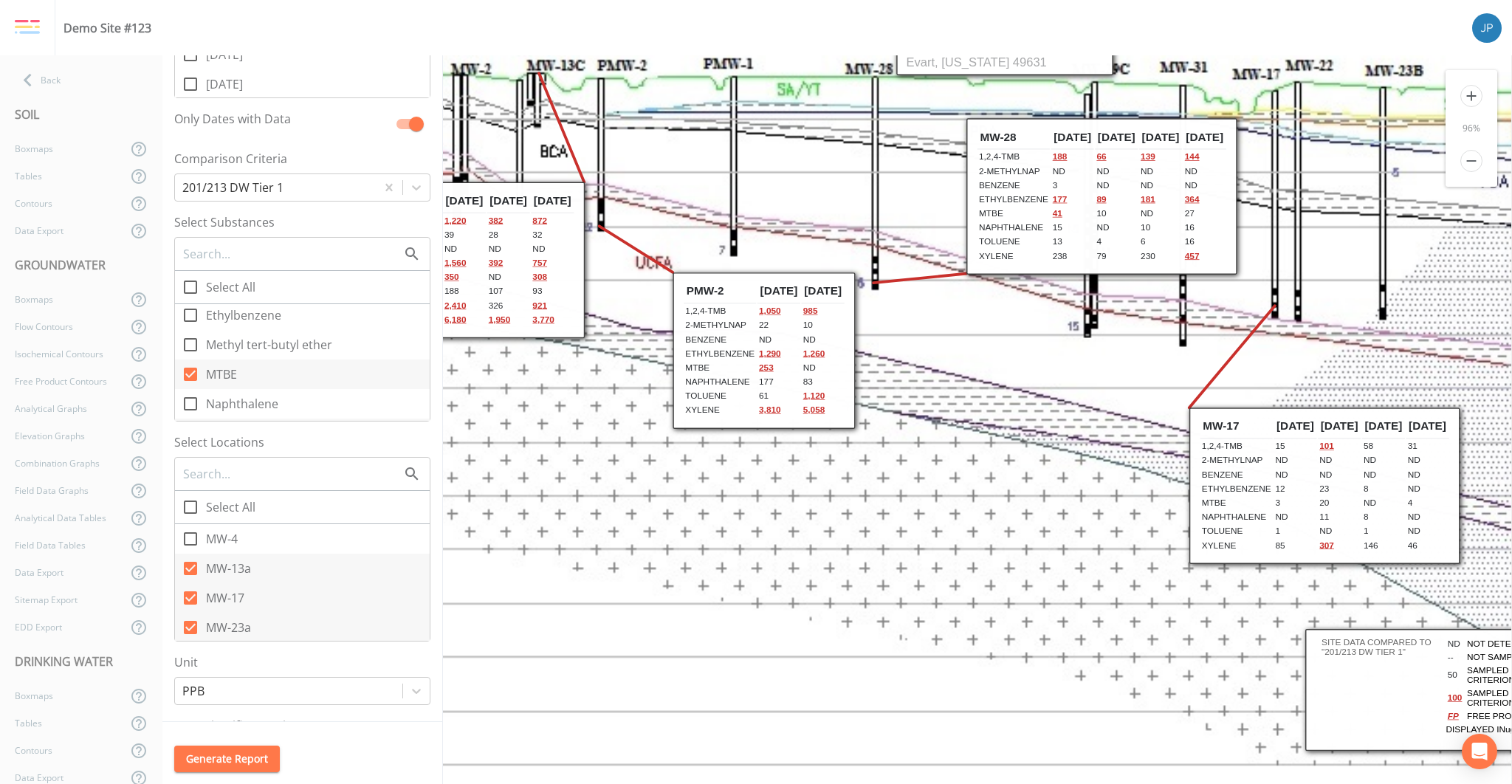
drag, startPoint x: 718, startPoint y: 372, endPoint x: 706, endPoint y: 379, distance: 13.9
click at [707, 378] on td "Naphthalene" at bounding box center [720, 382] width 73 height 13
click at [715, 369] on td "MTBE" at bounding box center [714, 368] width 73 height 13
click at [716, 366] on td "MTBE" at bounding box center [710, 369] width 73 height 13
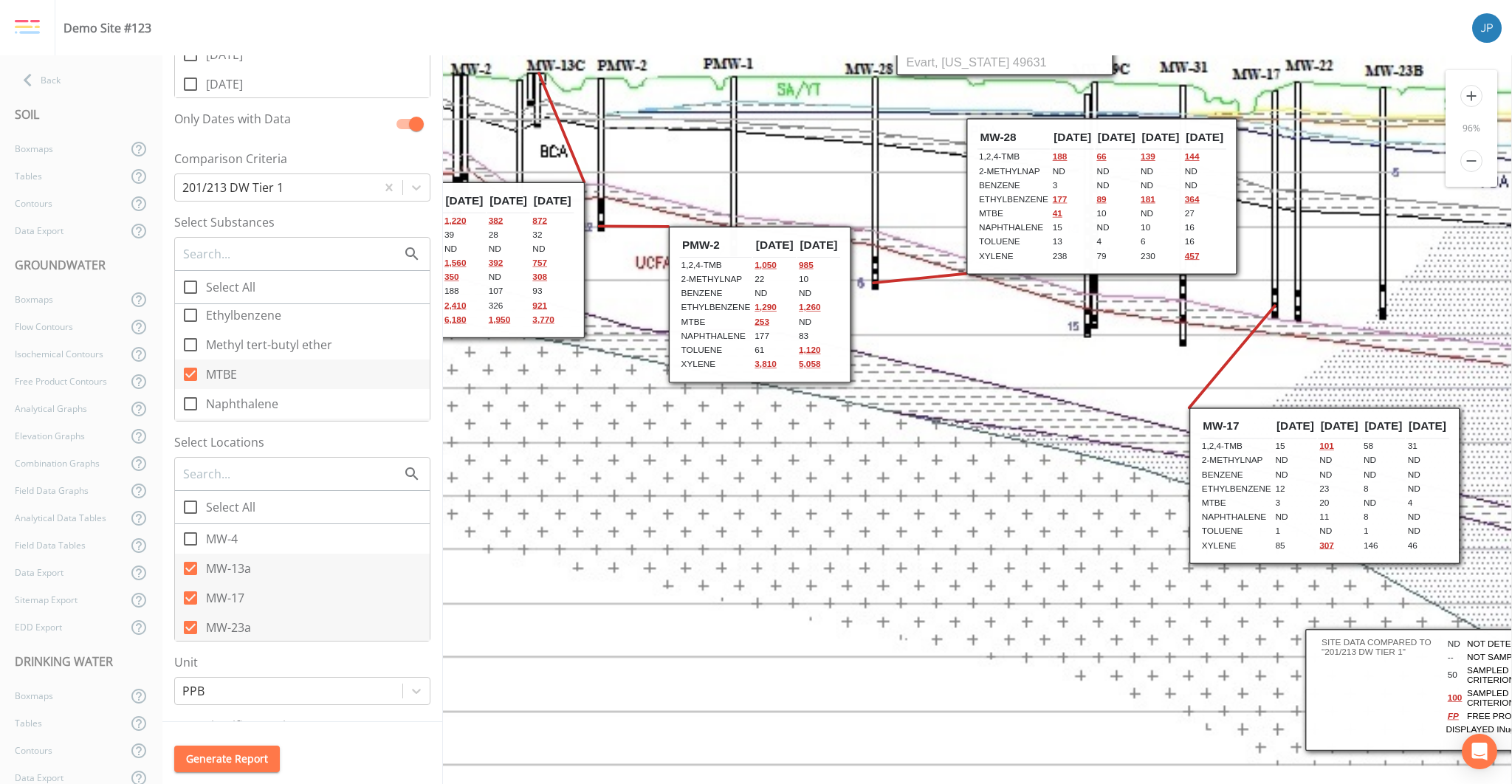
drag, startPoint x: 717, startPoint y: 366, endPoint x: 721, endPoint y: 319, distance: 47.2
click at [721, 319] on td "MTBE" at bounding box center [715, 322] width 73 height 13
click at [722, 319] on td "MTBE" at bounding box center [716, 322] width 73 height 13
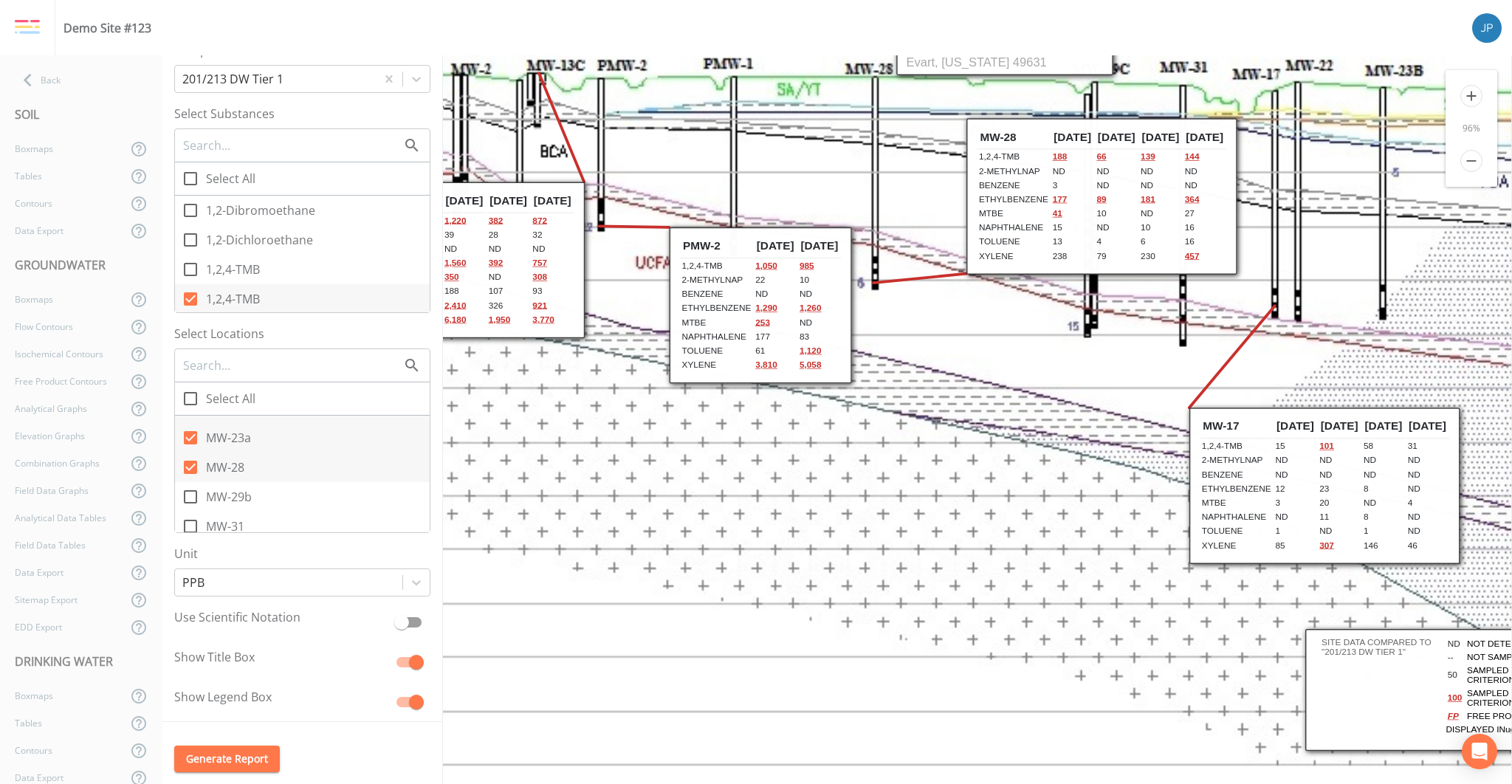
scroll to position [53, 0]
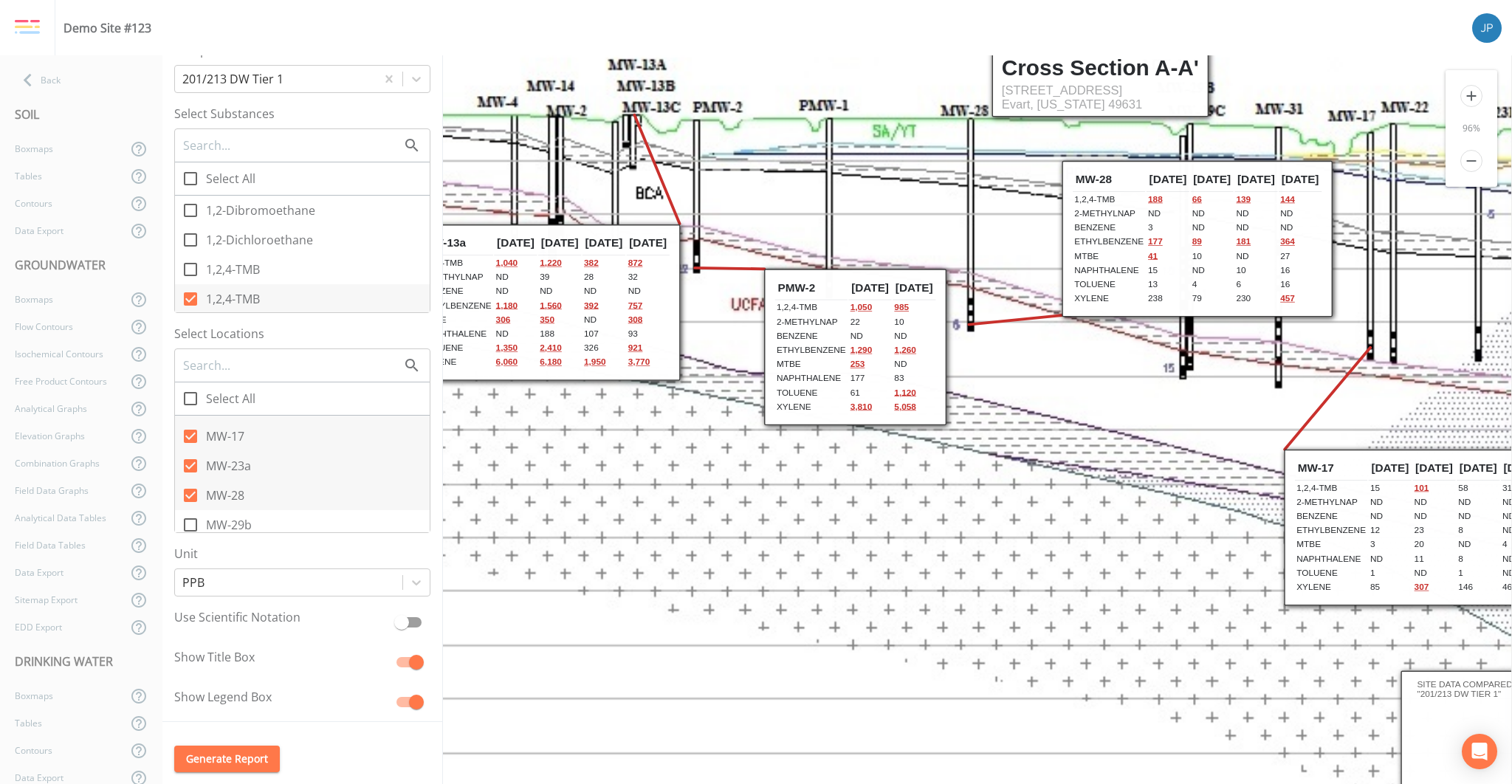
drag, startPoint x: 765, startPoint y: 427, endPoint x: 950, endPoint y: 508, distance: 202.0
click at [950, 508] on icon at bounding box center [1129, 439] width 1556 height 820
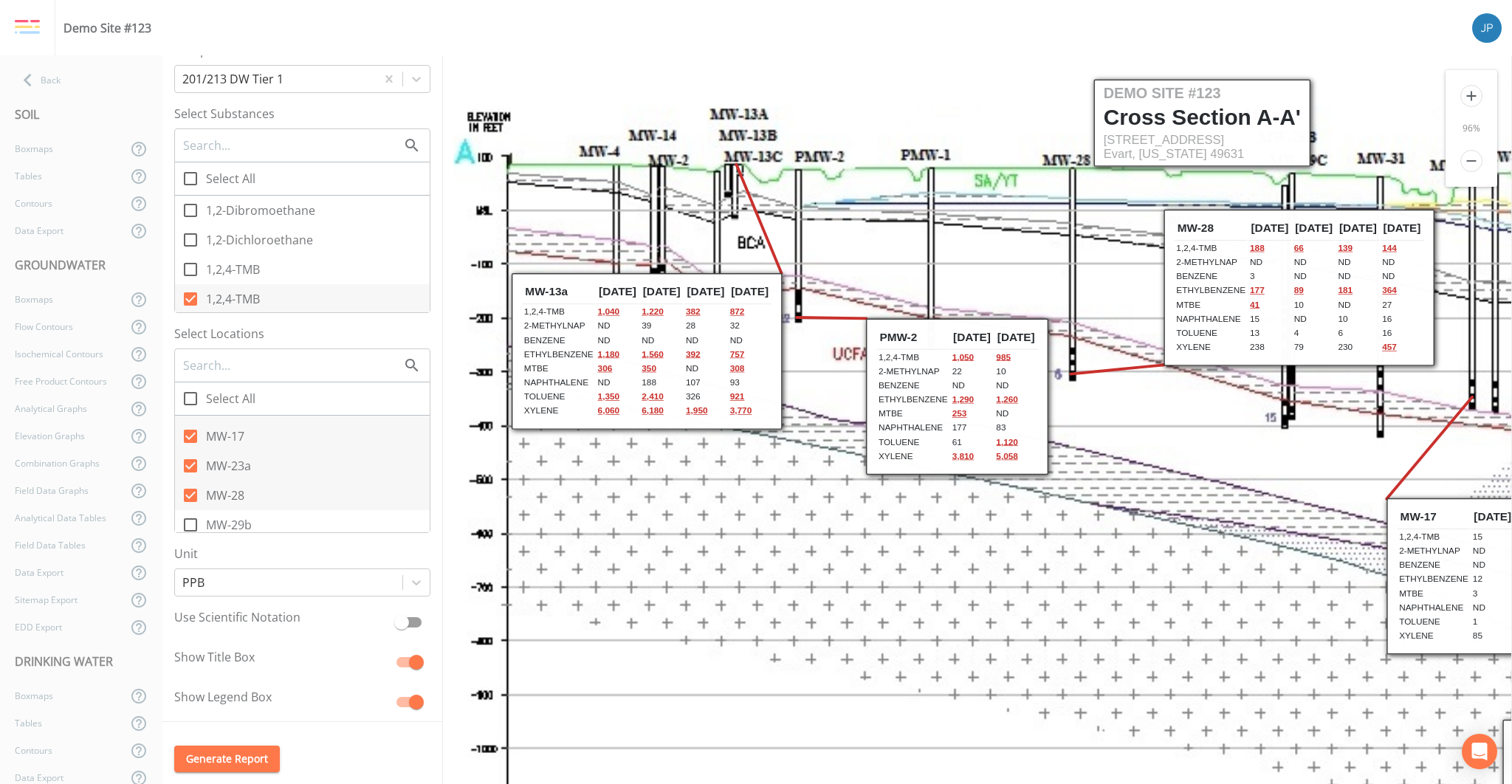
drag, startPoint x: 929, startPoint y: 508, endPoint x: 943, endPoint y: 519, distance: 17.8
click at [943, 519] on icon at bounding box center [1231, 488] width 1556 height 820
click at [568, 343] on td "Ethylbenzene" at bounding box center [558, 349] width 73 height 13
drag, startPoint x: 184, startPoint y: 336, endPoint x: 215, endPoint y: 333, distance: 31.1
click at [215, 333] on label "Select Locations" at bounding box center [301, 333] width 256 height 18
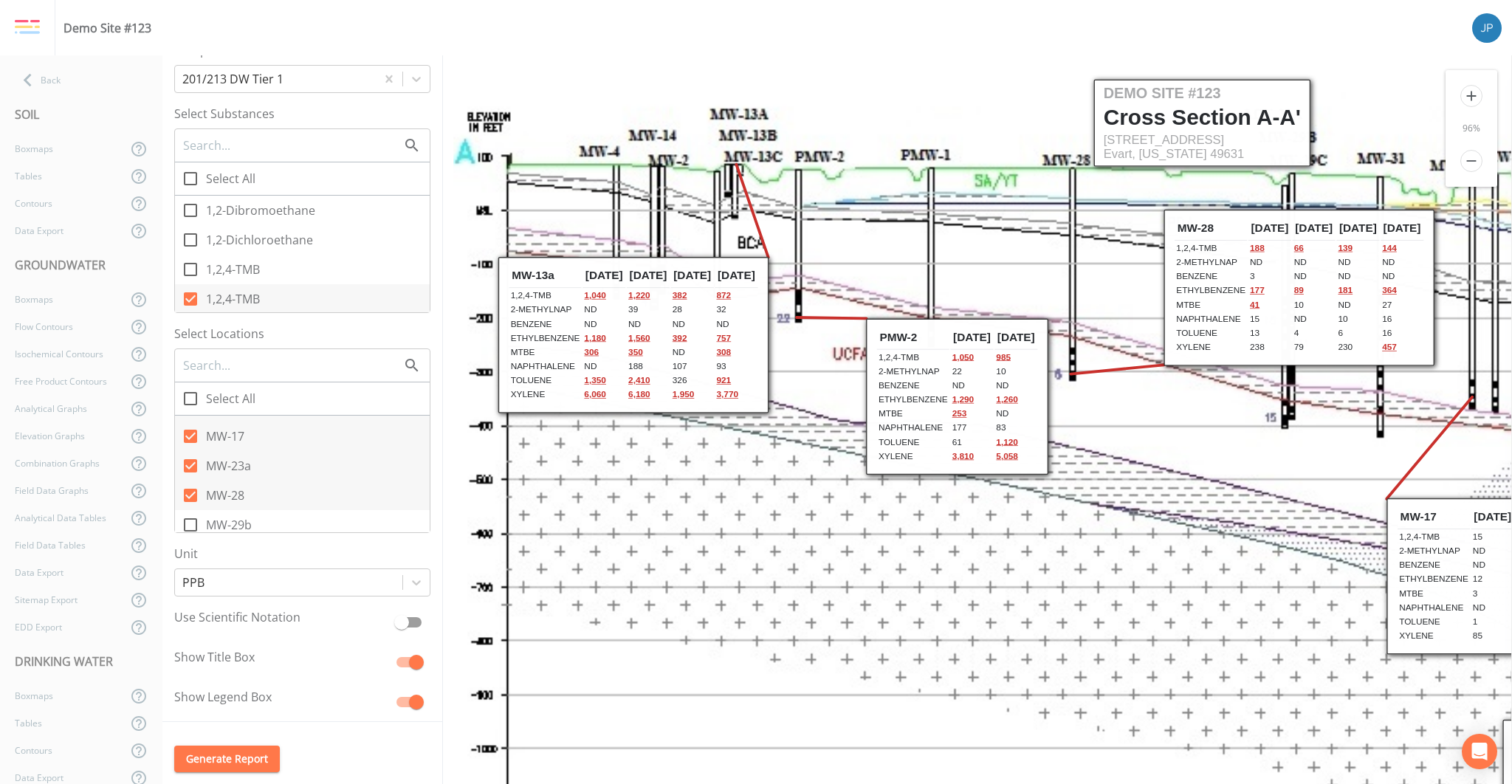
drag, startPoint x: 565, startPoint y: 313, endPoint x: 543, endPoint y: 309, distance: 22.4
click at [542, 307] on td "2-MethylNap" at bounding box center [545, 310] width 73 height 13
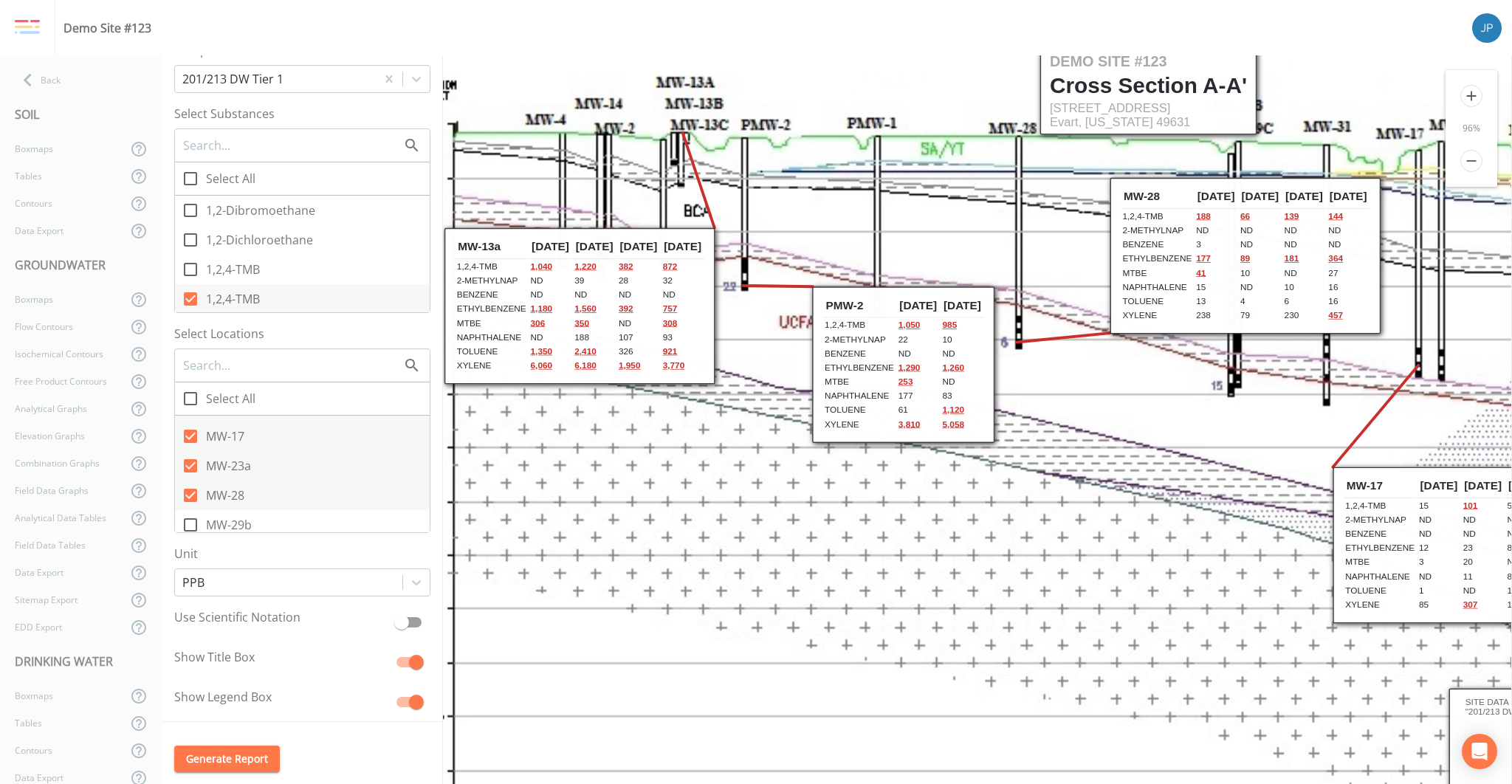
drag, startPoint x: 1015, startPoint y: 250, endPoint x: 965, endPoint y: 225, distance: 55.9
click at [966, 225] on icon at bounding box center [1177, 457] width 1556 height 820
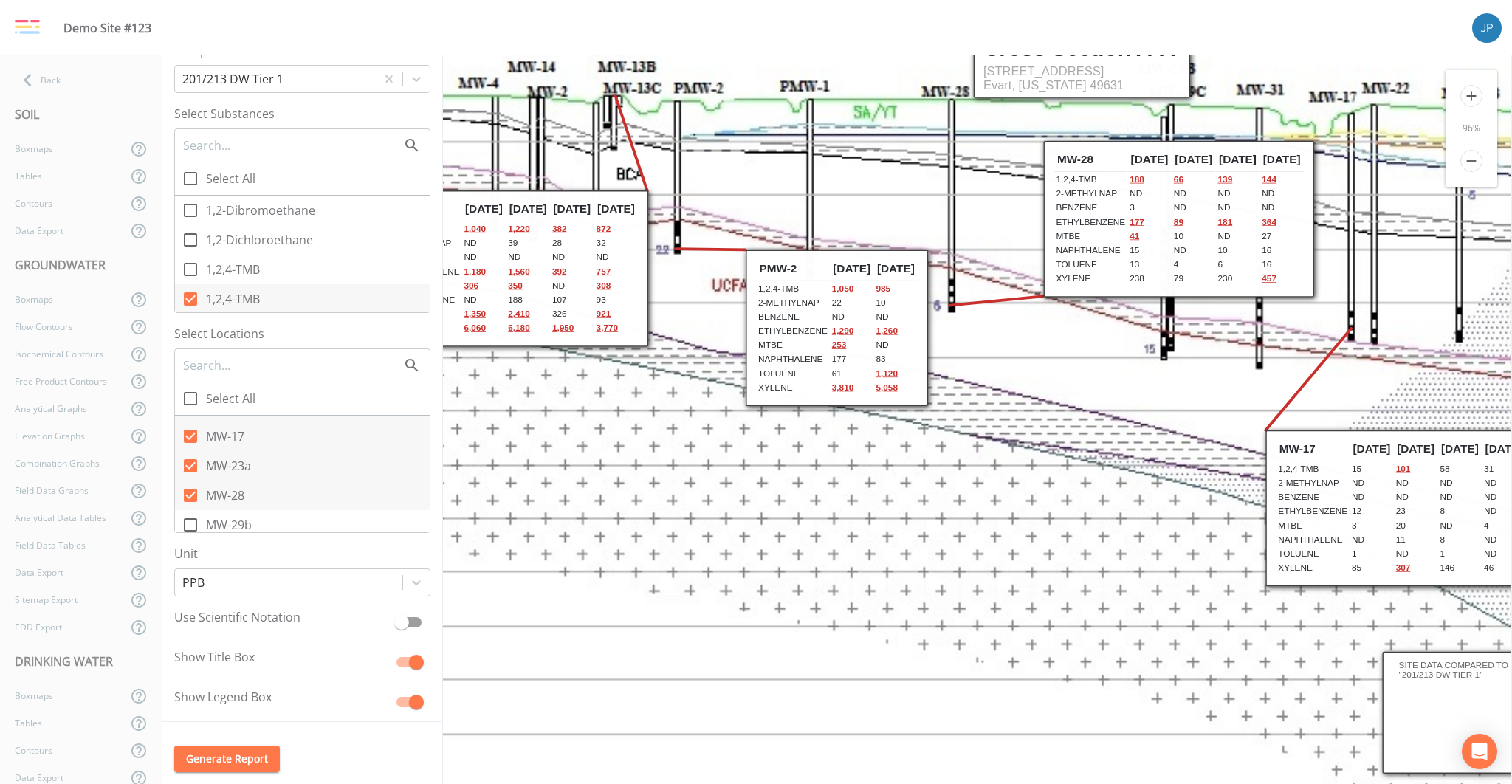
drag, startPoint x: 981, startPoint y: 229, endPoint x: 921, endPoint y: 195, distance: 69.0
click at [921, 195] on icon at bounding box center [1110, 420] width 1556 height 820
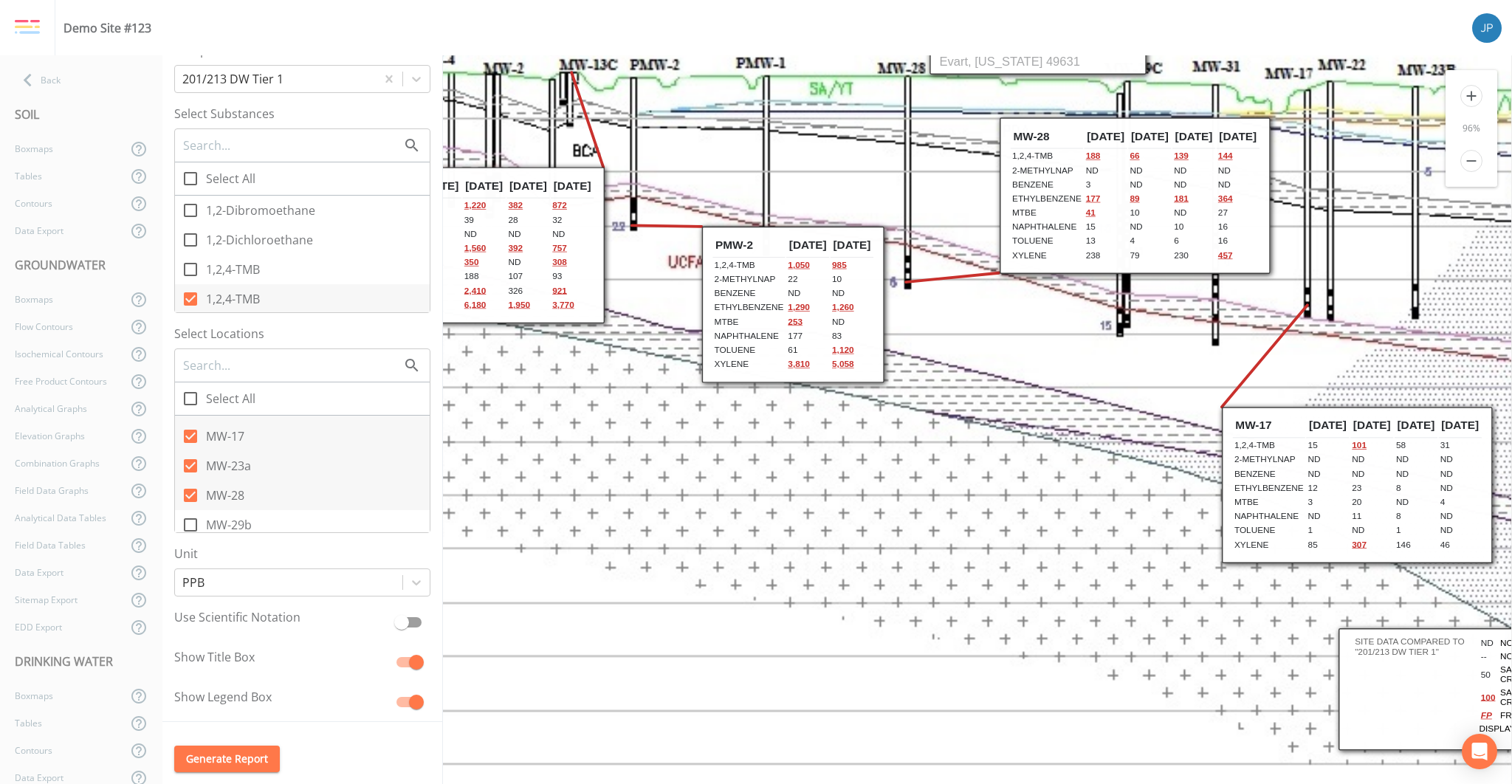
drag, startPoint x: 925, startPoint y: 196, endPoint x: 882, endPoint y: 174, distance: 48.3
click at [882, 174] on icon at bounding box center [1067, 397] width 1556 height 820
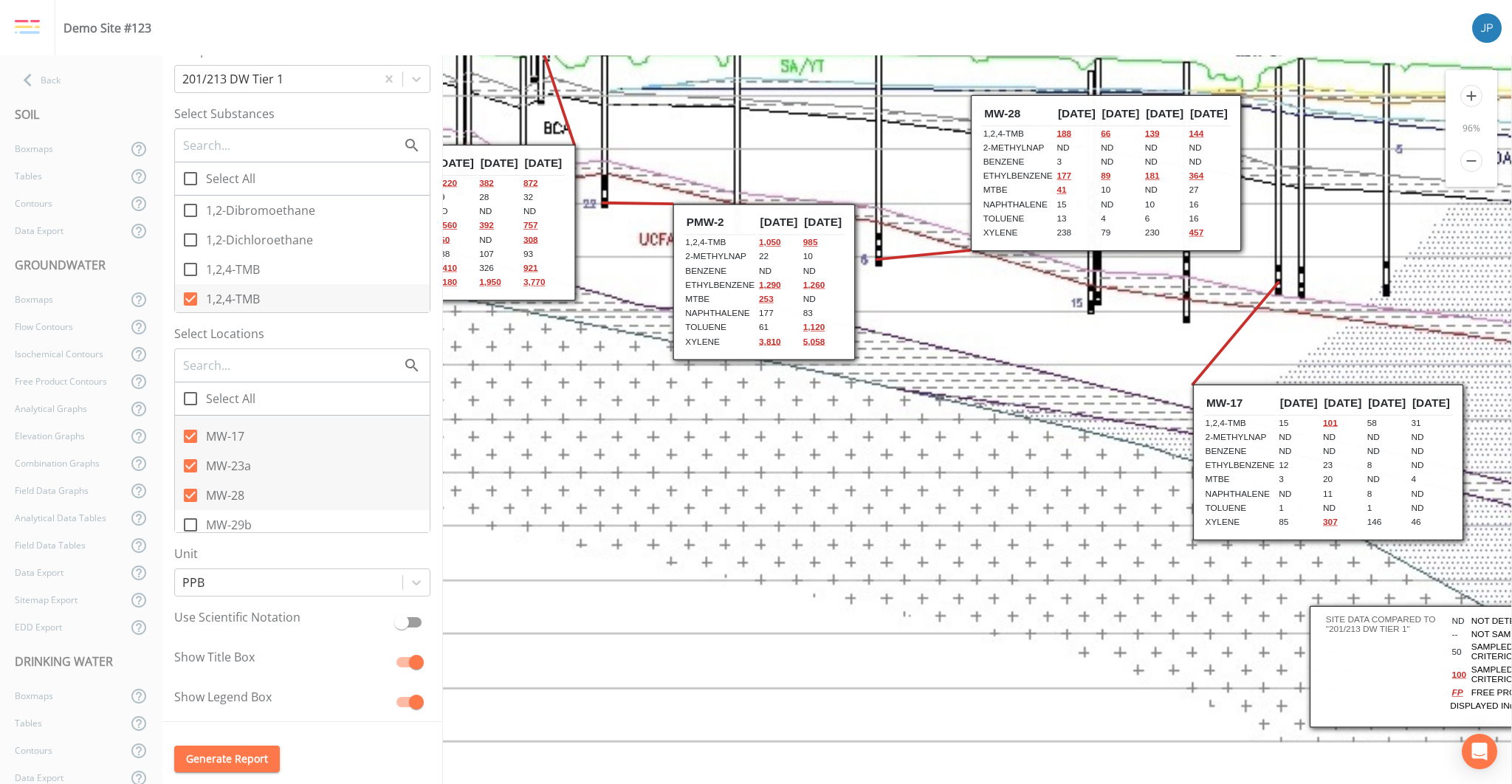
drag, startPoint x: 980, startPoint y: 315, endPoint x: 961, endPoint y: 302, distance: 23.0
click at [961, 302] on icon at bounding box center [1038, 374] width 1556 height 820
drag, startPoint x: 961, startPoint y: 310, endPoint x: 971, endPoint y: 315, distance: 11.2
click at [971, 315] on icon at bounding box center [1037, 373] width 1556 height 820
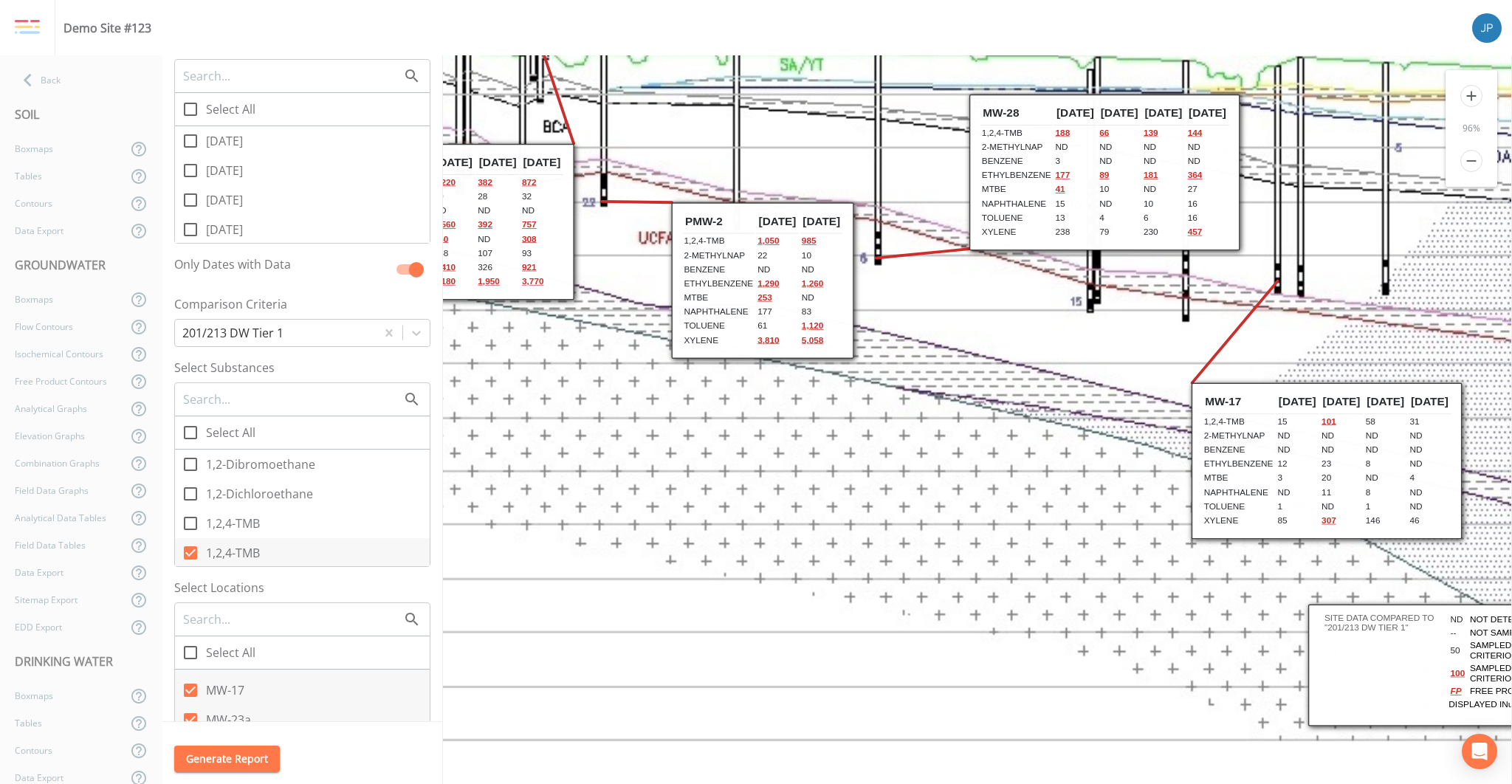
scroll to position [150, 0]
drag, startPoint x: 154, startPoint y: 27, endPoint x: 63, endPoint y: 22, distance: 91.1
click at [63, 22] on div "Demo Site #123" at bounding box center [756, 27] width 1512 height 56
click at [80, 35] on div "Demo Site #123" at bounding box center [107, 27] width 88 height 18
click at [419, 380] on div "Site Map Cross Section A-A' Box Scale 77 % Map Scale 250 % Select Dates Select …" at bounding box center [302, 389] width 280 height 667
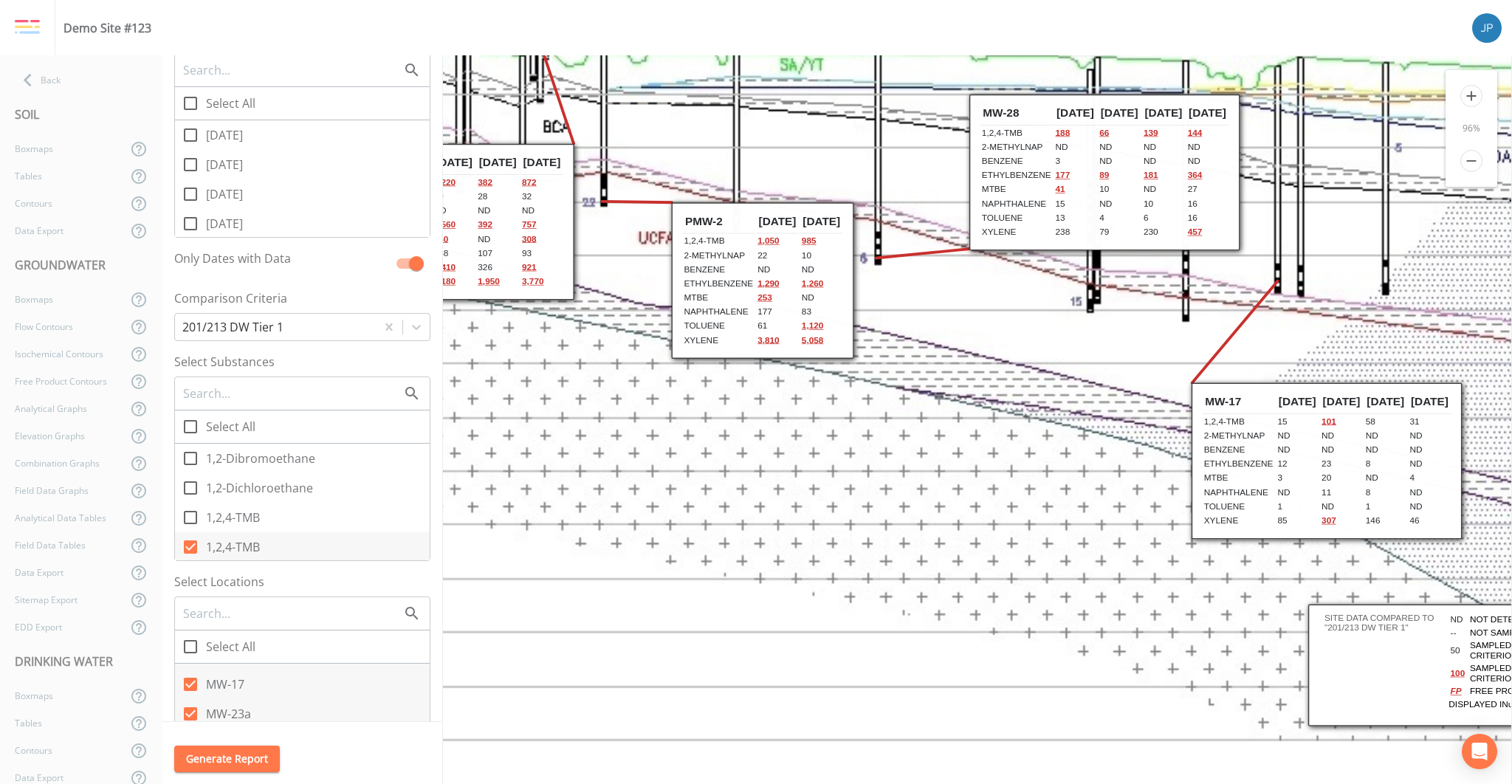
scroll to position [197, 0]
click at [421, 379] on div "Site Map Cross Section A-A' Box Scale 77 % Map Scale 250 % Select Dates Select …" at bounding box center [302, 389] width 280 height 667
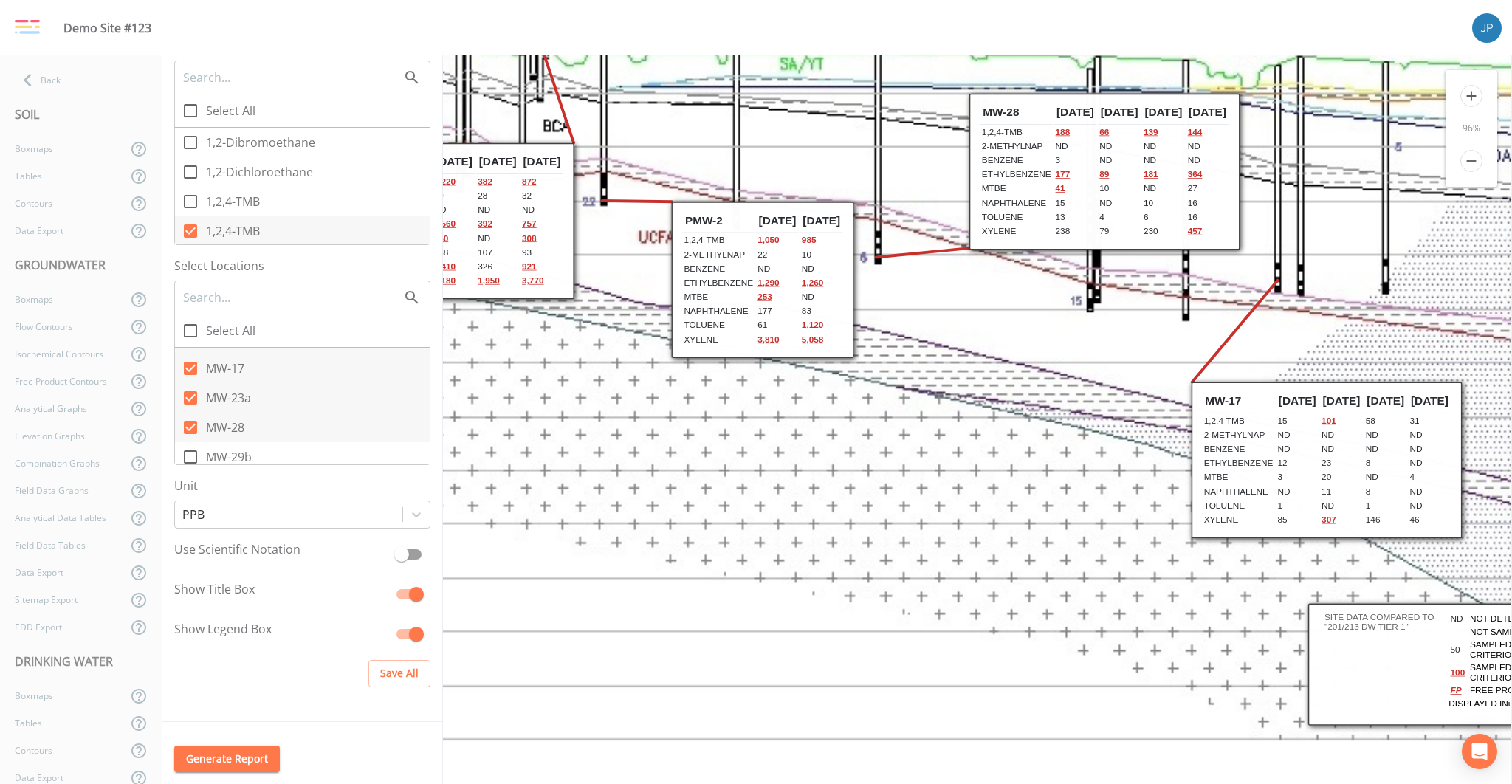
scroll to position [16, 187]
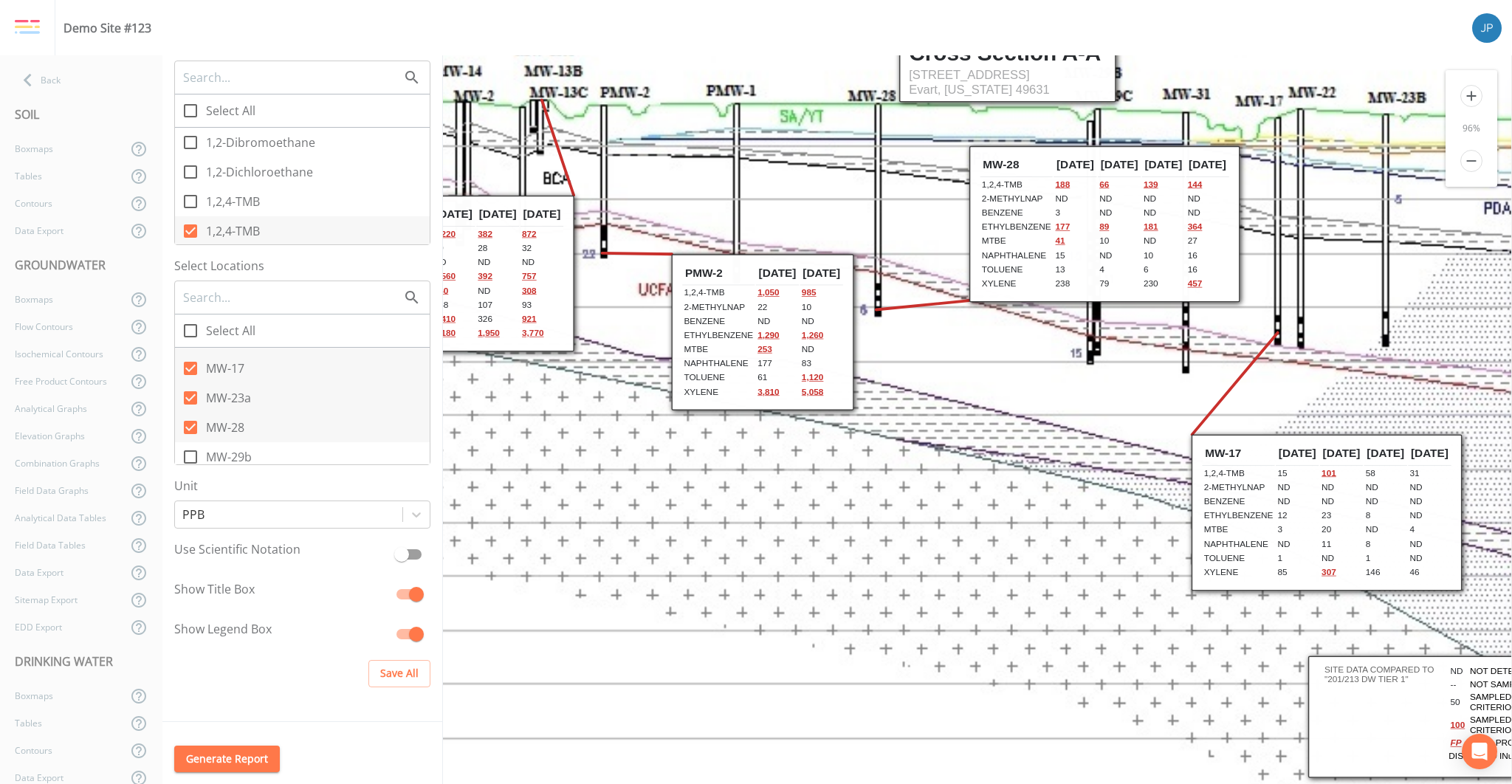
click at [1468, 161] on icon "remove" at bounding box center [1471, 161] width 22 height 22
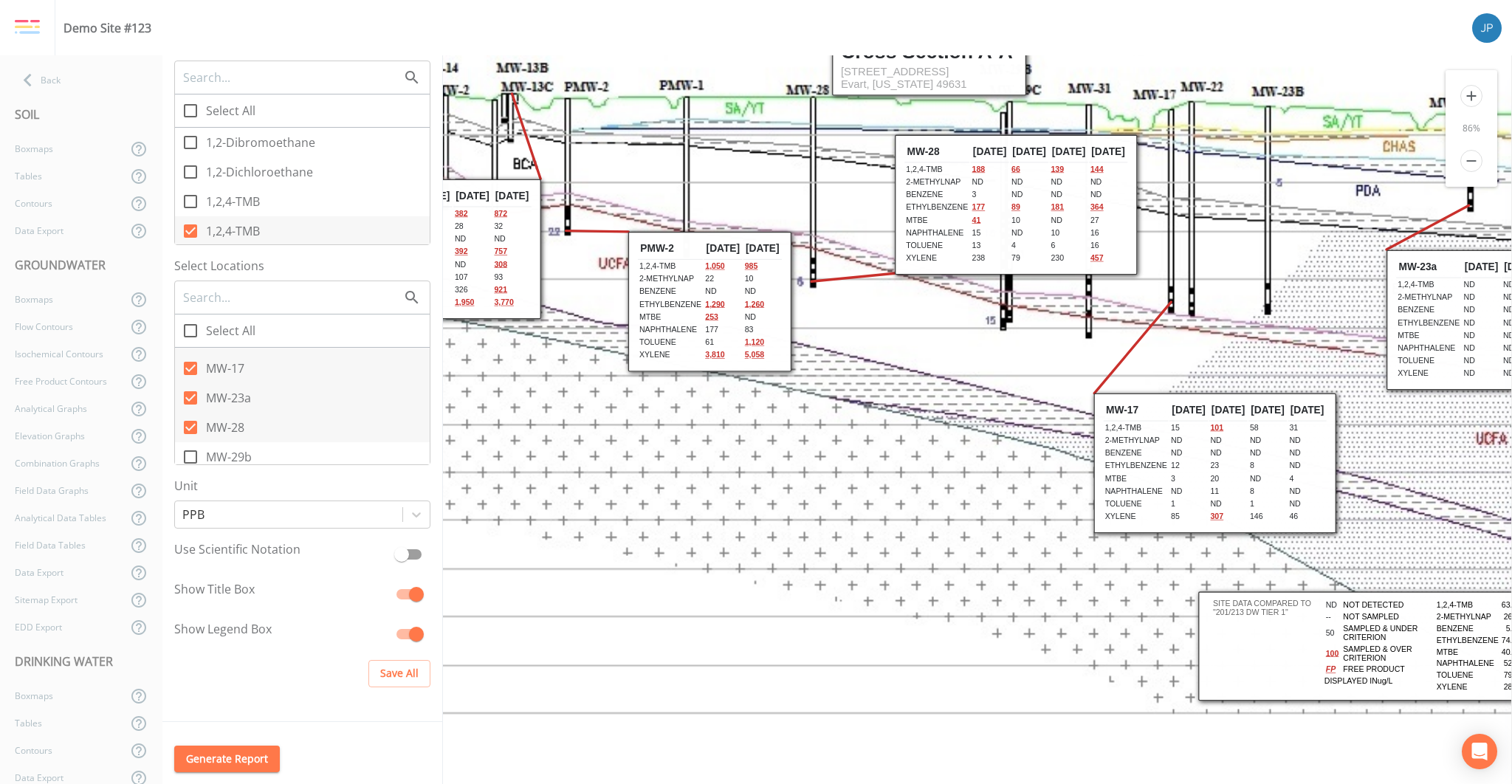
click at [1469, 160] on icon "remove" at bounding box center [1471, 161] width 22 height 22
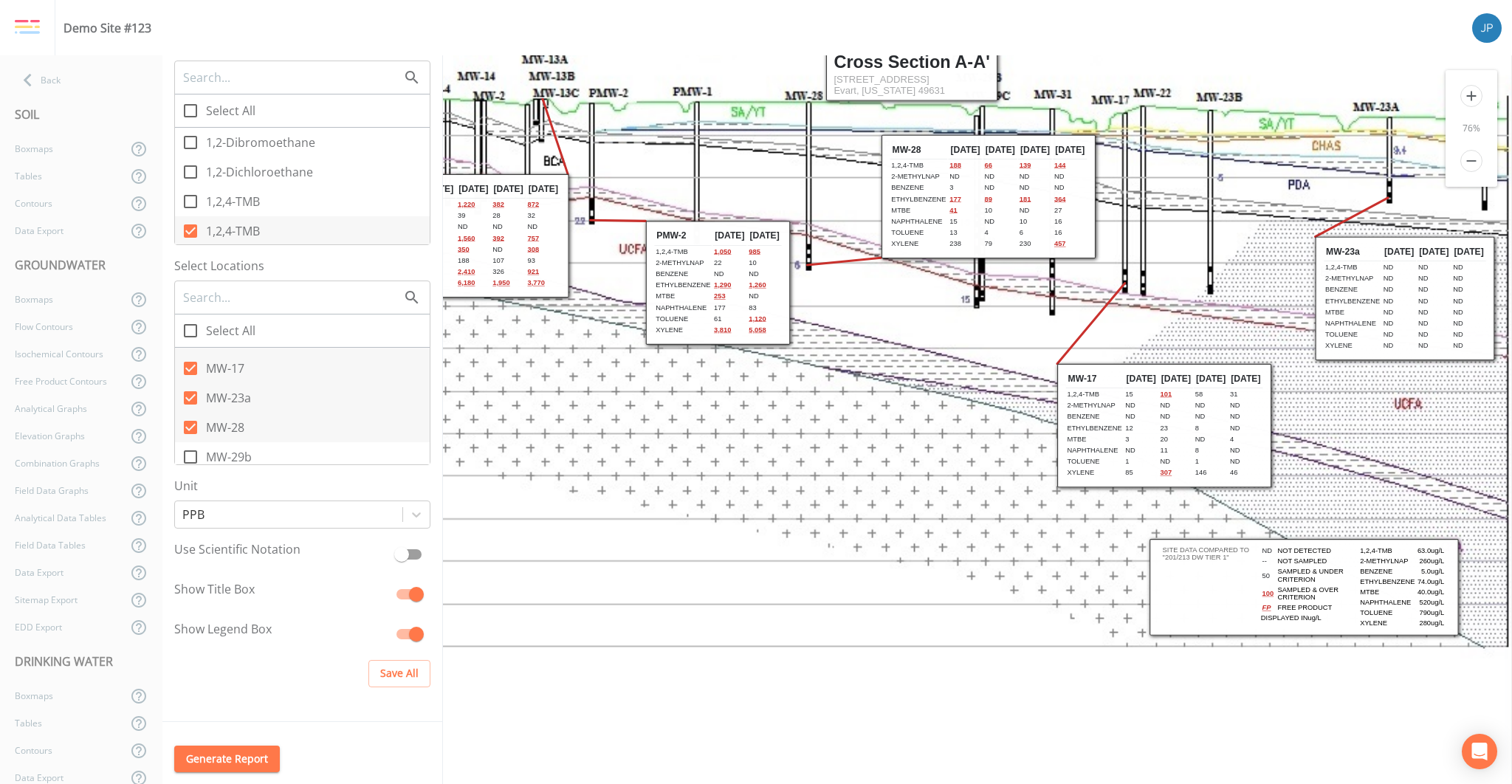
drag, startPoint x: 1062, startPoint y: 270, endPoint x: 1109, endPoint y: 281, distance: 48.3
click at [1109, 281] on icon at bounding box center [935, 355] width 1231 height 649
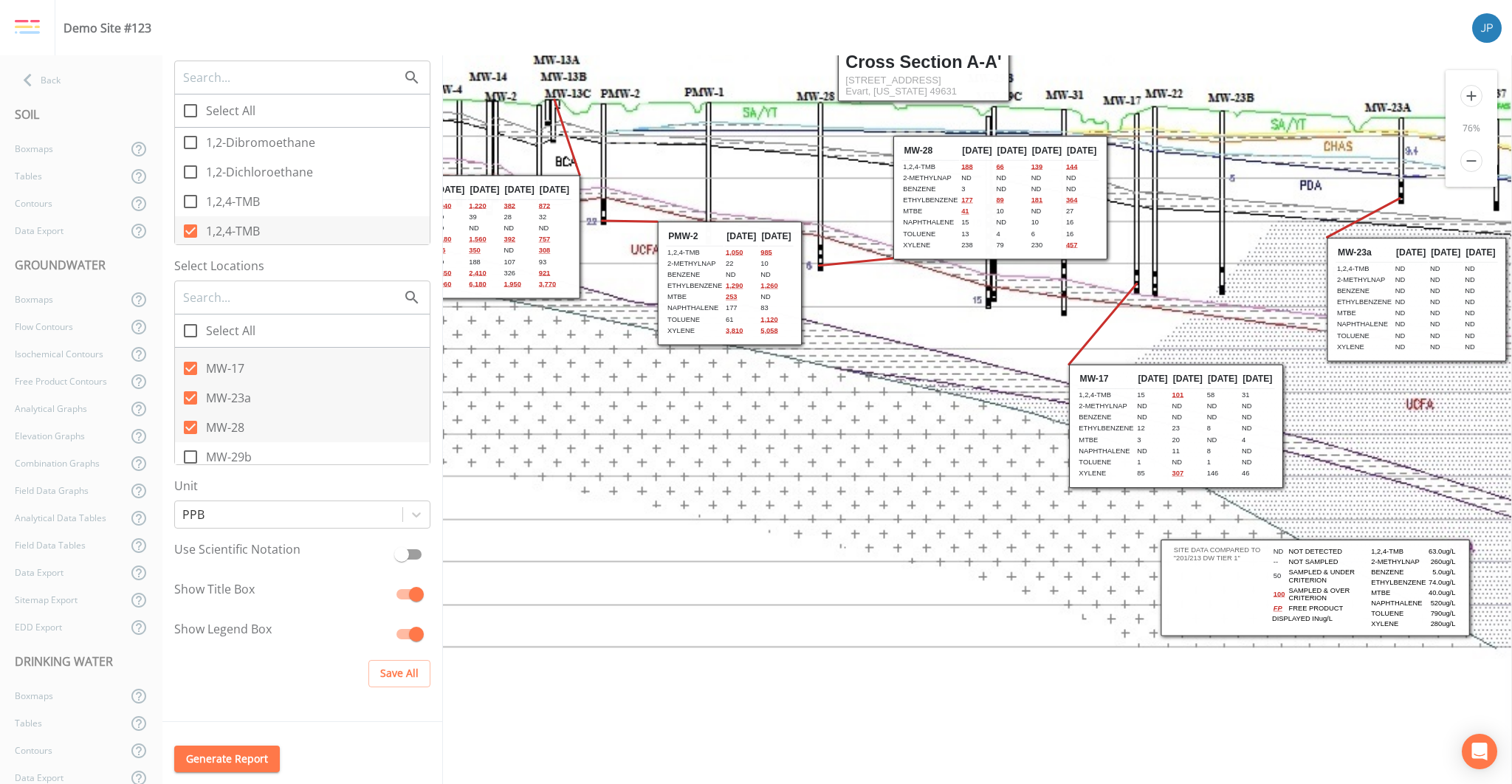
drag, startPoint x: 1057, startPoint y: 300, endPoint x: 1095, endPoint y: 302, distance: 38.1
click at [1095, 302] on icon at bounding box center [946, 356] width 1231 height 649
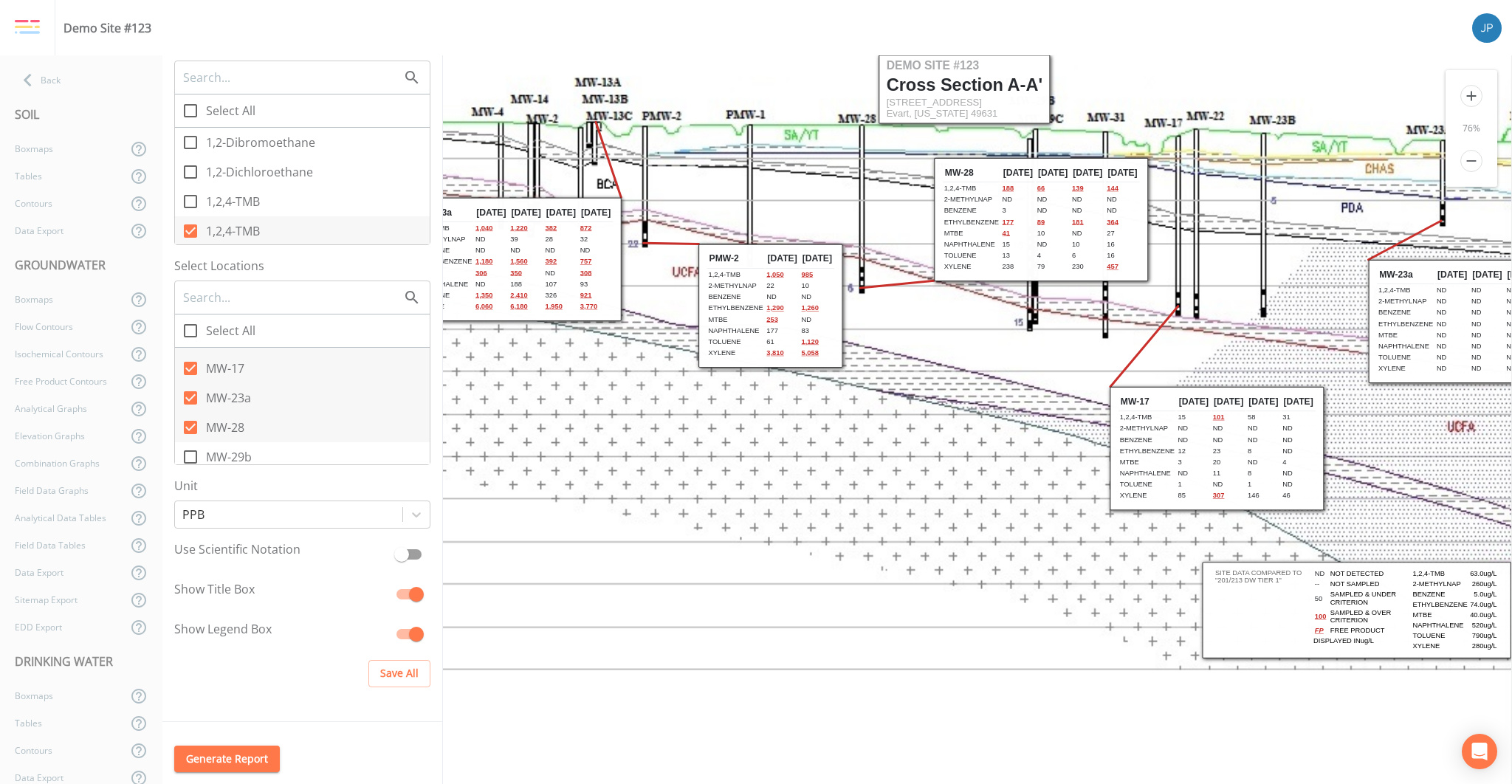
drag, startPoint x: 1056, startPoint y: 299, endPoint x: 1071, endPoint y: 322, distance: 27.5
click at [1071, 322] on icon at bounding box center [988, 379] width 1231 height 649
click at [1476, 167] on icon "remove" at bounding box center [1471, 161] width 22 height 22
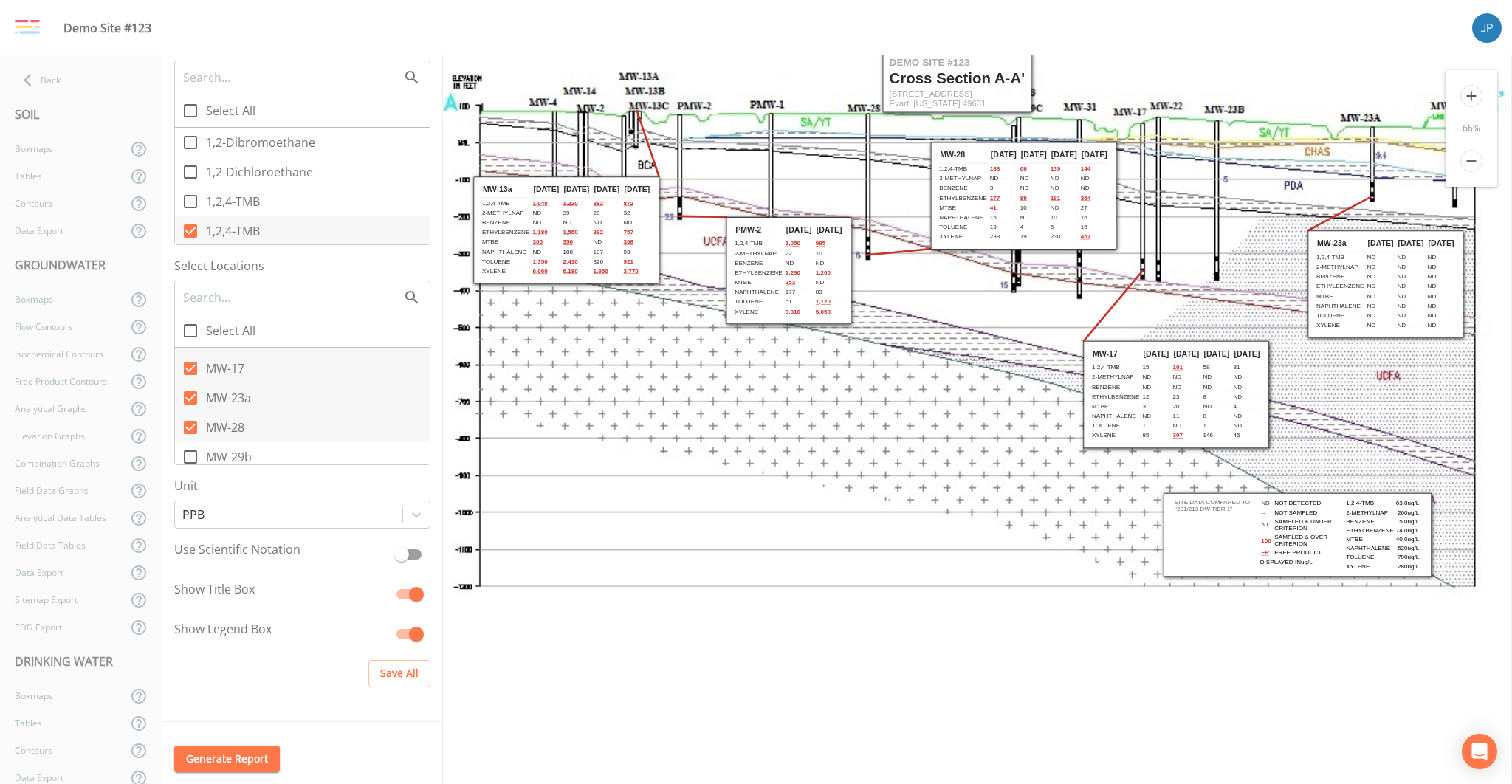
scroll to position [16, 96]
click at [1469, 93] on icon "add" at bounding box center [1471, 95] width 22 height 22
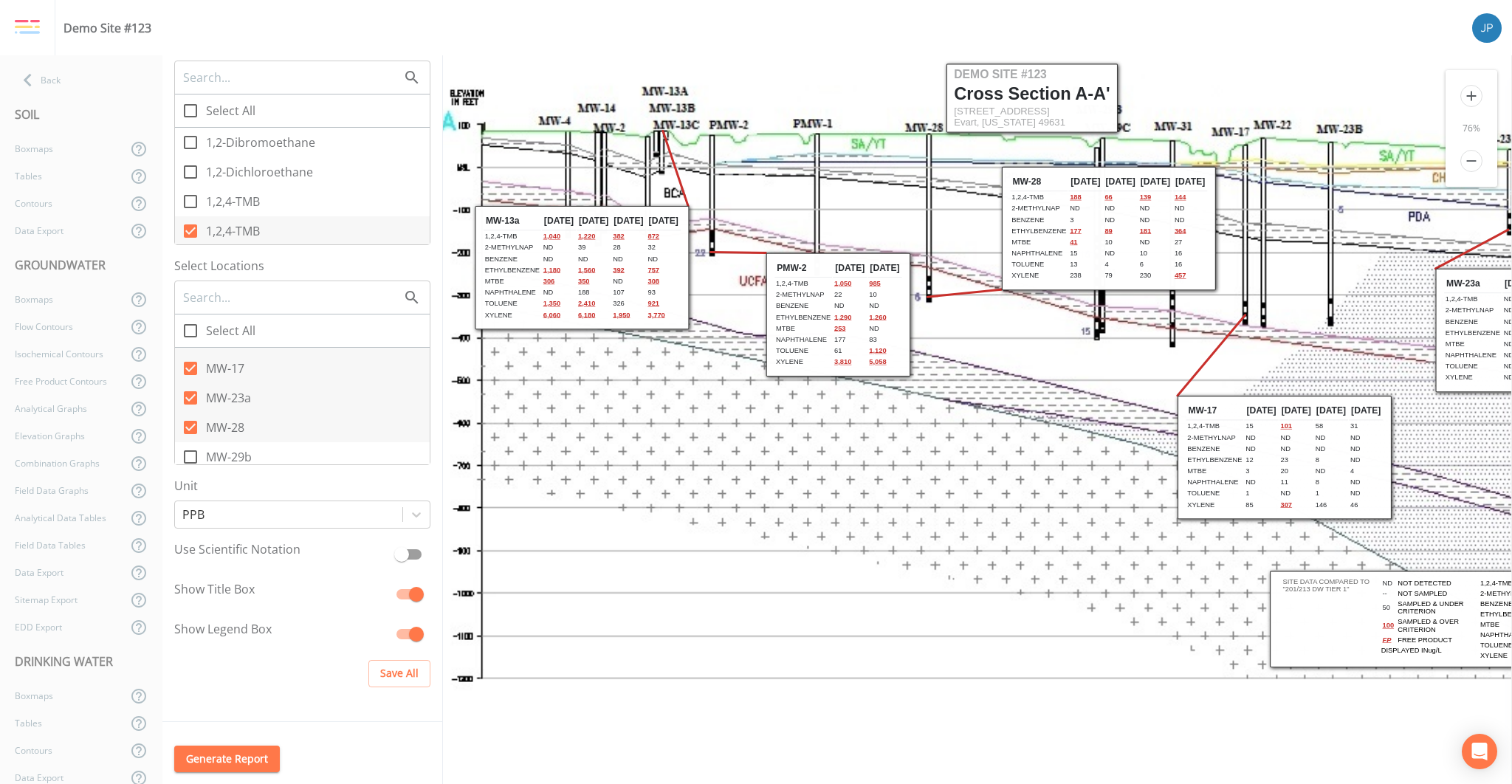
drag, startPoint x: 1292, startPoint y: 278, endPoint x: 1283, endPoint y: 285, distance: 11.4
click at [1283, 285] on icon at bounding box center [1055, 386] width 1231 height 649
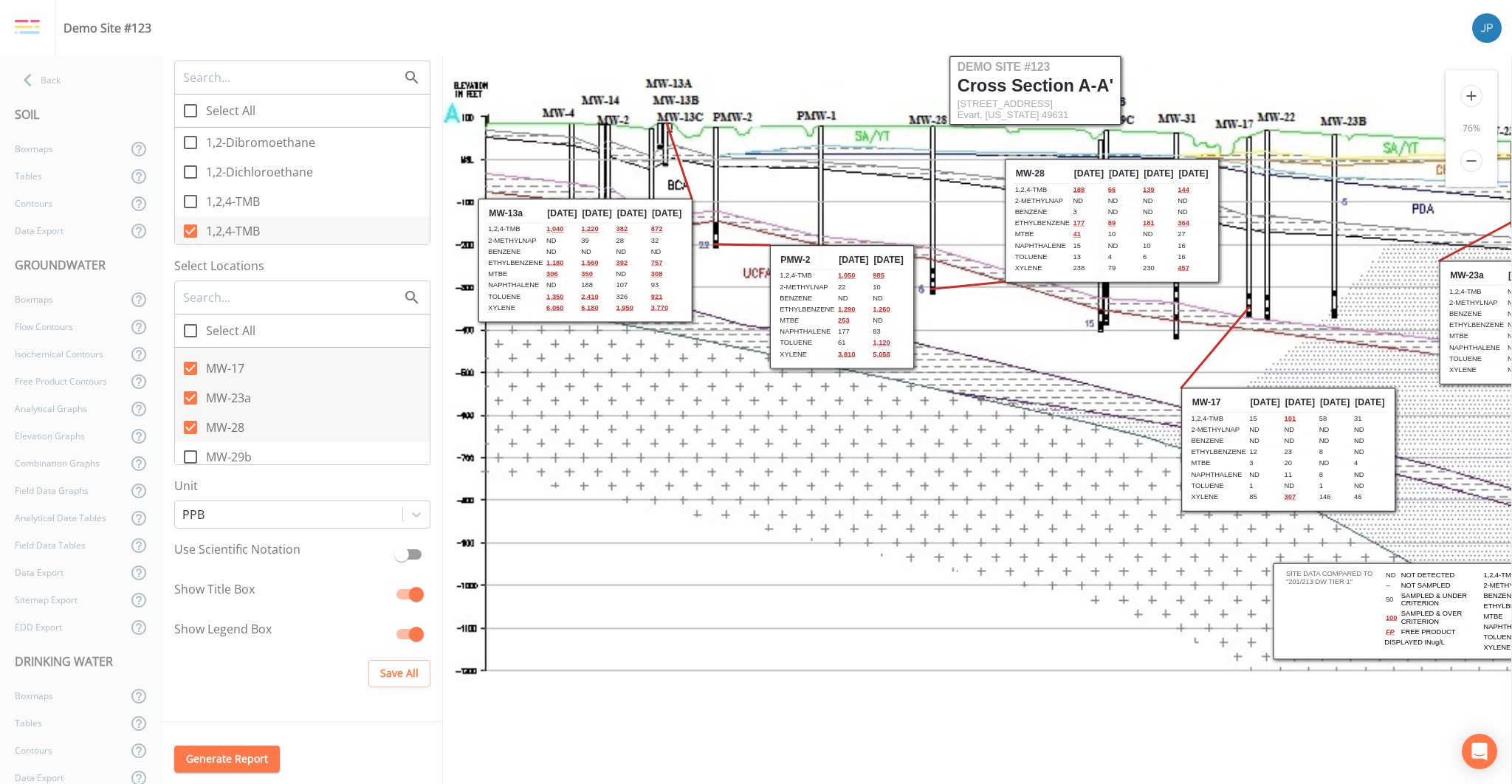
scroll to position [0, 0]
